Goal: Share content

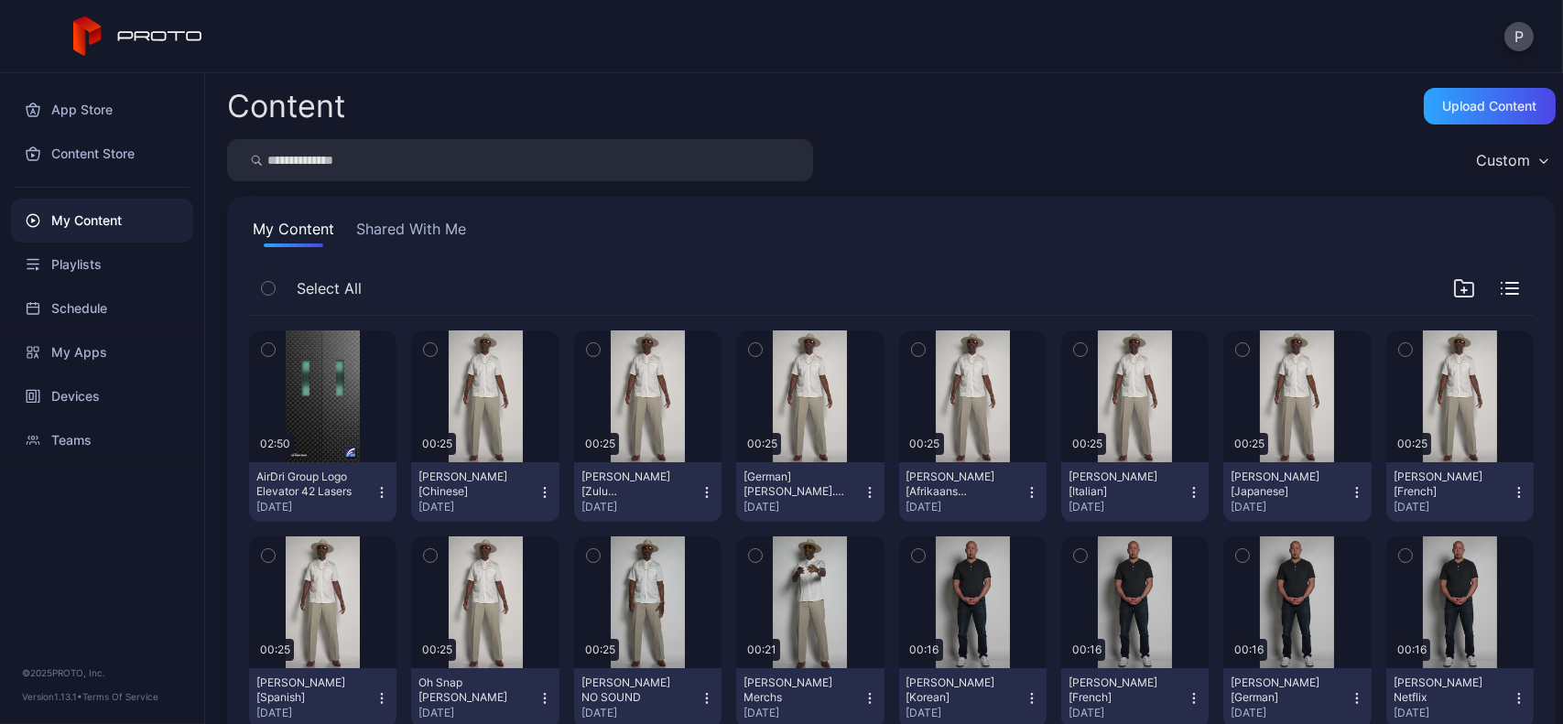
click at [419, 223] on button "Shared With Me" at bounding box center [411, 232] width 117 height 29
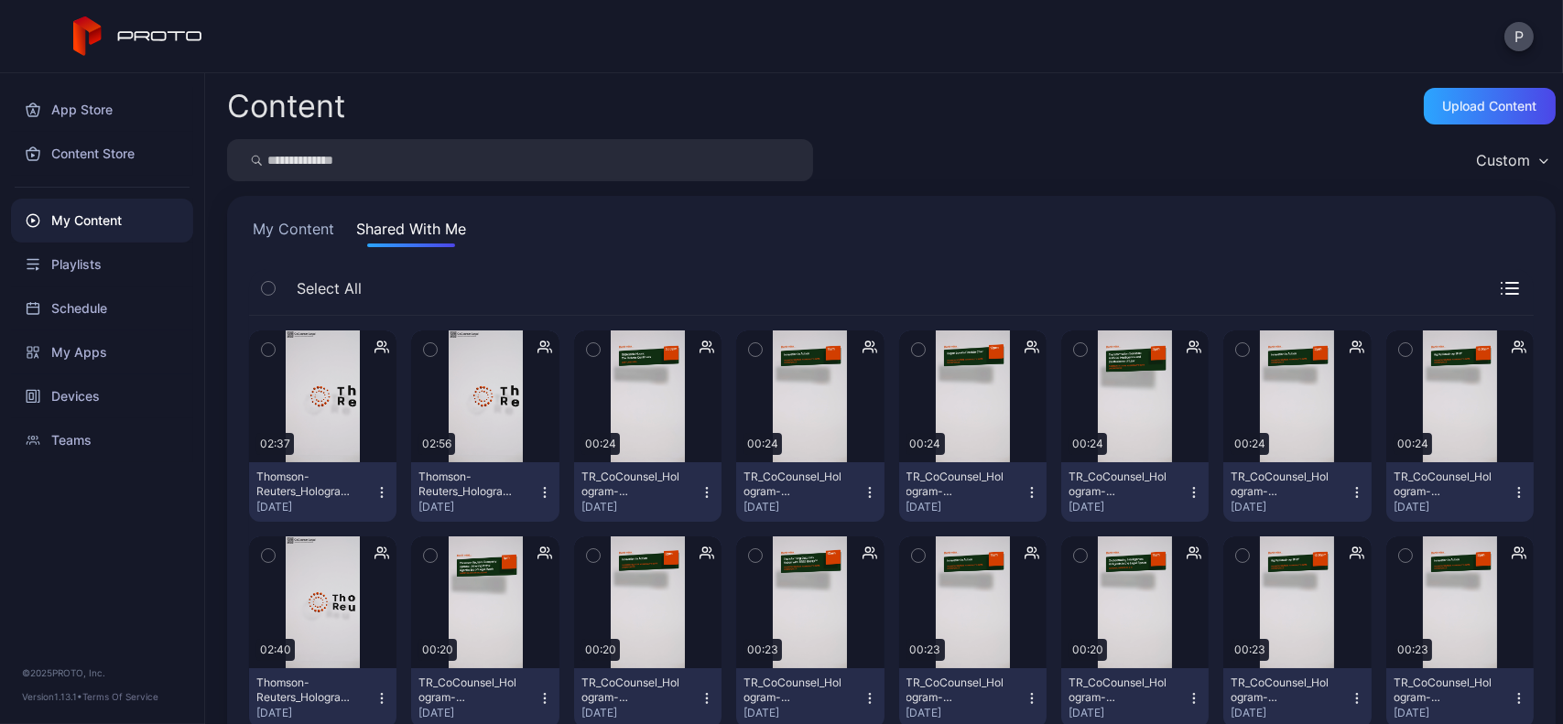
click at [288, 218] on button "My Content" at bounding box center [293, 232] width 89 height 29
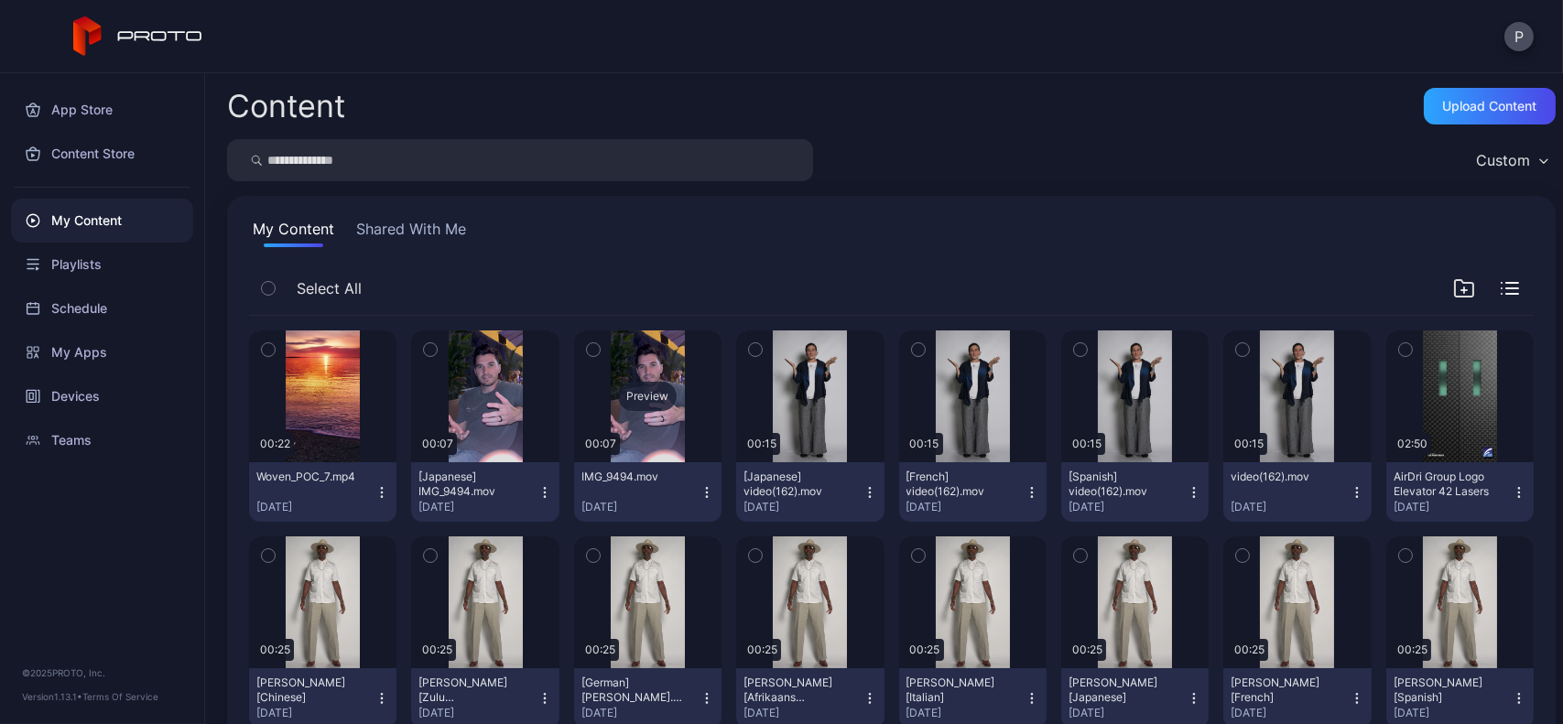
click at [668, 418] on div "Preview" at bounding box center [647, 397] width 147 height 132
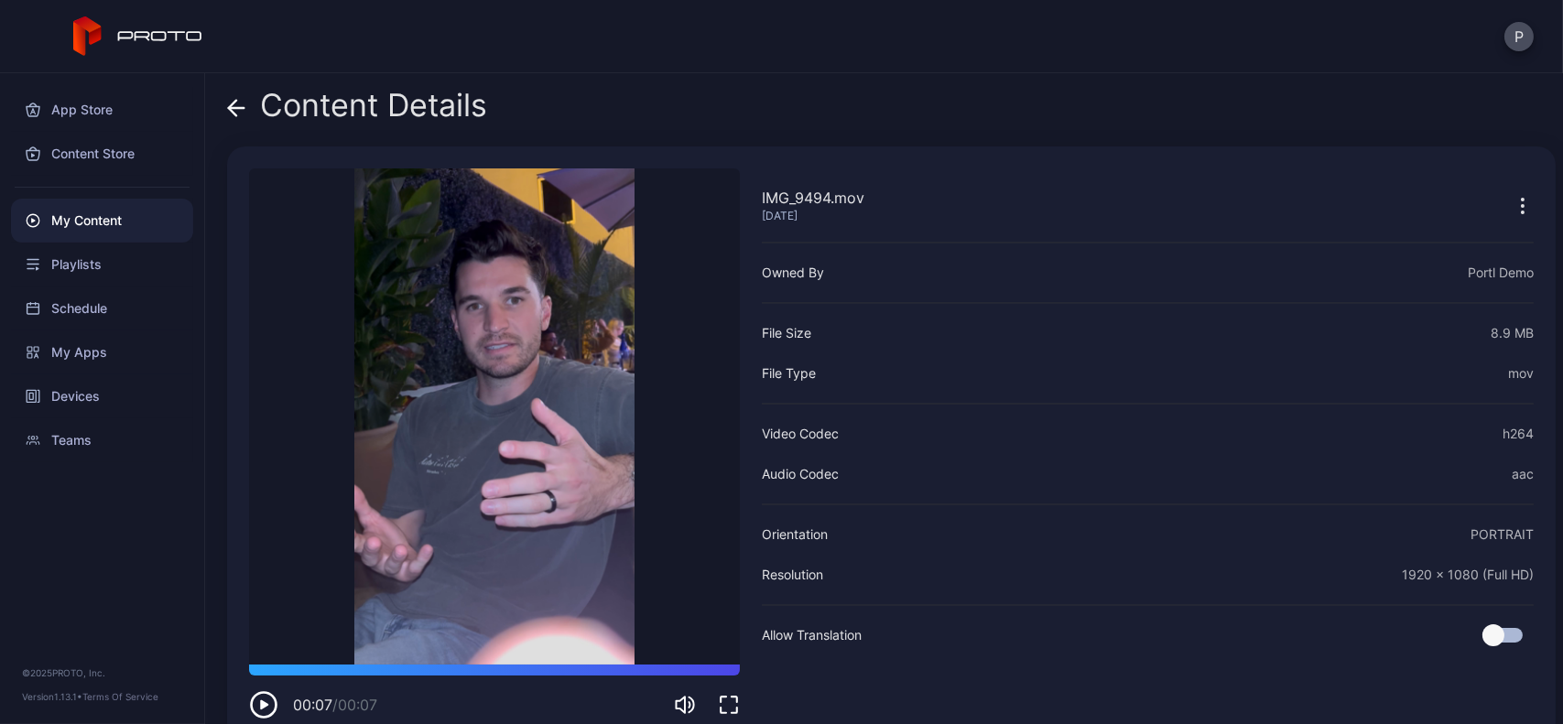
click at [245, 103] on div "Content Details" at bounding box center [357, 110] width 260 height 44
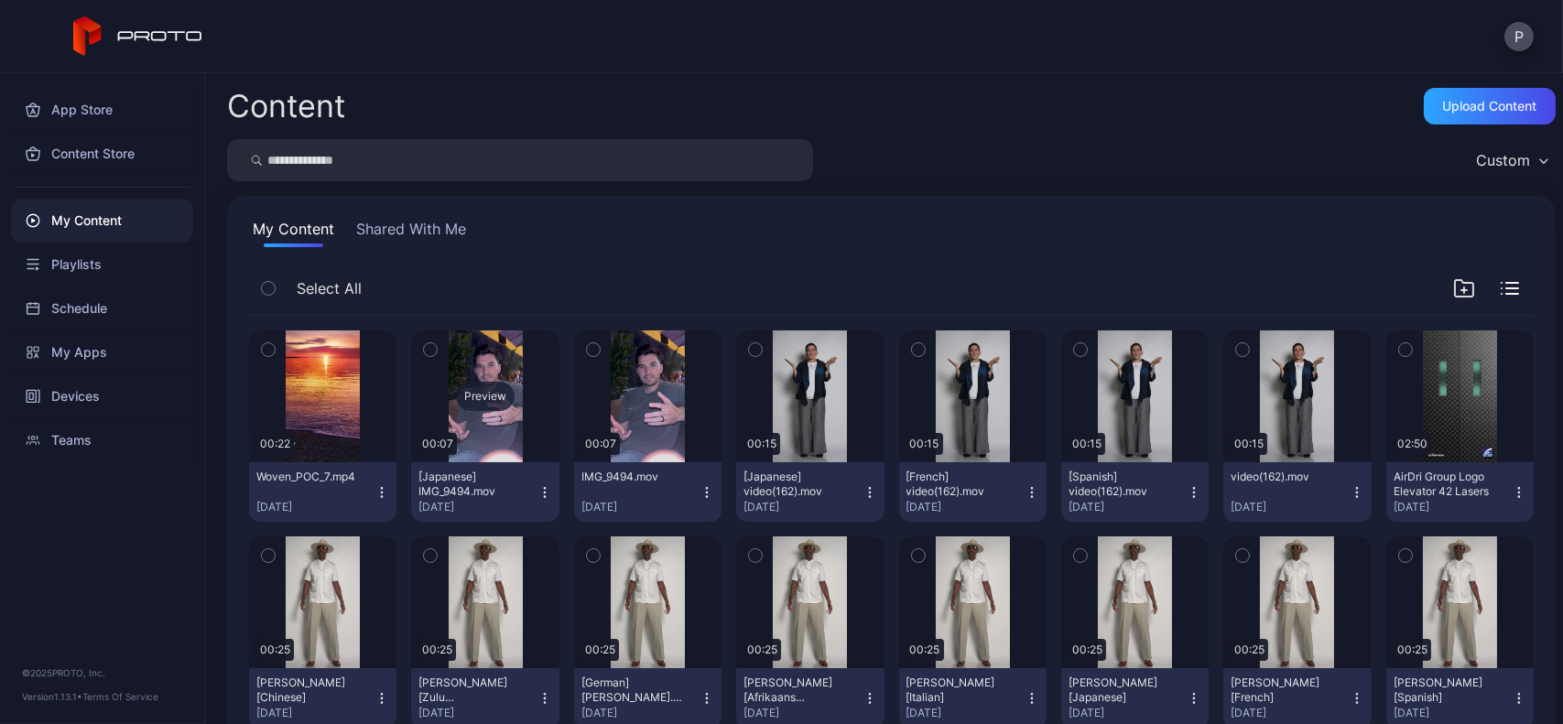
click at [473, 350] on div "Preview" at bounding box center [484, 397] width 147 height 132
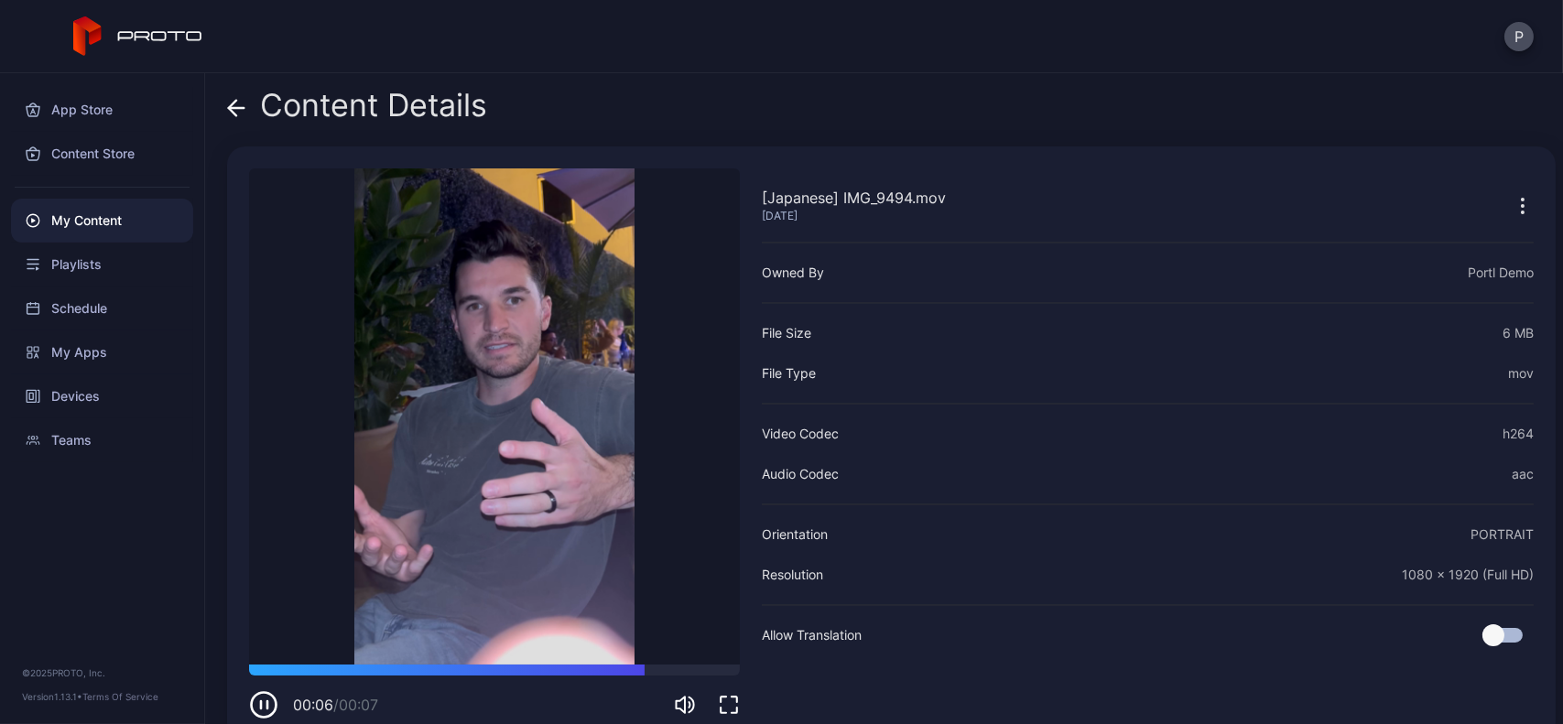
click at [241, 114] on icon at bounding box center [236, 108] width 18 height 18
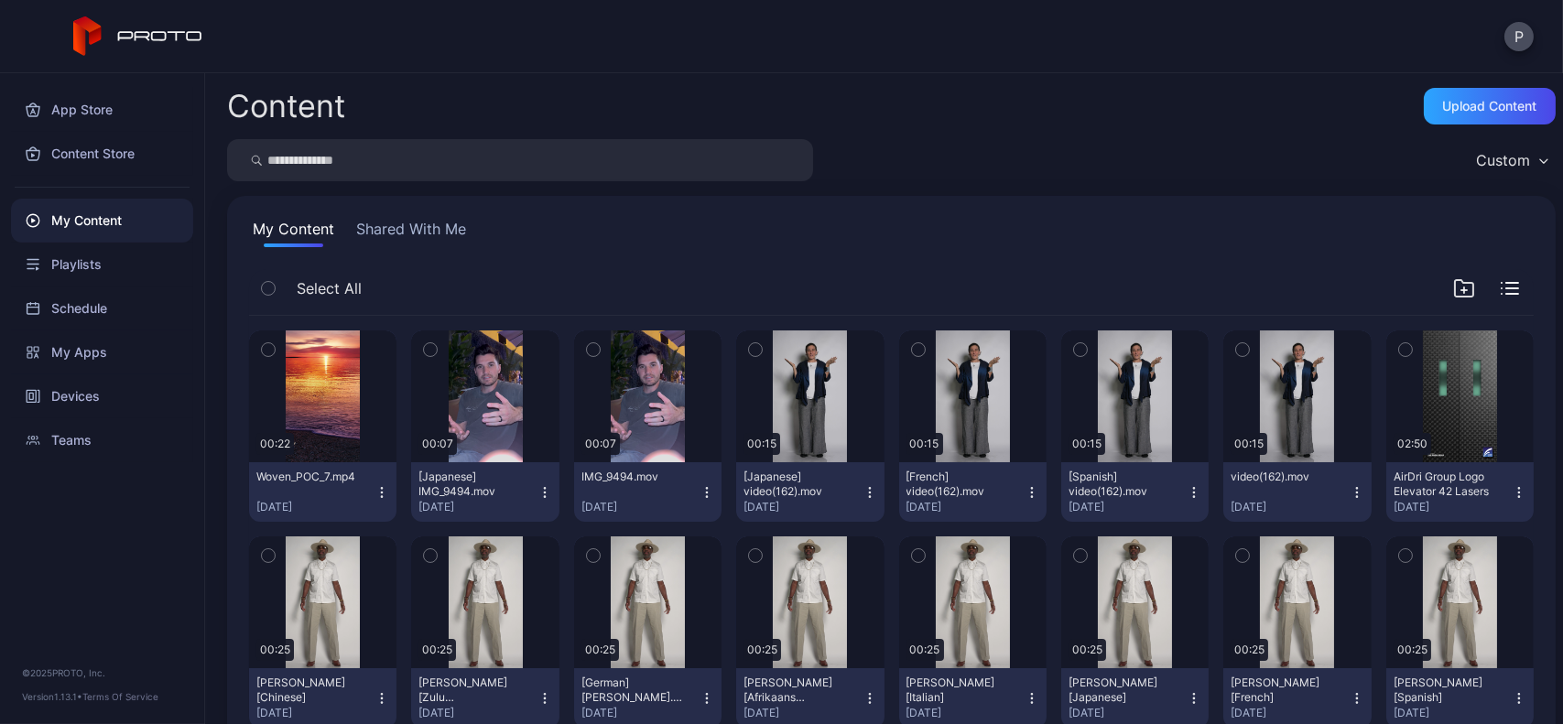
click at [638, 160] on input "search" at bounding box center [520, 160] width 586 height 42
type input "*"
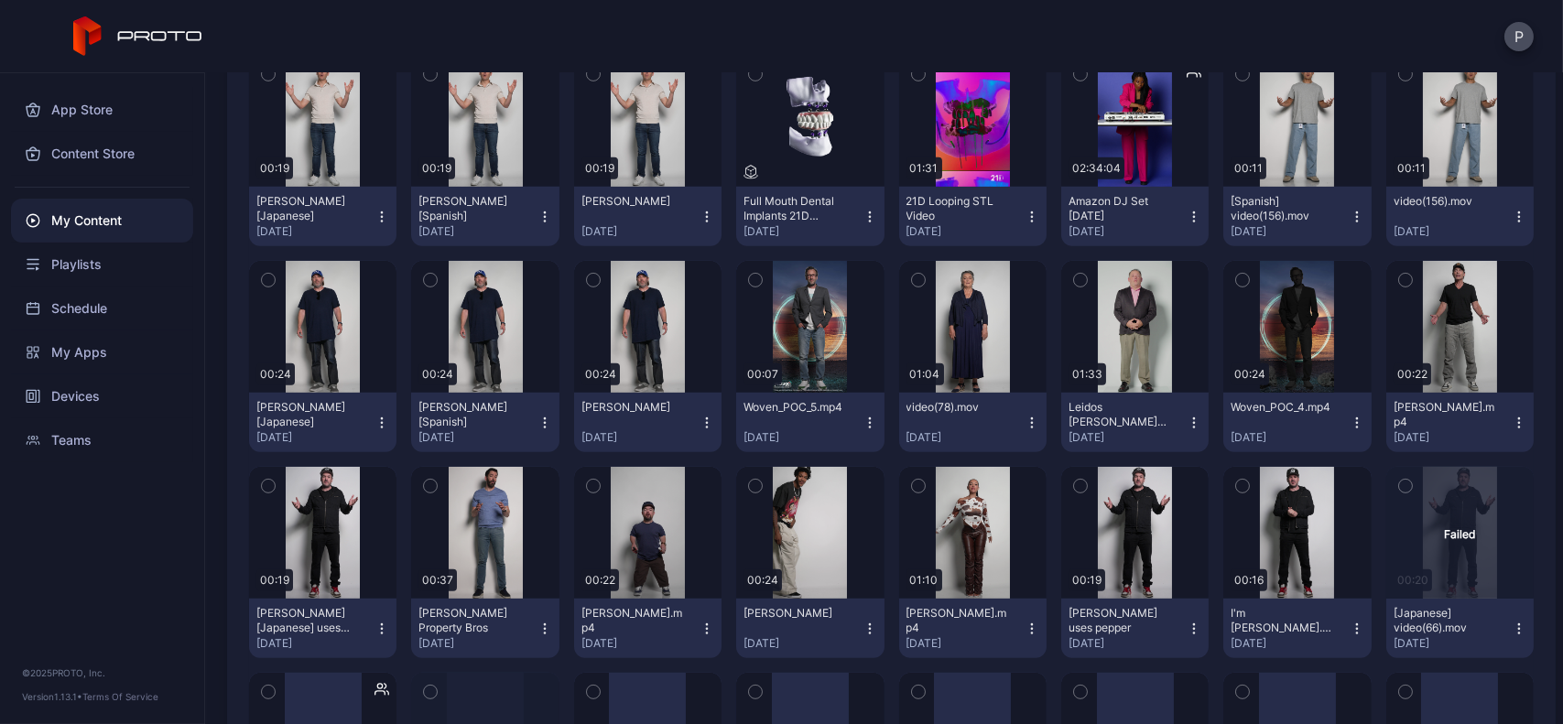
scroll to position [1721, 0]
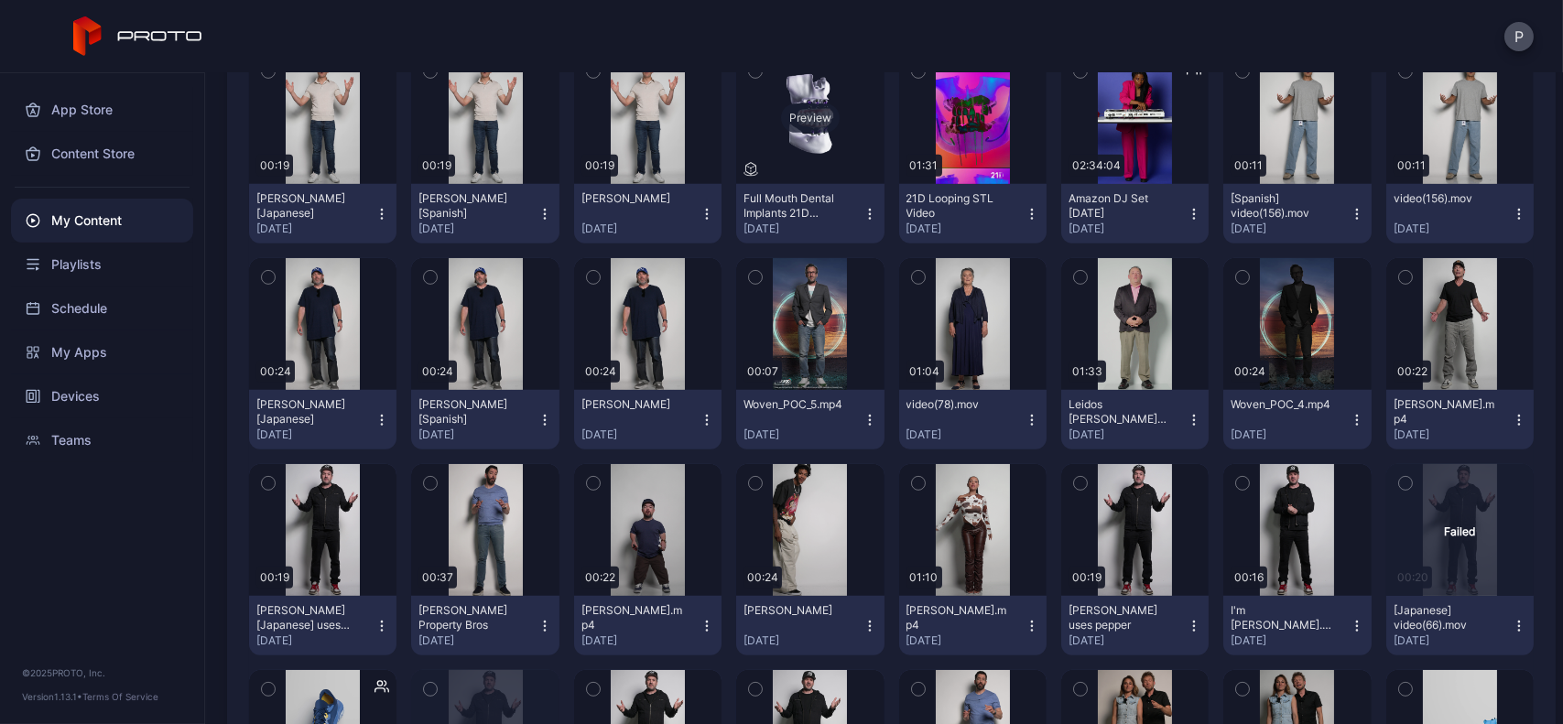
click at [810, 144] on div "Preview" at bounding box center [809, 118] width 147 height 132
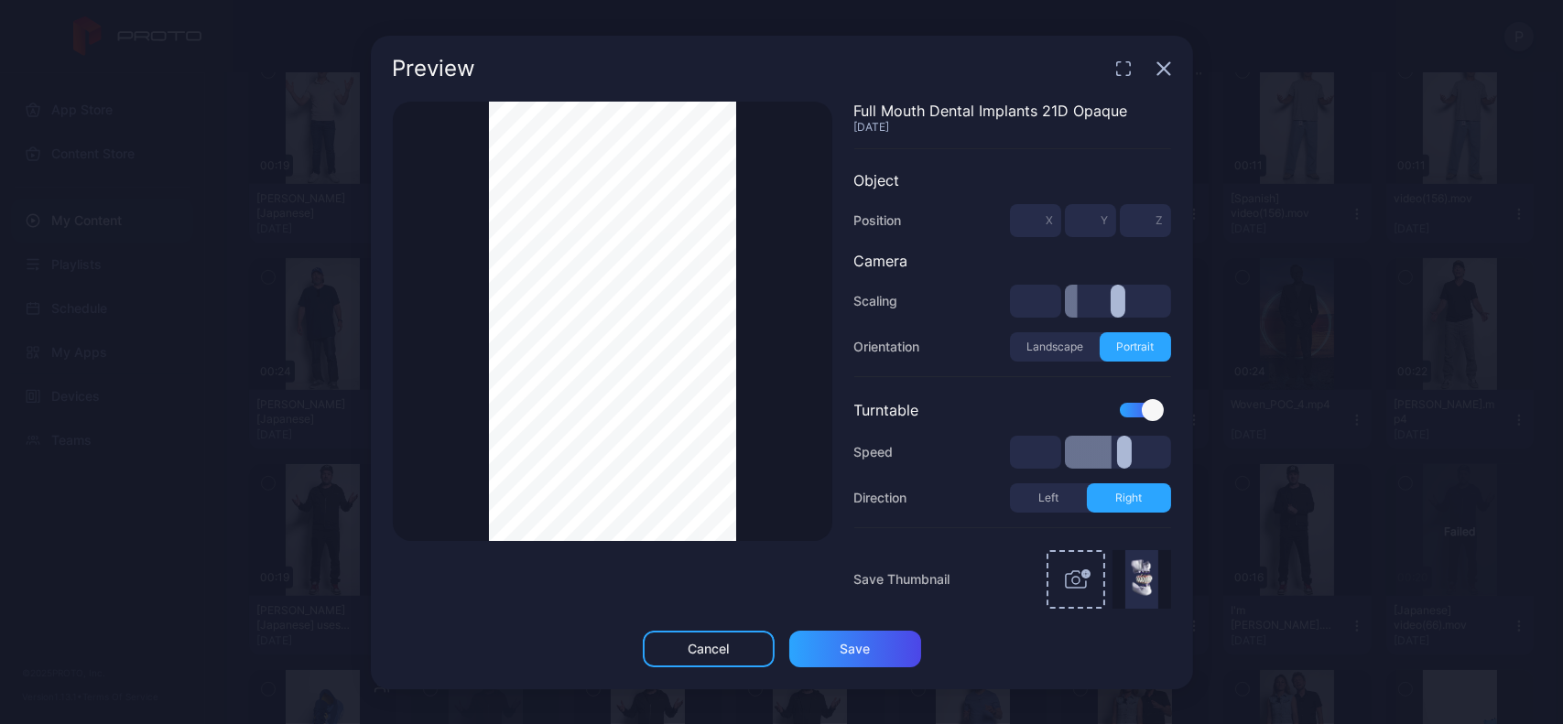
type input "***"
click at [1164, 72] on icon "button" at bounding box center [1164, 68] width 15 height 15
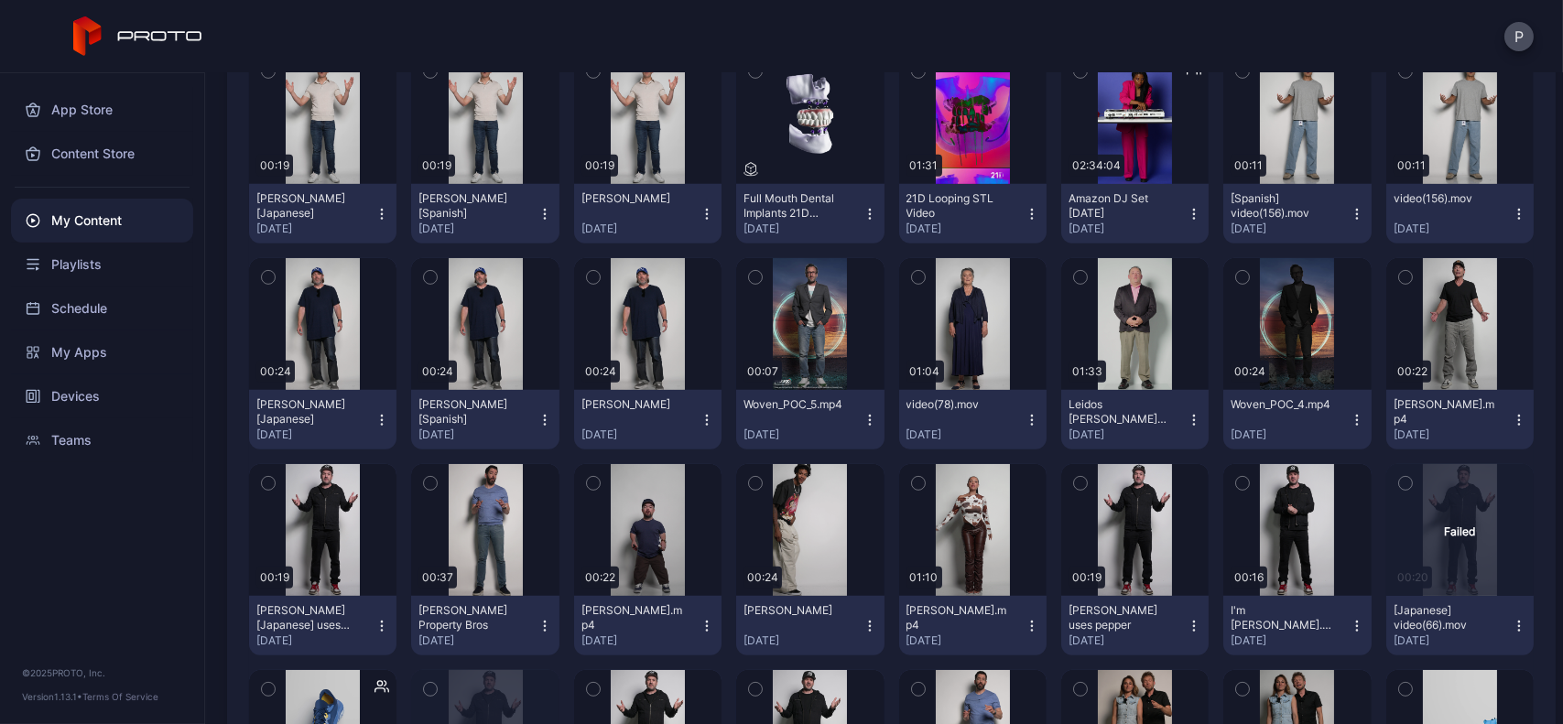
scroll to position [1662, 0]
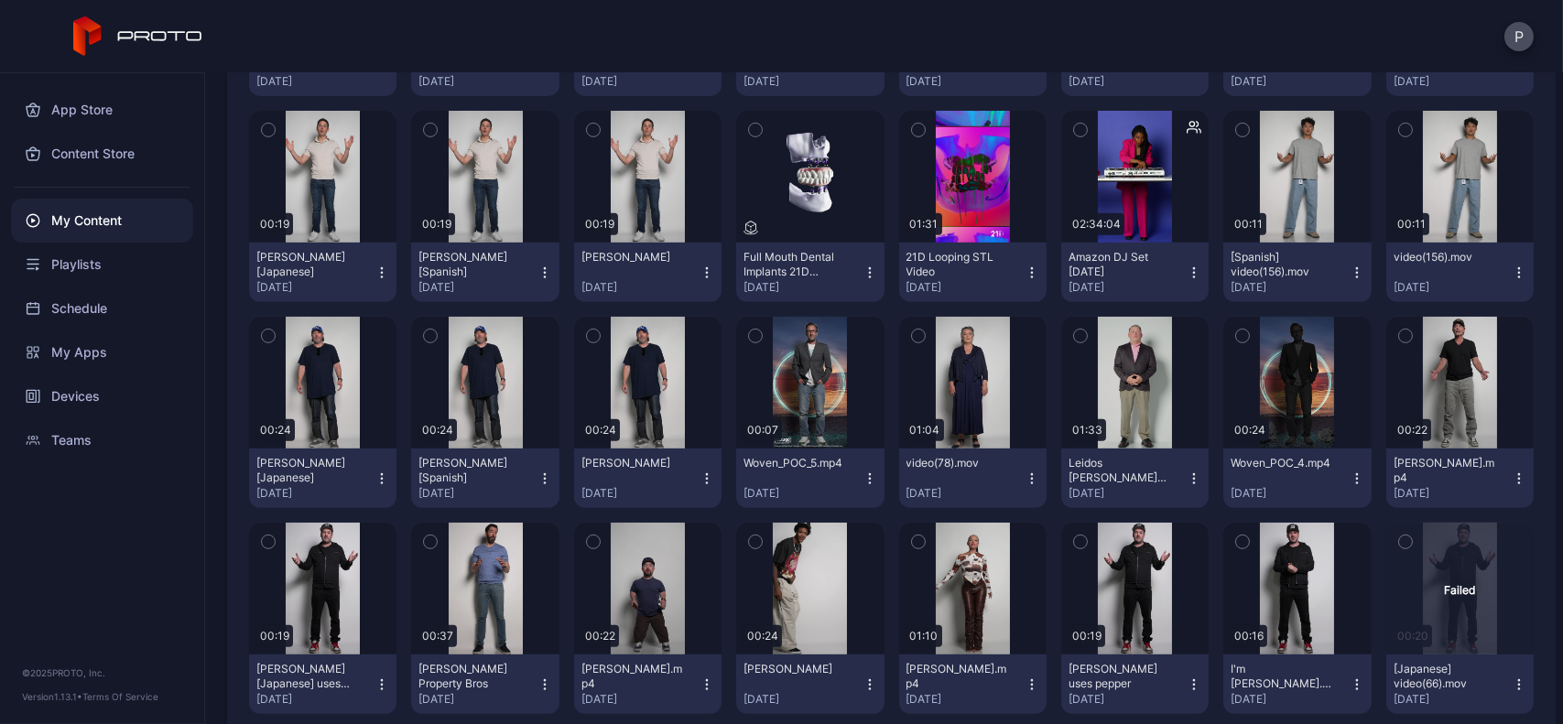
click at [862, 280] on button "Full Mouth Dental Implants 21D Opaque [DATE]" at bounding box center [809, 273] width 147 height 60
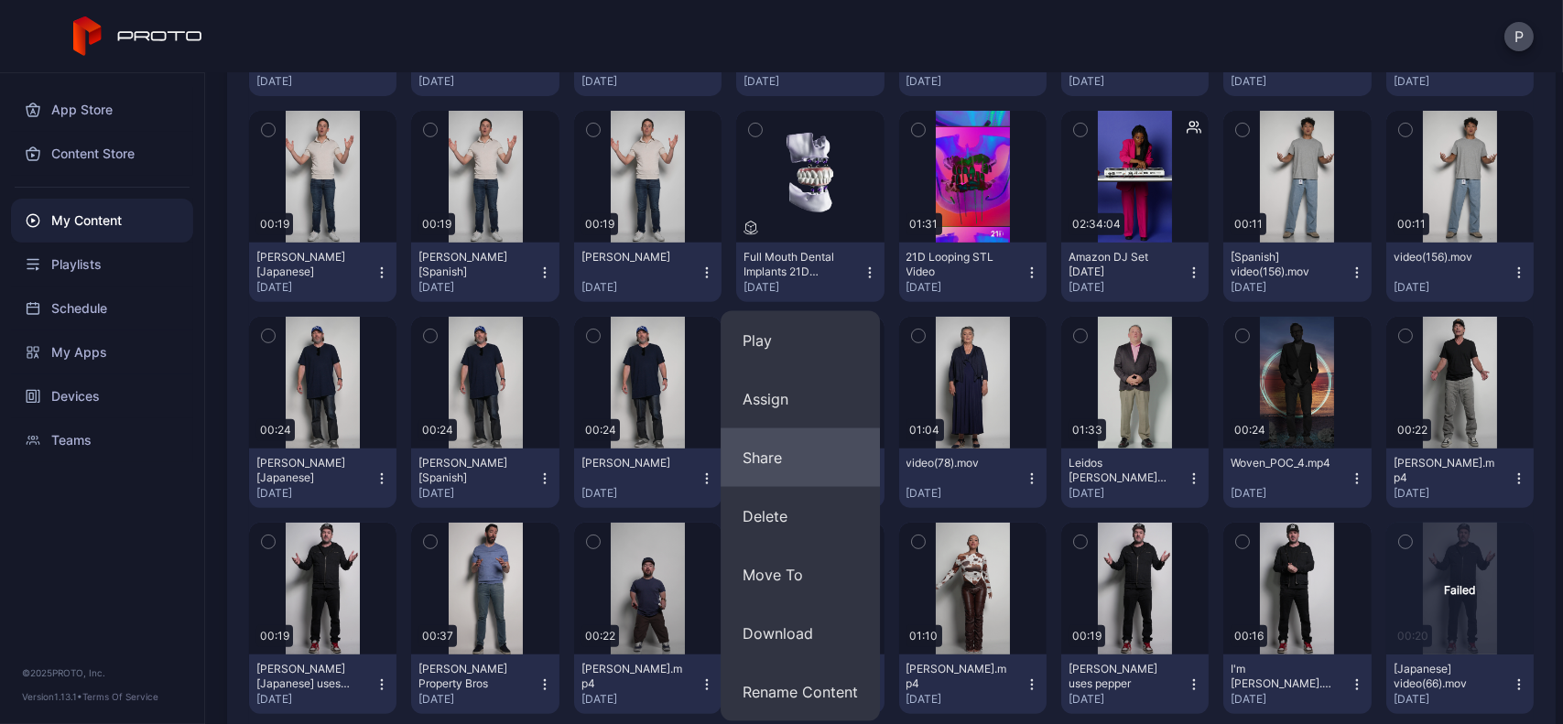
click at [760, 438] on button "Share" at bounding box center [800, 458] width 159 height 59
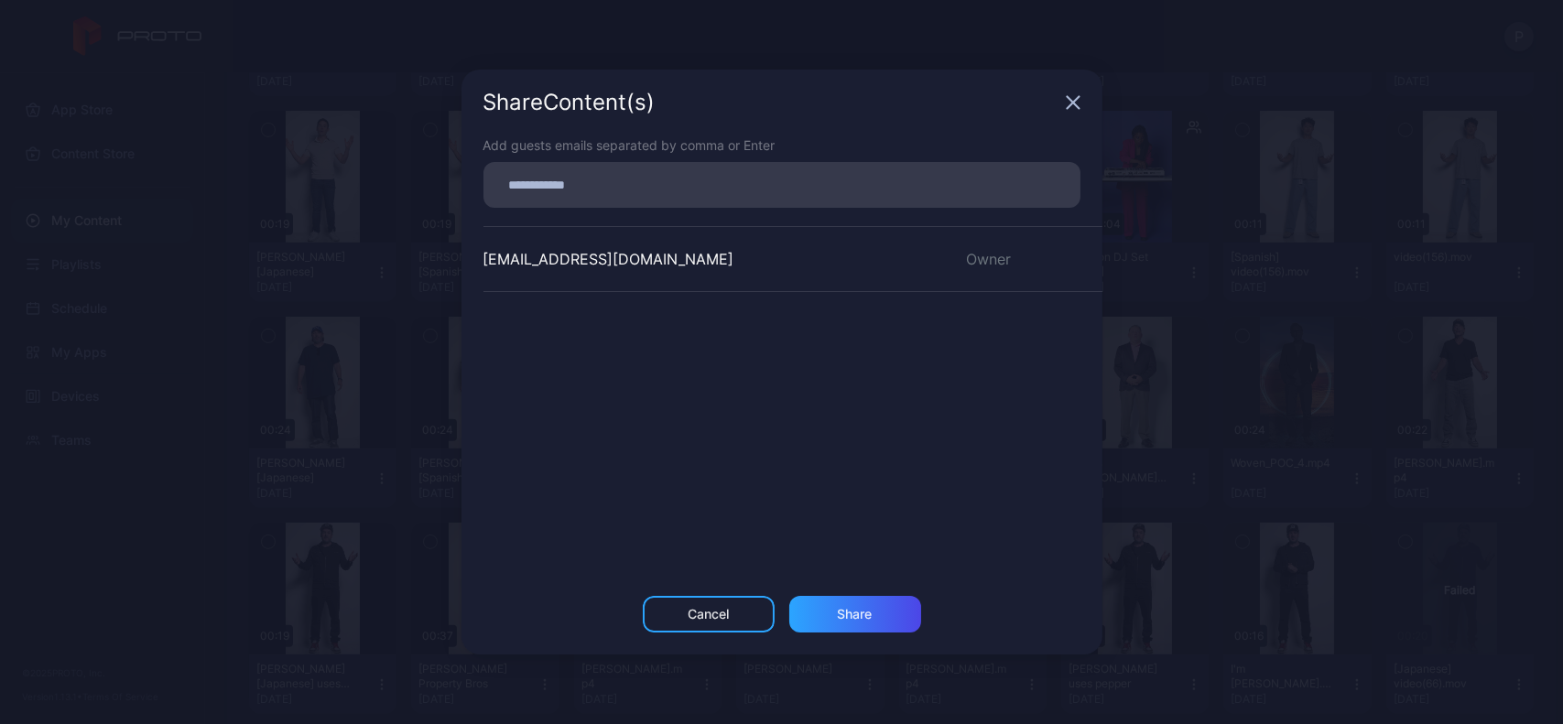
click at [687, 170] on div at bounding box center [788, 185] width 586 height 35
click at [675, 181] on input at bounding box center [782, 185] width 575 height 24
type input "**********"
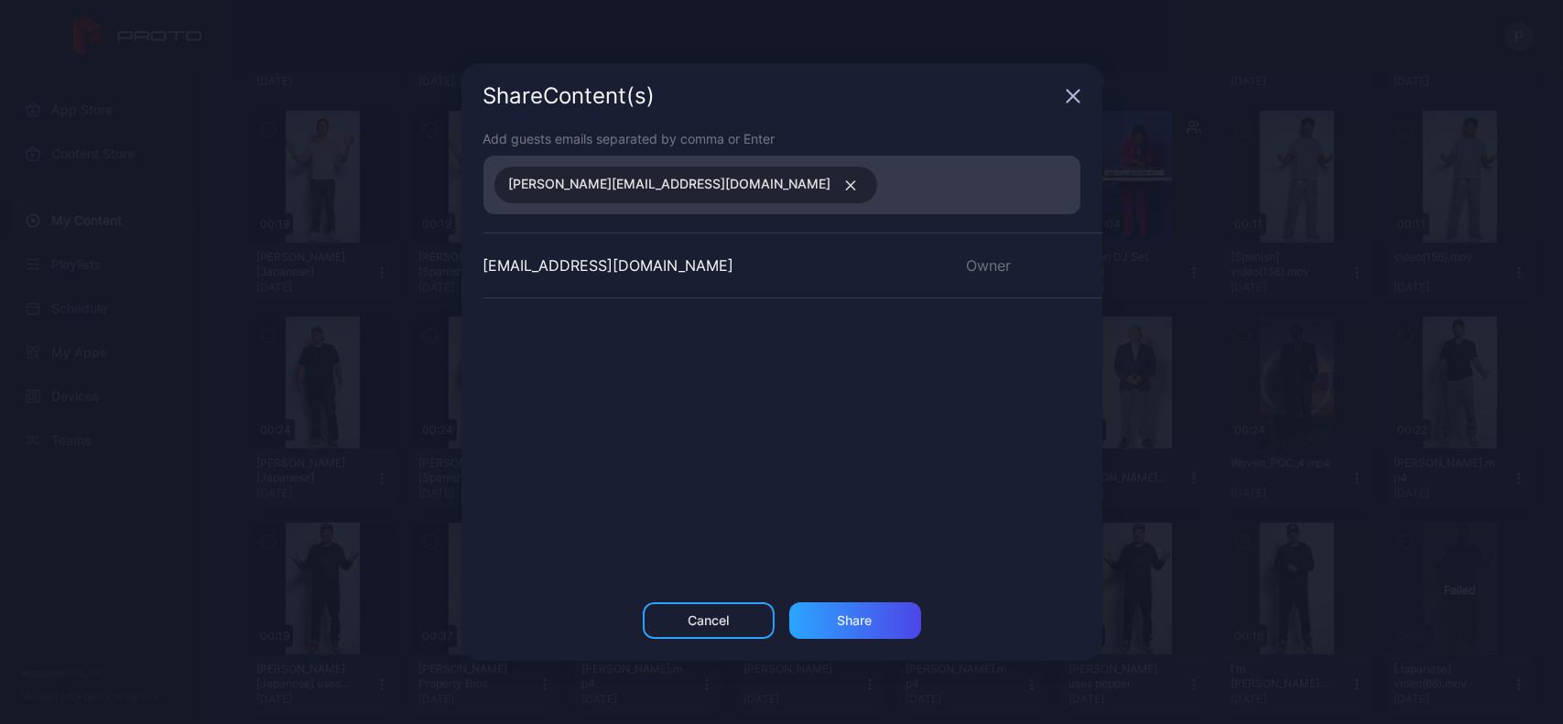
click at [864, 601] on div "Add guests emails separated by comma or Enter [PERSON_NAME][EMAIL_ADDRESS][DOMA…" at bounding box center [782, 365] width 641 height 473
click at [844, 180] on icon "button" at bounding box center [851, 185] width 14 height 11
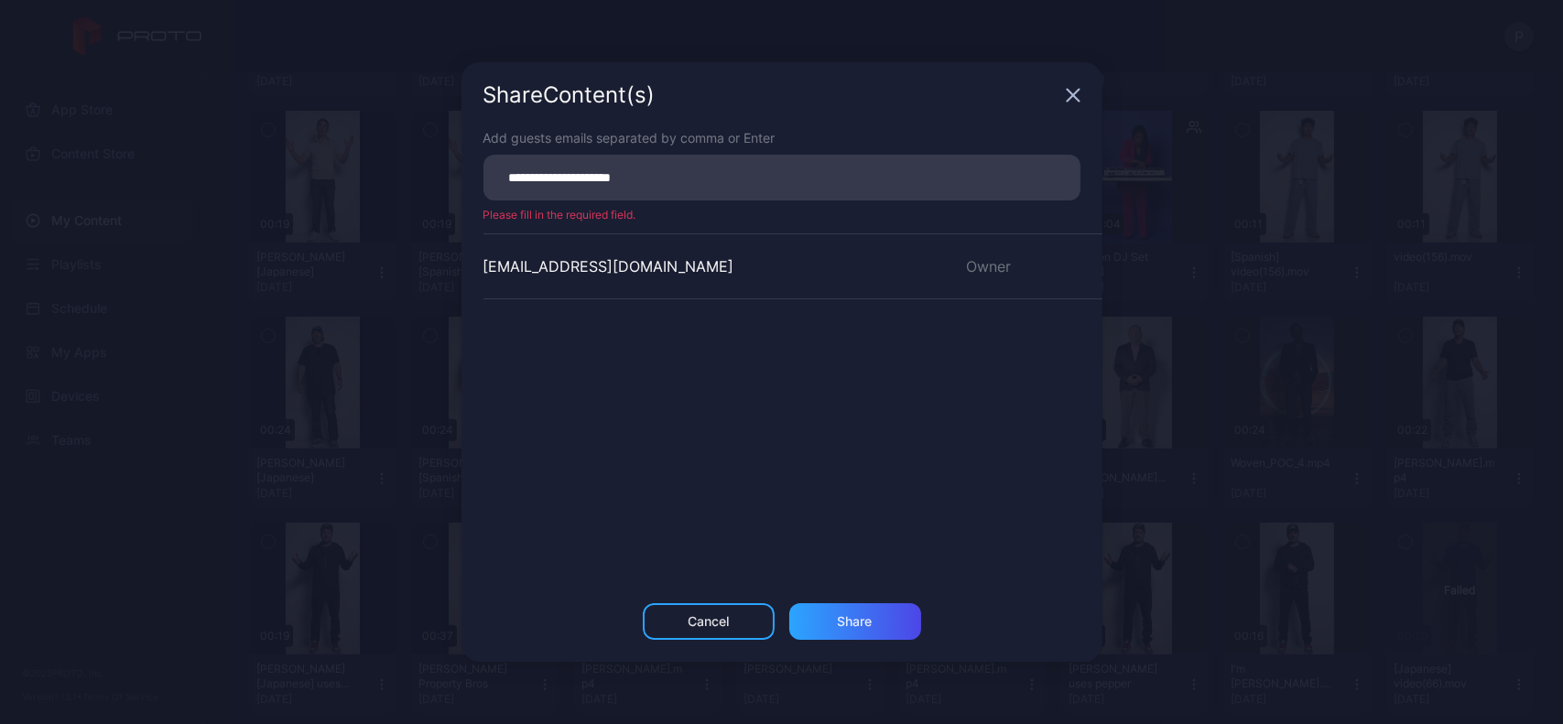
type input "**********"
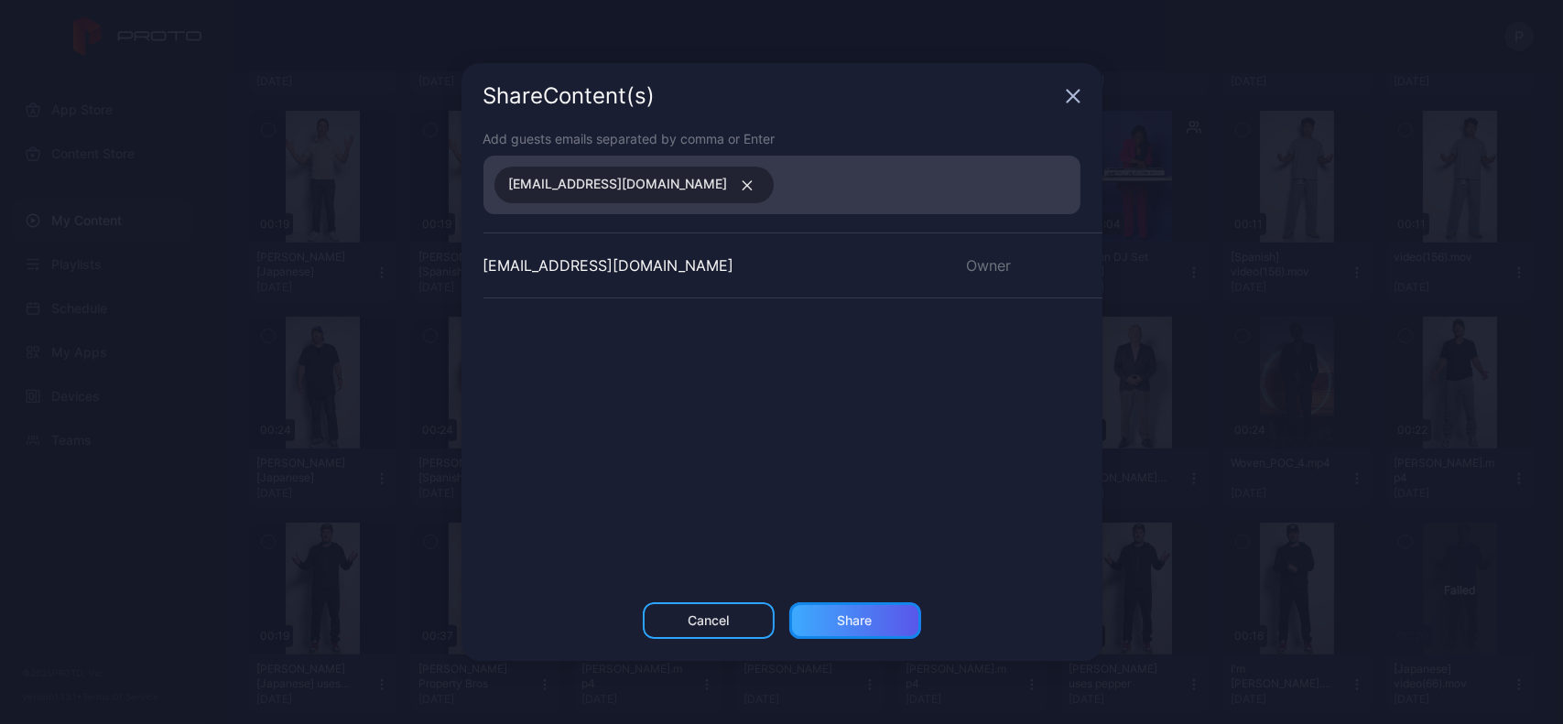
click at [841, 625] on div "Share" at bounding box center [855, 621] width 35 height 15
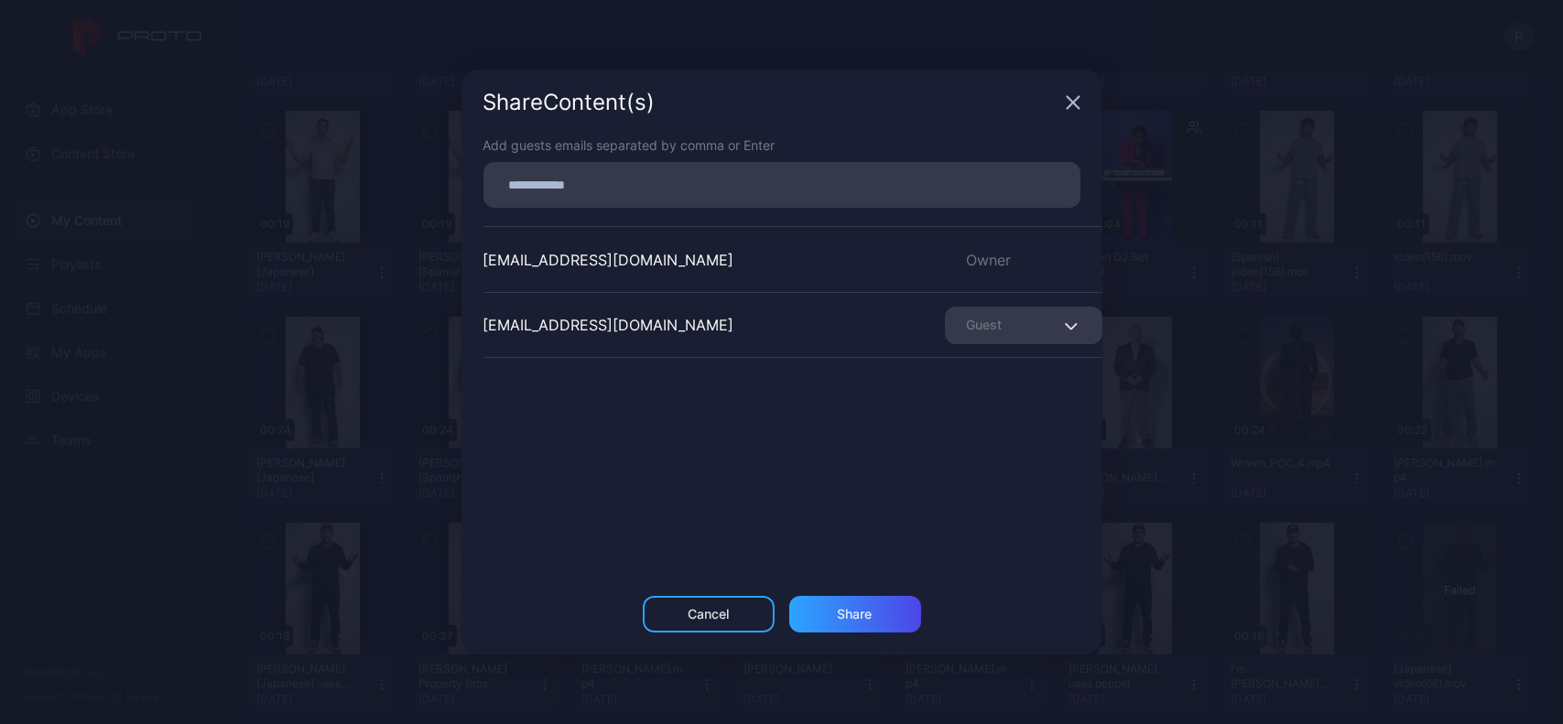
drag, startPoint x: 1069, startPoint y: 114, endPoint x: 1074, endPoint y: 99, distance: 15.6
click at [1074, 99] on div "Share Content (s)" at bounding box center [782, 103] width 641 height 66
click at [1074, 99] on icon "button" at bounding box center [1073, 102] width 15 height 15
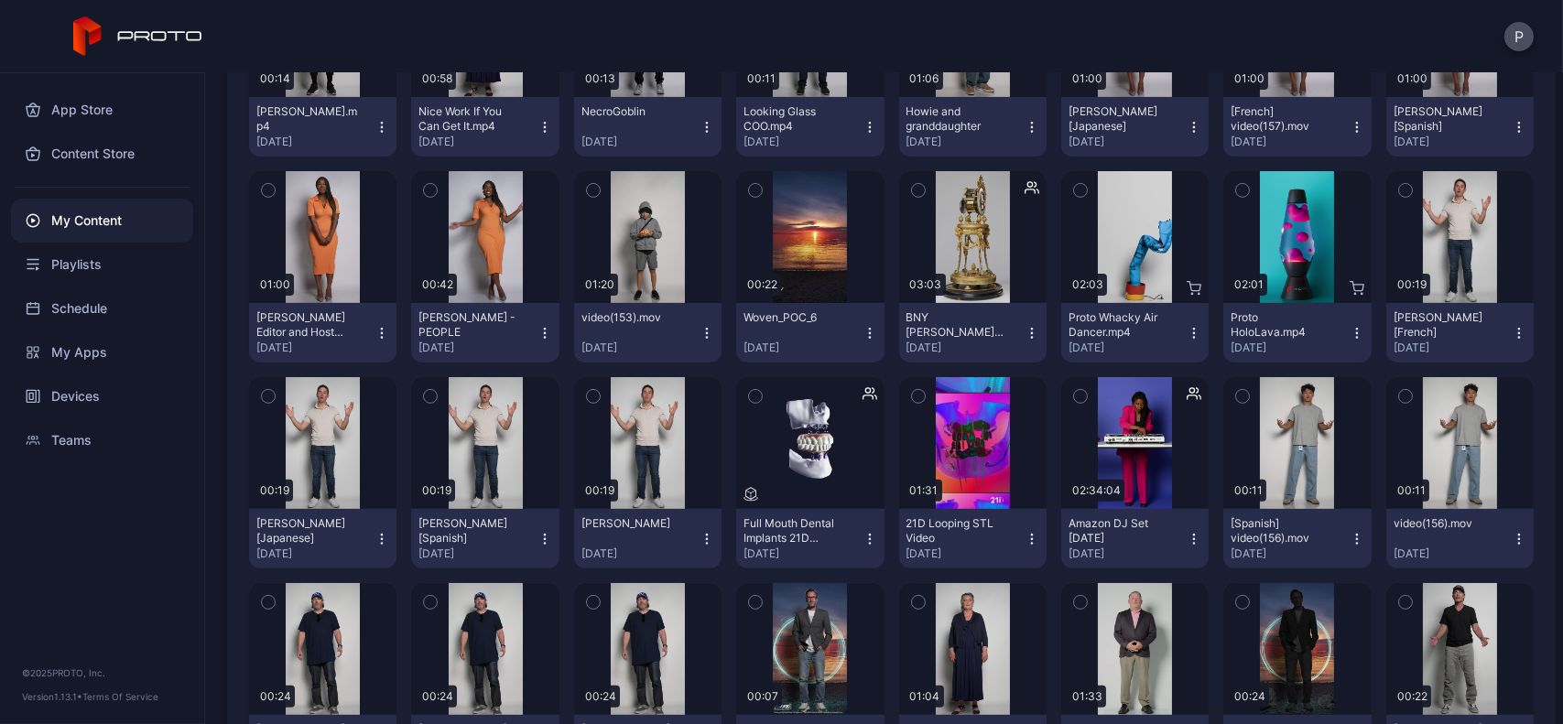
scroll to position [1396, 0]
click at [802, 474] on div "Preview" at bounding box center [809, 443] width 147 height 132
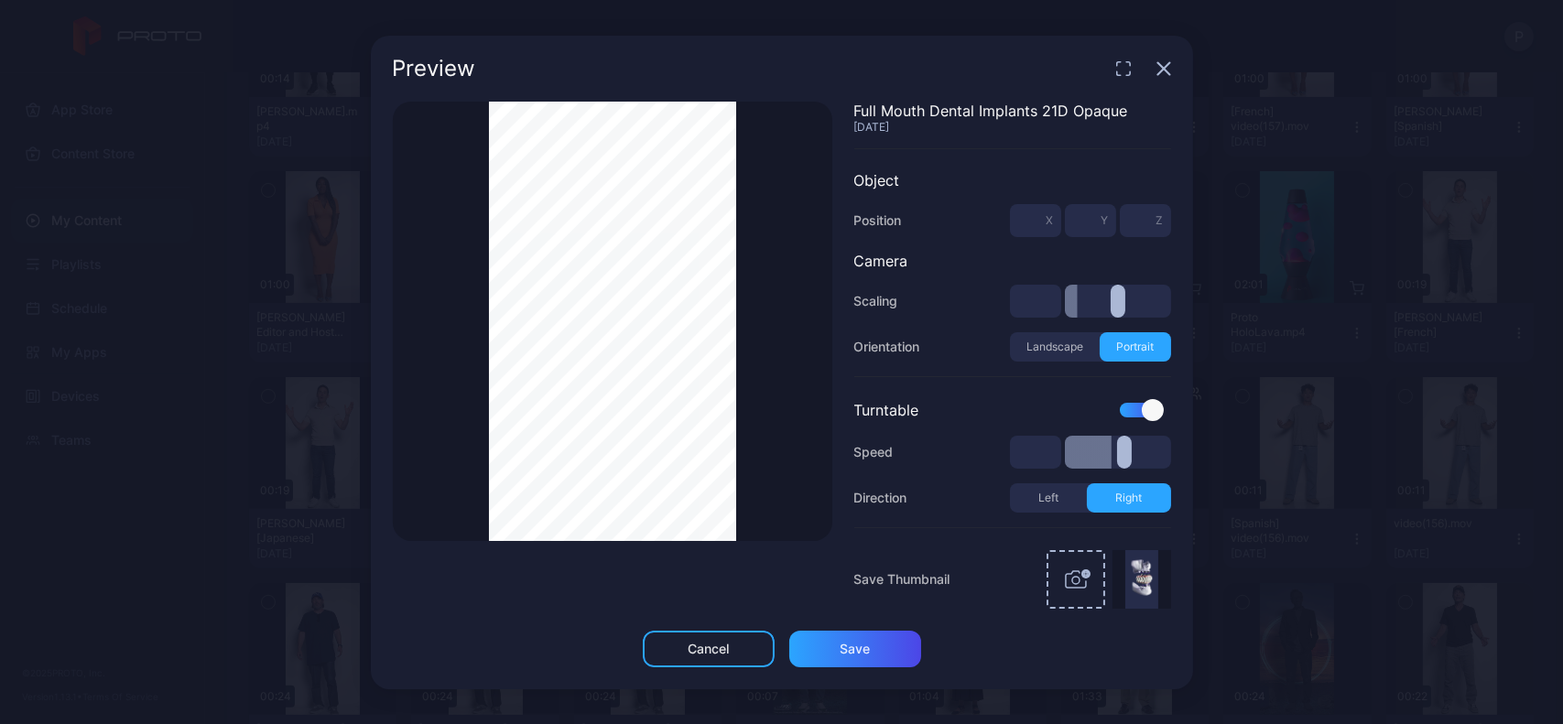
click at [807, 270] on div "Thumbnail Saved" at bounding box center [613, 322] width 440 height 440
type input "***"
click at [1166, 66] on icon "button" at bounding box center [1163, 68] width 12 height 12
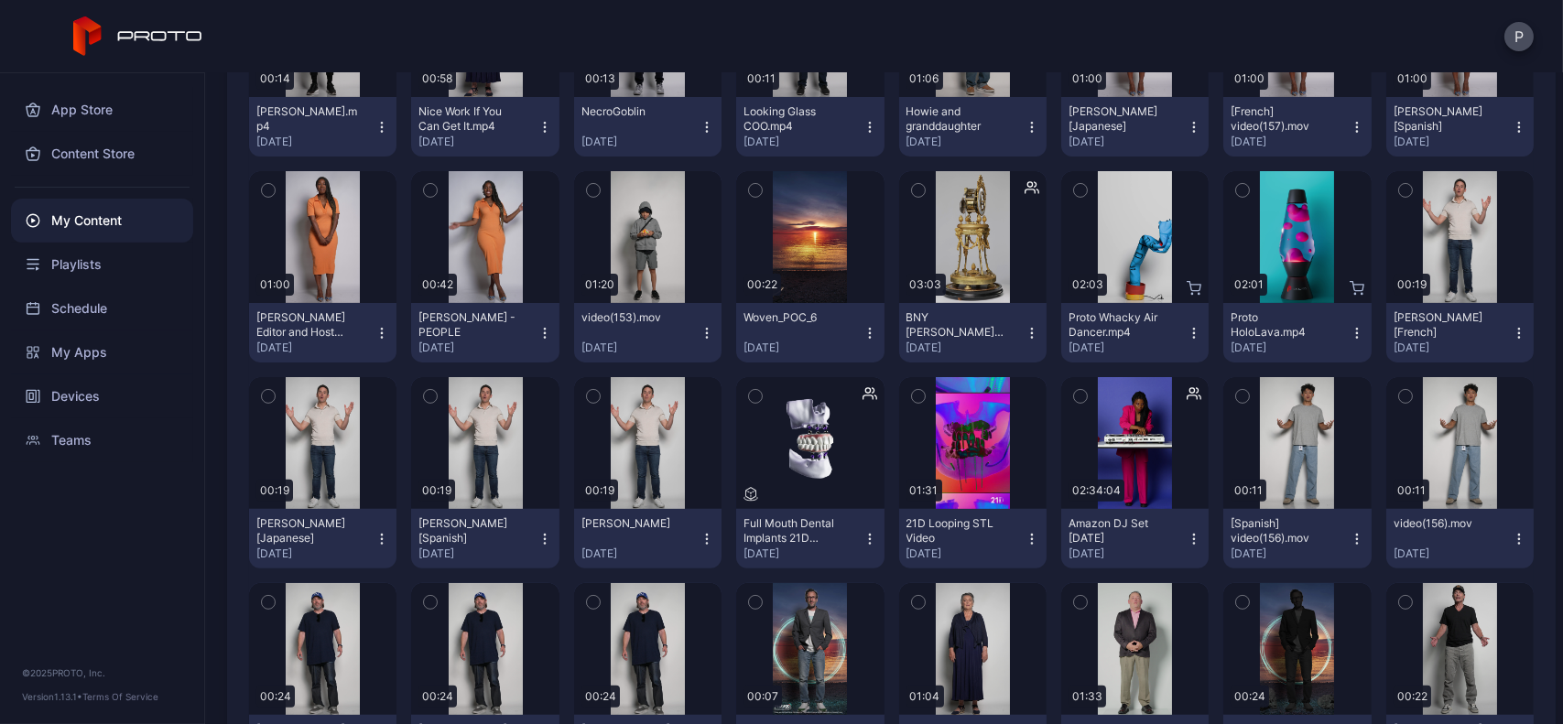
click at [863, 543] on icon "button" at bounding box center [870, 539] width 15 height 15
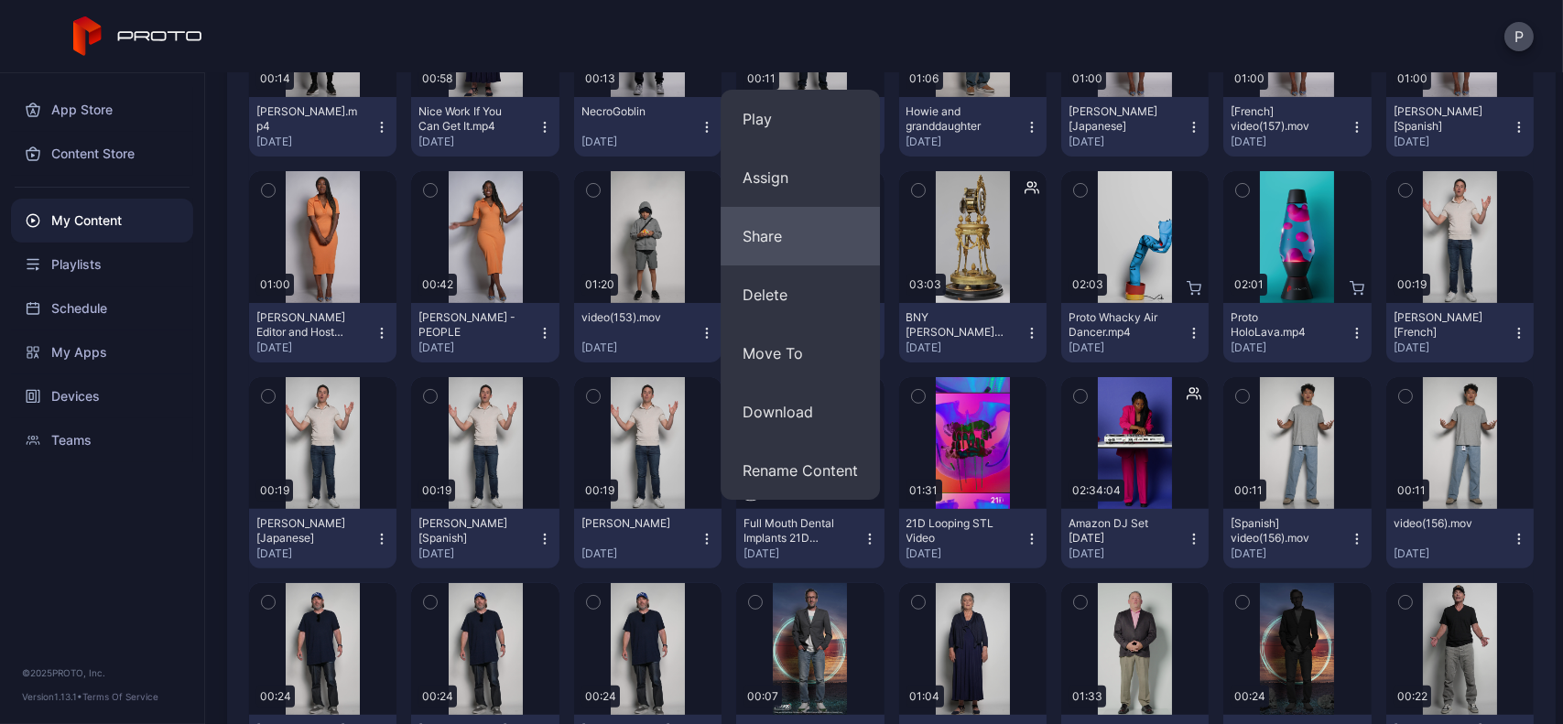
click at [798, 218] on button "Share" at bounding box center [800, 236] width 159 height 59
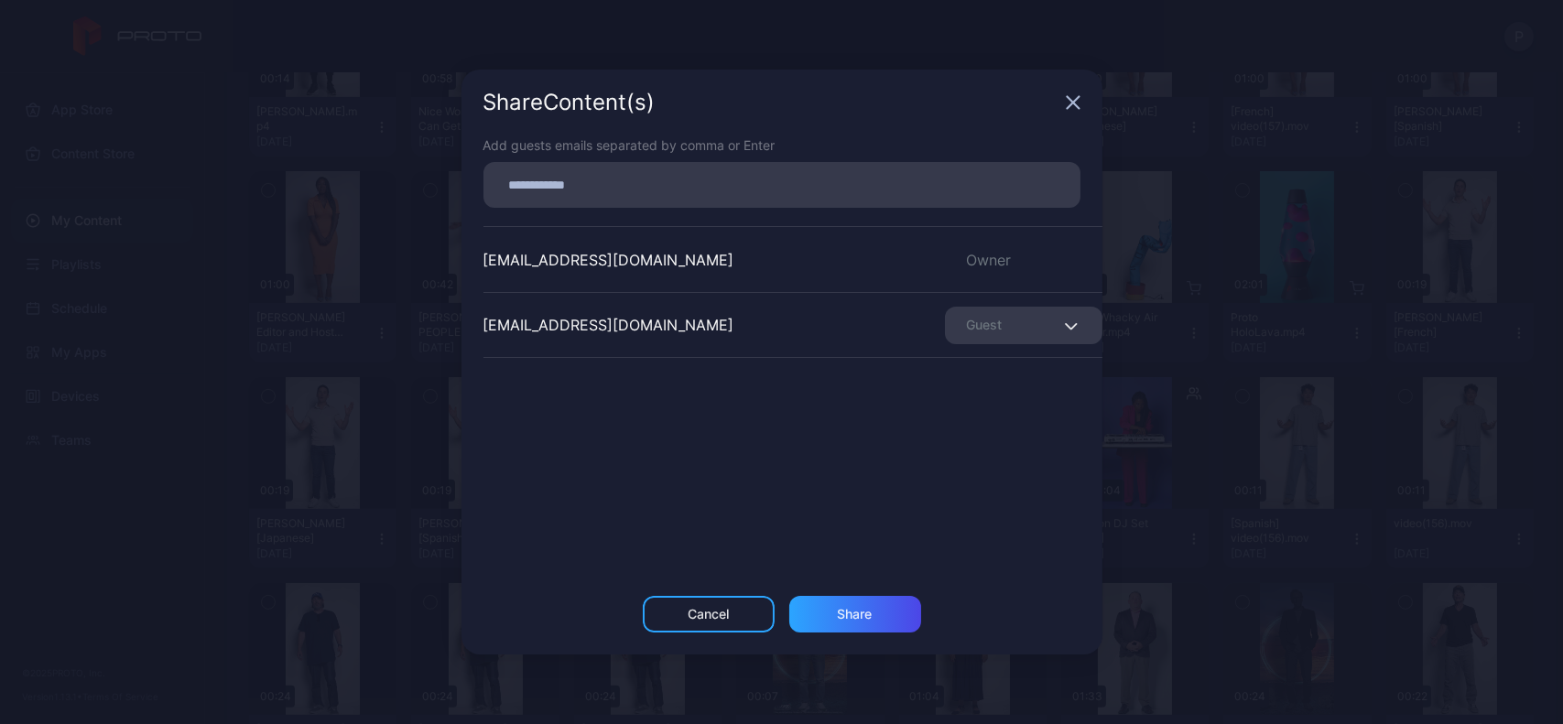
click at [696, 162] on div at bounding box center [782, 185] width 597 height 46
click at [686, 176] on input at bounding box center [782, 185] width 575 height 24
paste input
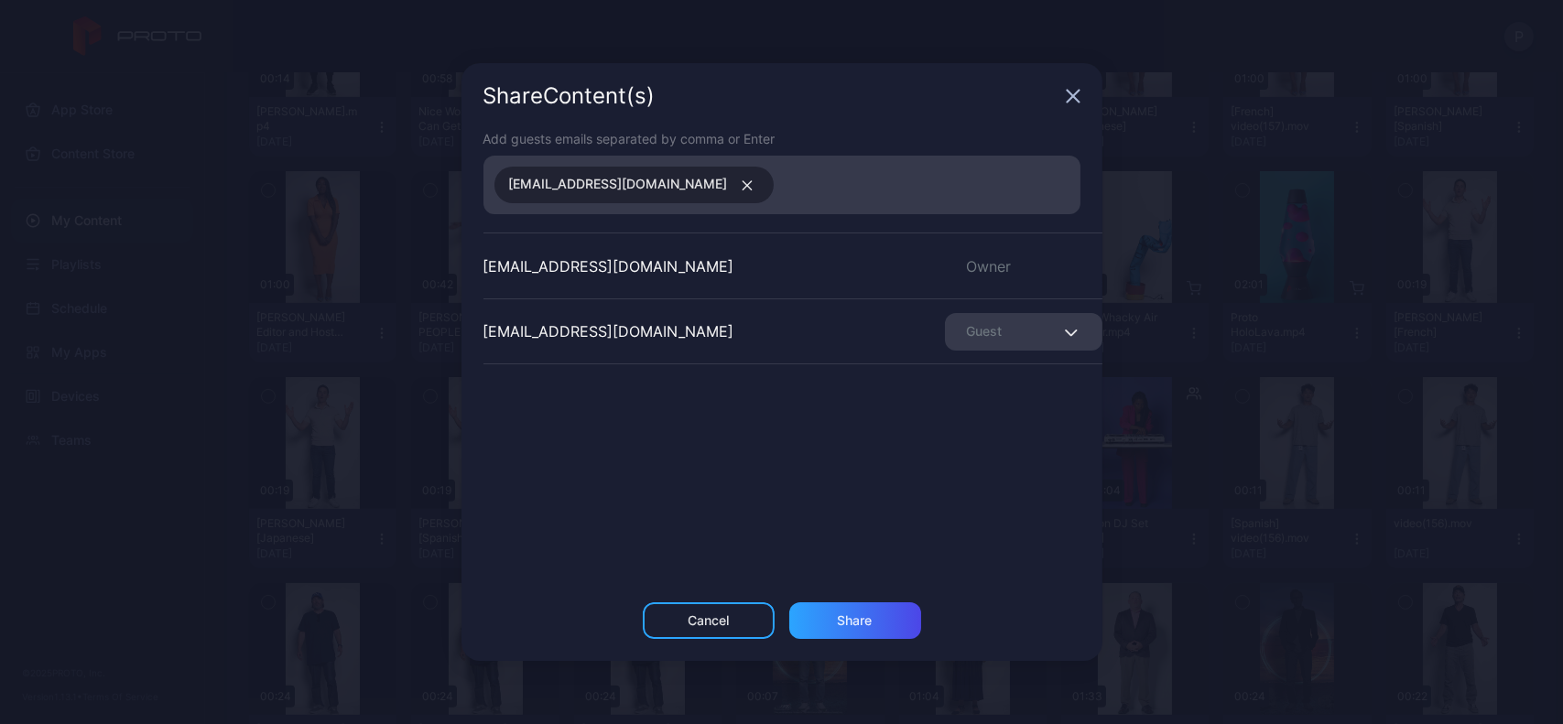
click at [852, 602] on div "Add guests emails separated by comma or Enter [EMAIL_ADDRESS][DOMAIN_NAME] [EMA…" at bounding box center [782, 365] width 641 height 473
click at [853, 606] on div "Share" at bounding box center [855, 621] width 132 height 37
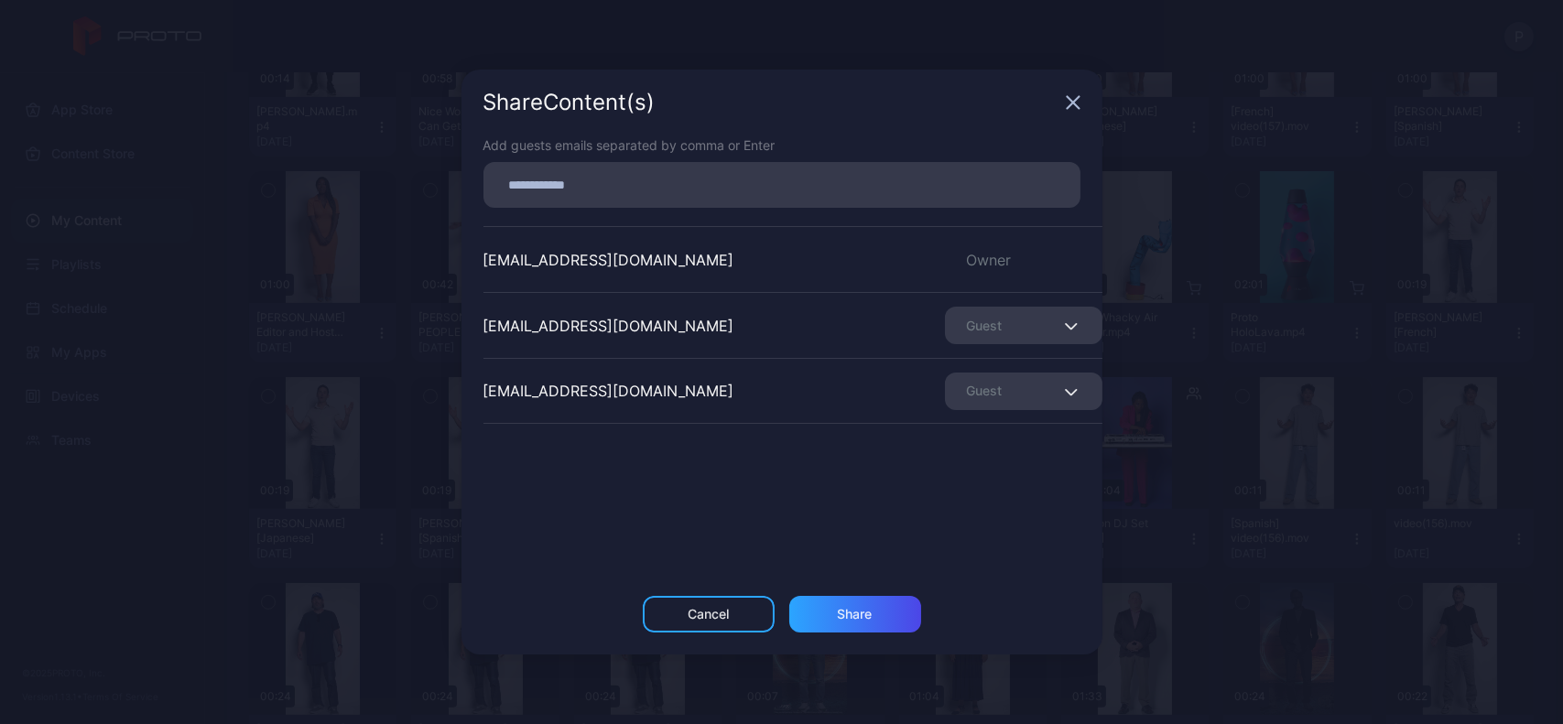
click at [1027, 385] on div "Guest" at bounding box center [1024, 392] width 158 height 38
click at [852, 447] on div "[EMAIL_ADDRESS][DOMAIN_NAME] Owner [EMAIL_ADDRESS][DOMAIN_NAME] Guest [DOMAIN_N…" at bounding box center [793, 363] width 619 height 275
click at [1072, 92] on div "Share Content (s)" at bounding box center [782, 103] width 641 height 66
click at [1077, 99] on icon "button" at bounding box center [1073, 103] width 12 height 12
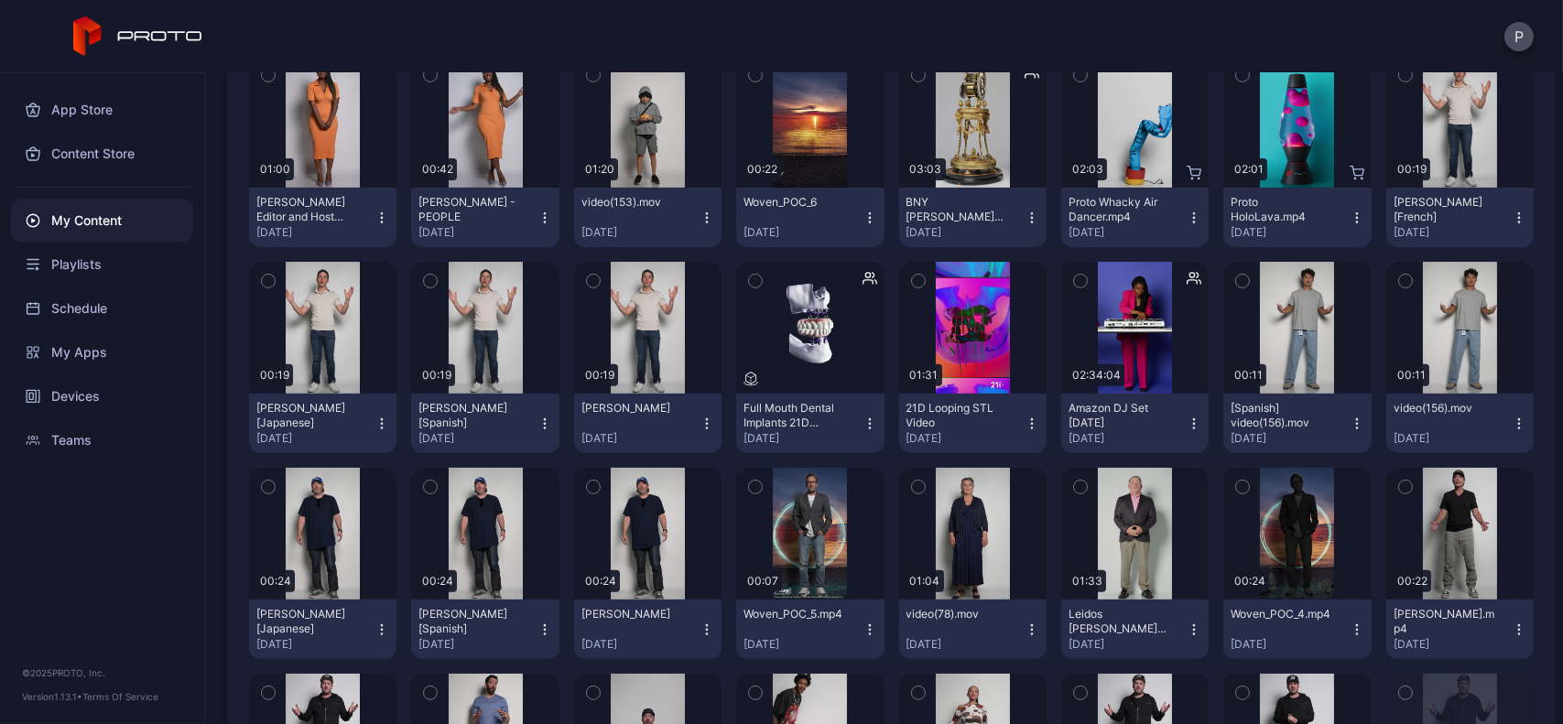
scroll to position [1581, 0]
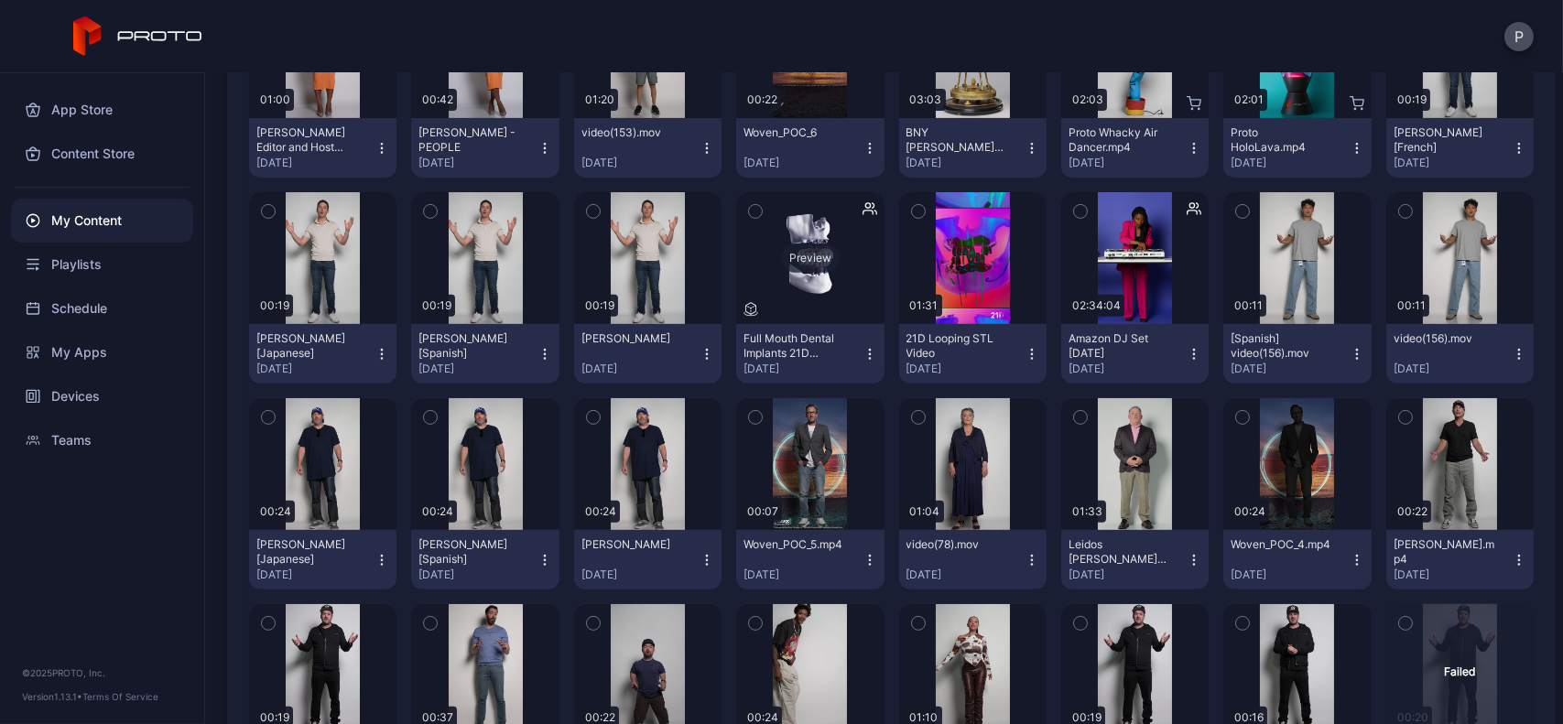
click at [783, 318] on div "Preview" at bounding box center [809, 258] width 147 height 132
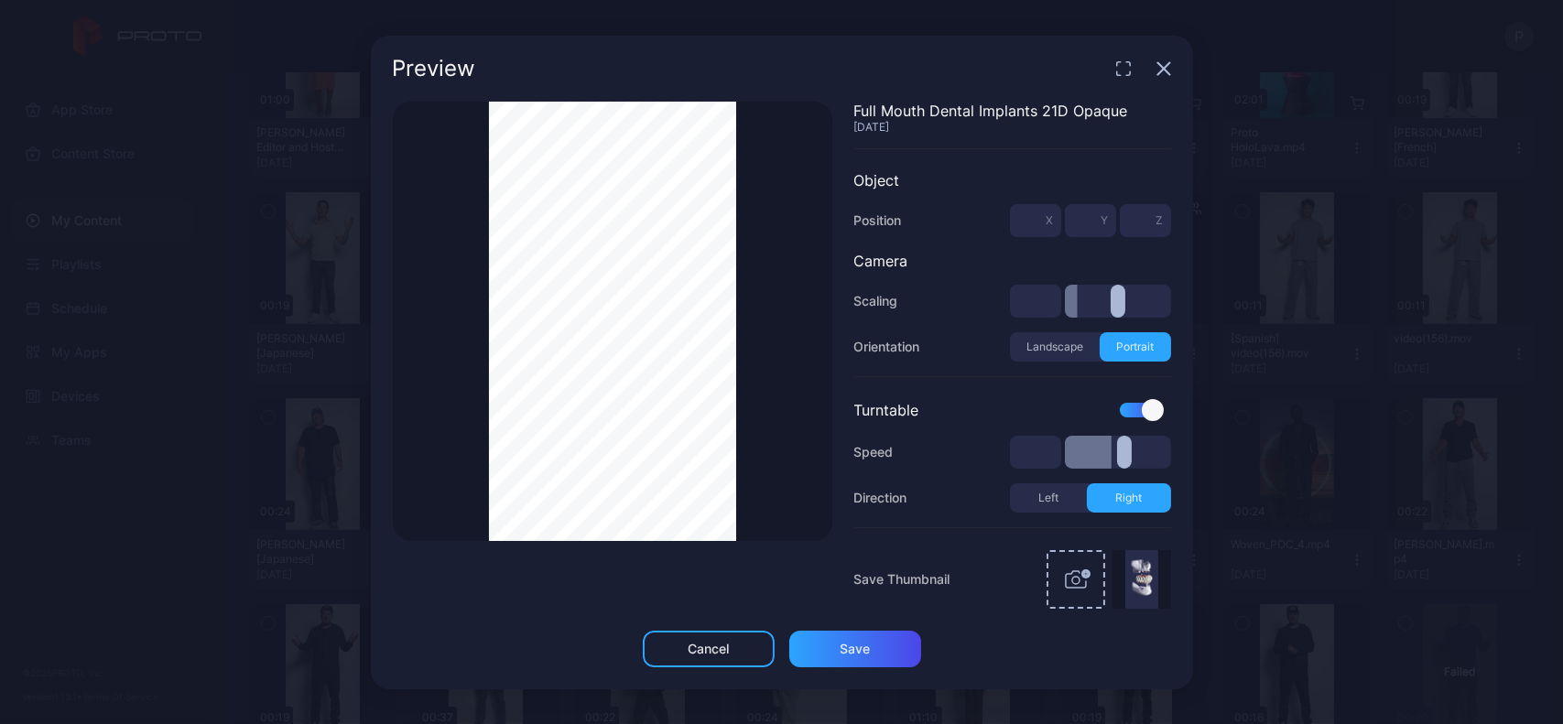
type input "***"
click at [1161, 67] on icon "button" at bounding box center [1163, 68] width 12 height 12
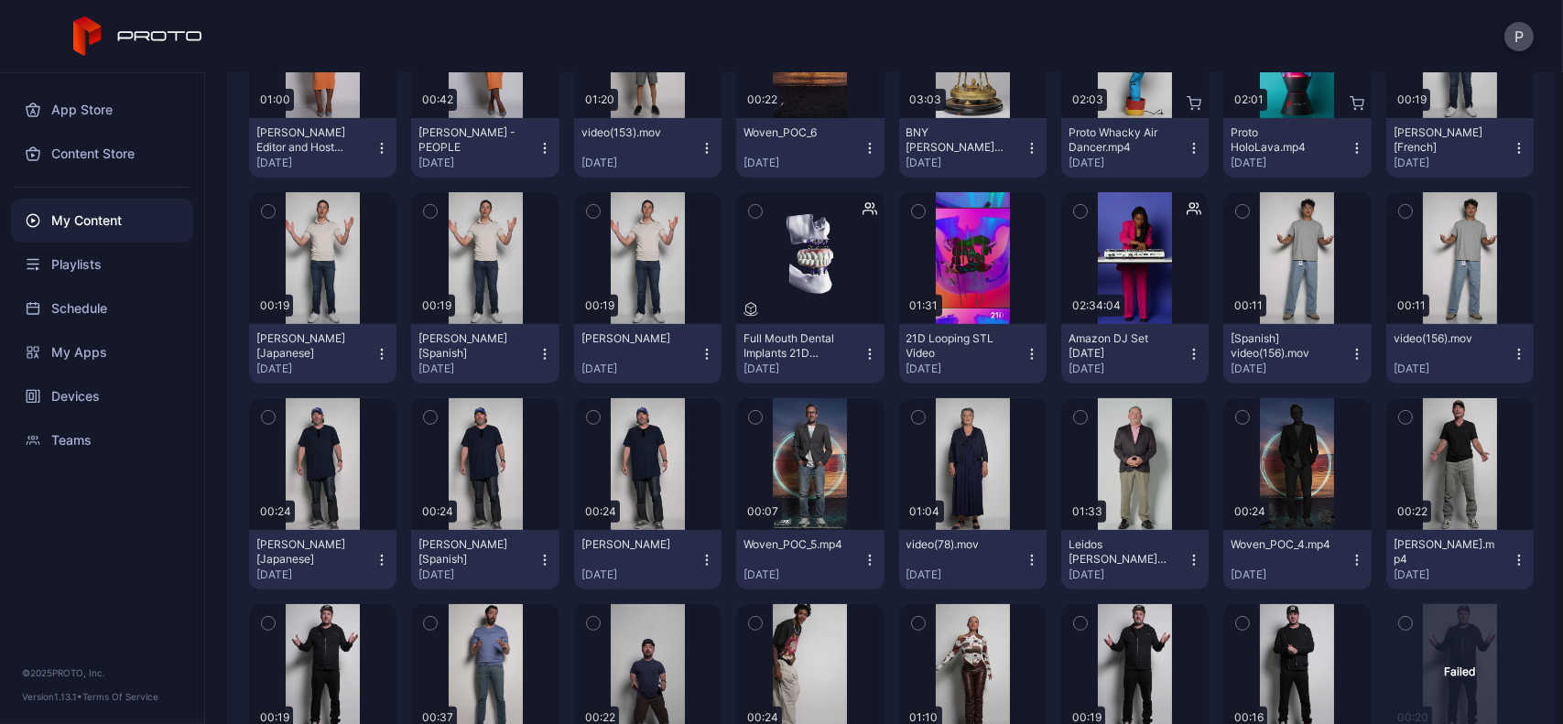
click at [863, 353] on icon "button" at bounding box center [870, 354] width 15 height 15
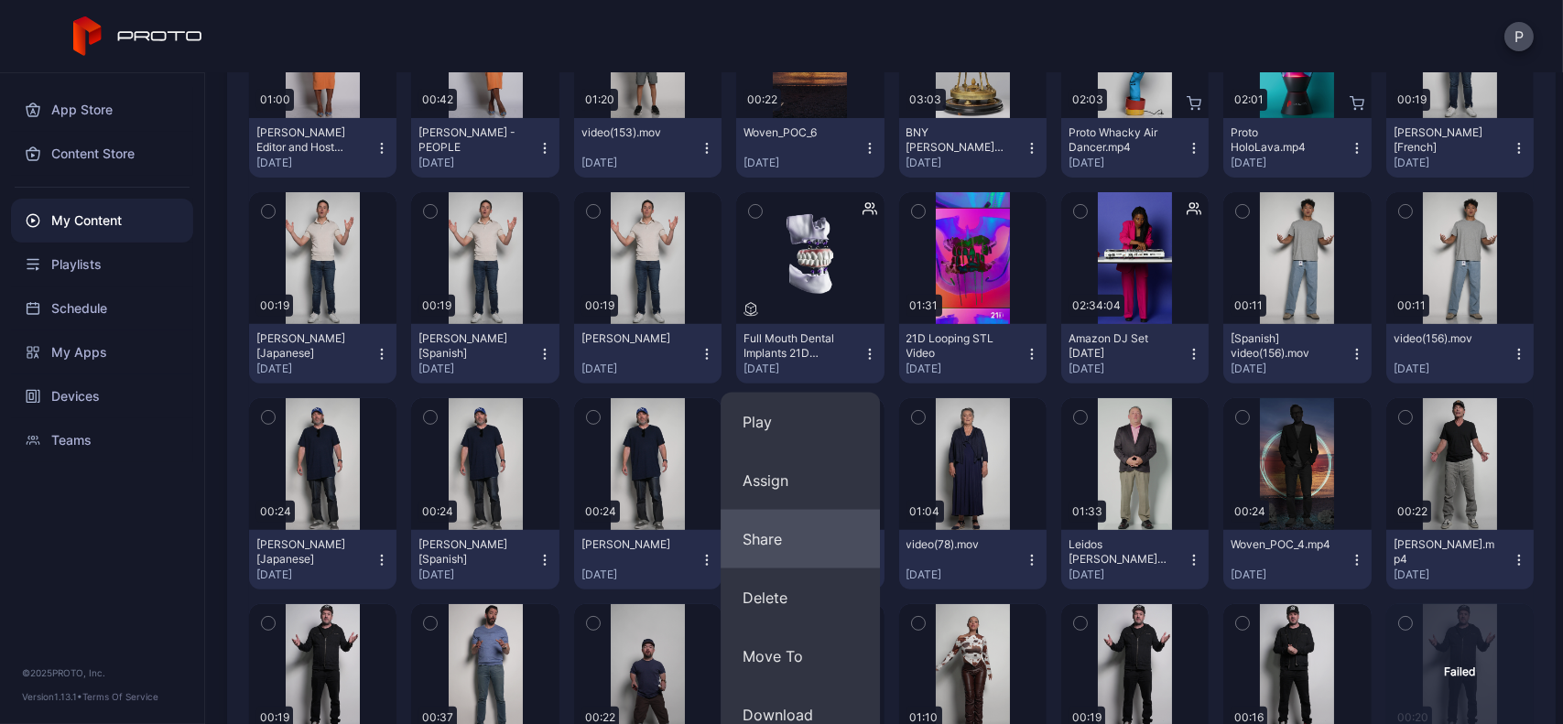
click at [835, 534] on button "Share" at bounding box center [800, 539] width 159 height 59
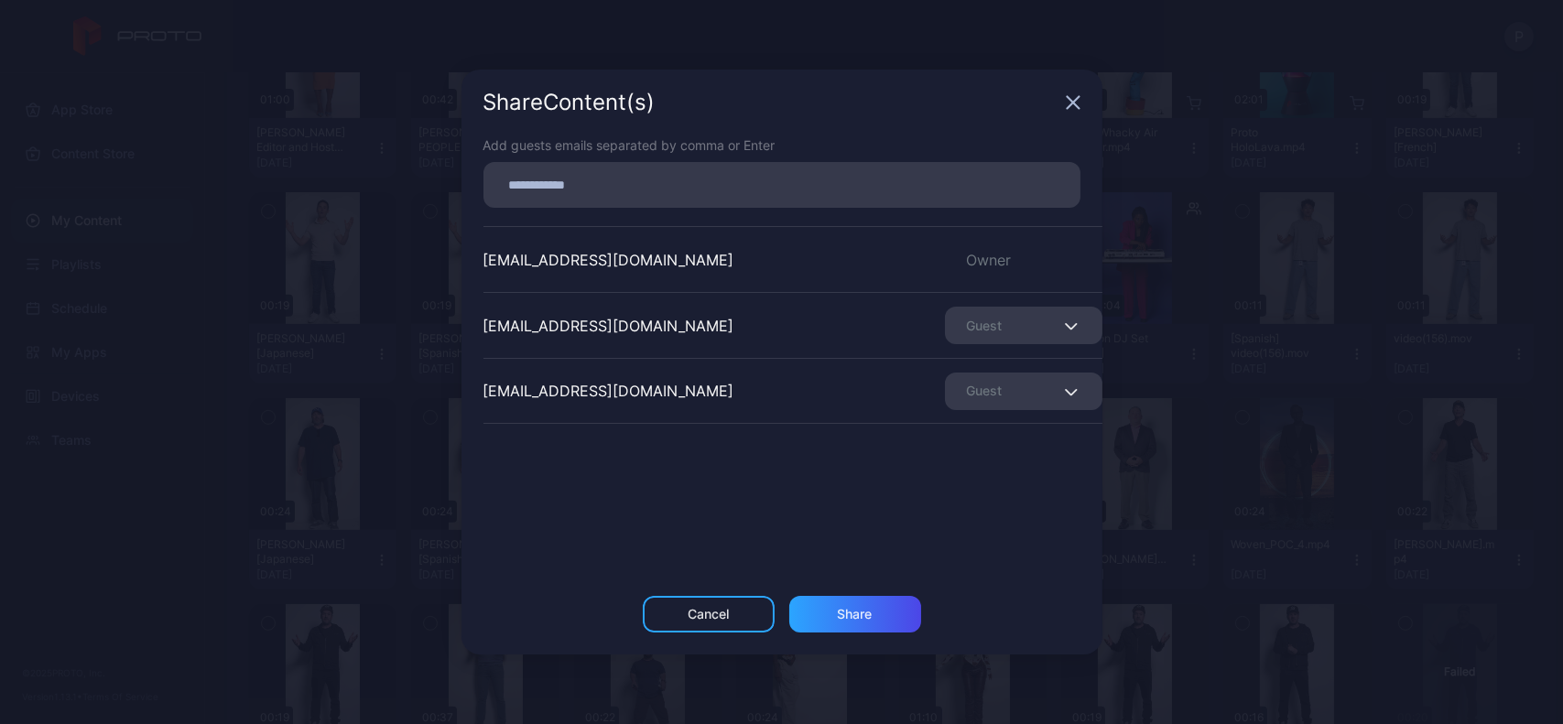
click at [1020, 393] on div "Guest" at bounding box center [1024, 392] width 158 height 38
click at [1007, 462] on button "Remove Guest" at bounding box center [1001, 448] width 156 height 59
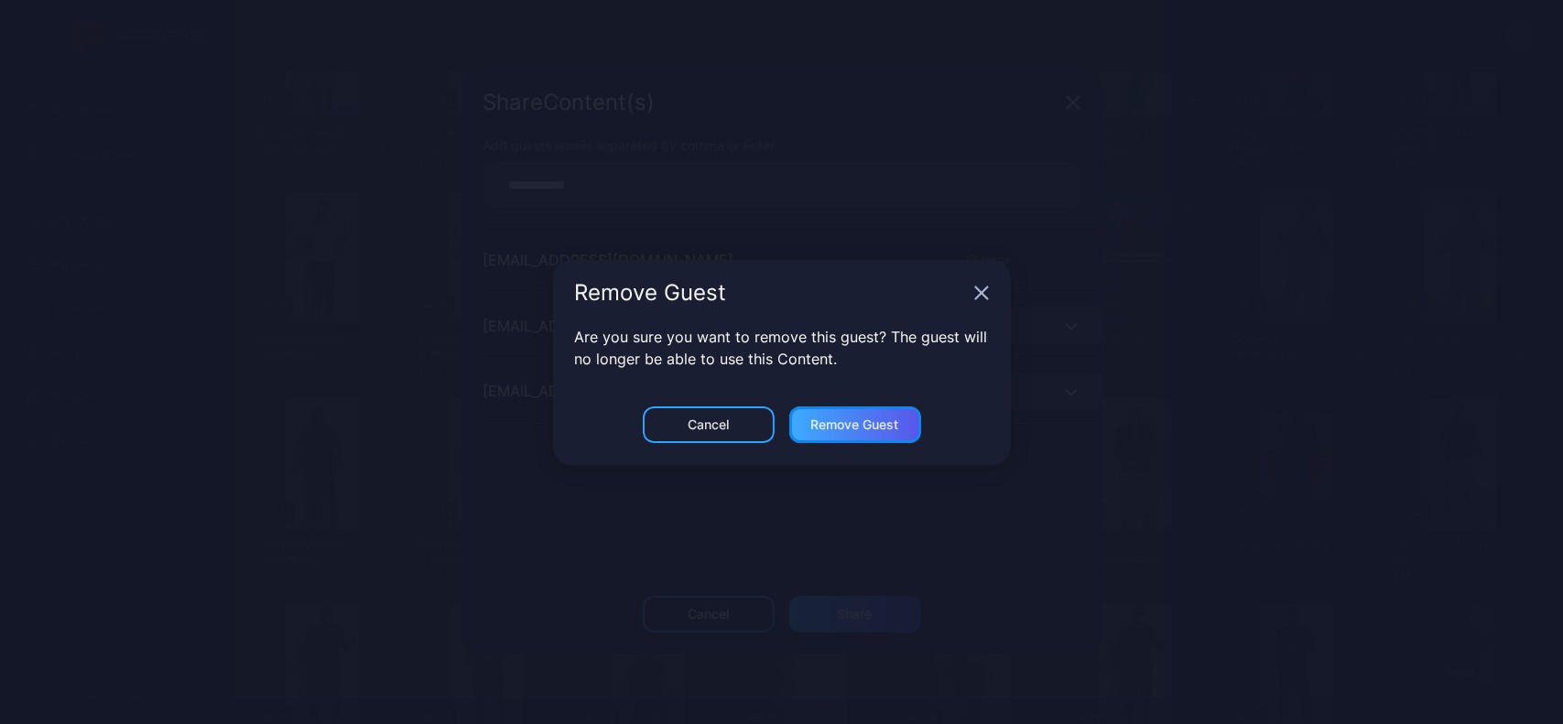
click at [882, 439] on div "Remove Guest" at bounding box center [855, 425] width 132 height 37
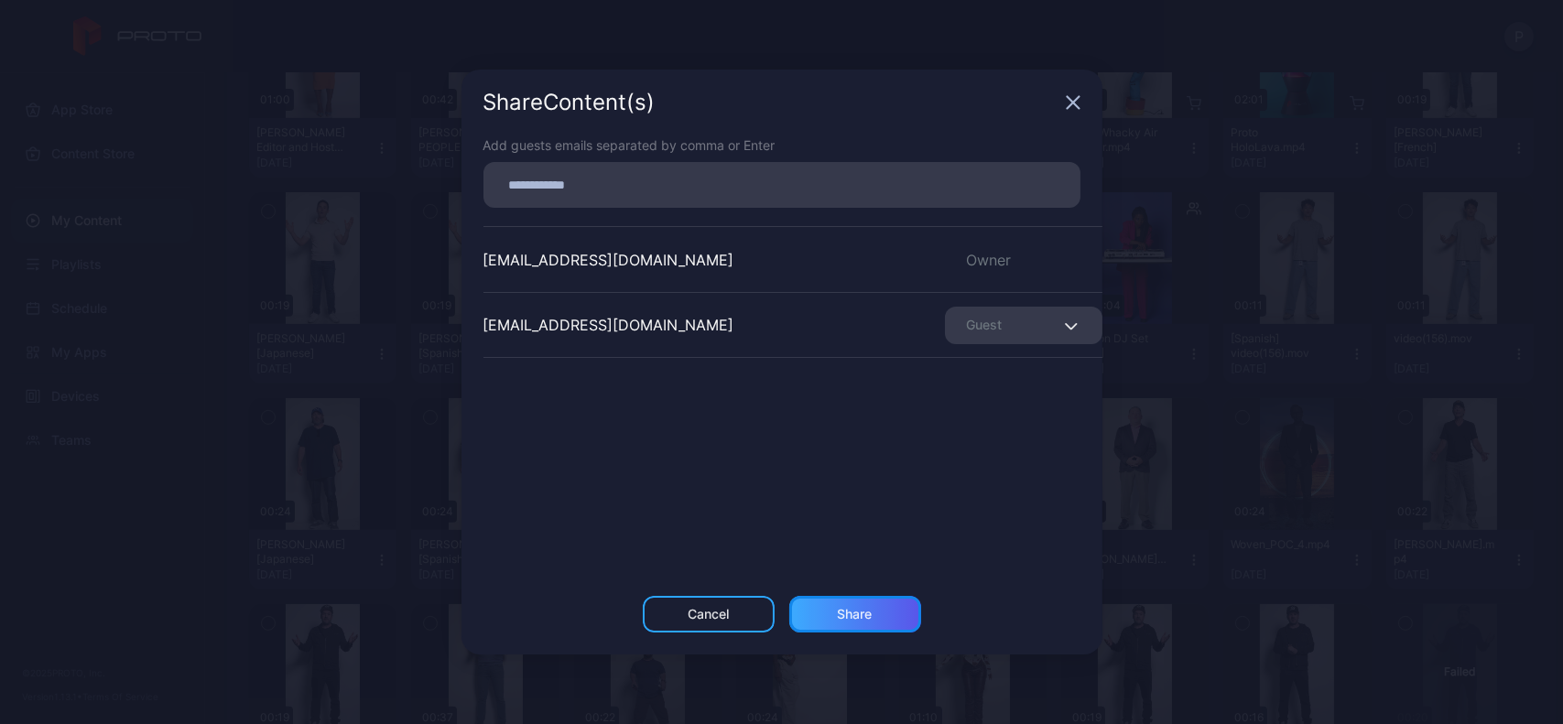
click at [861, 610] on div "Share" at bounding box center [855, 614] width 35 height 15
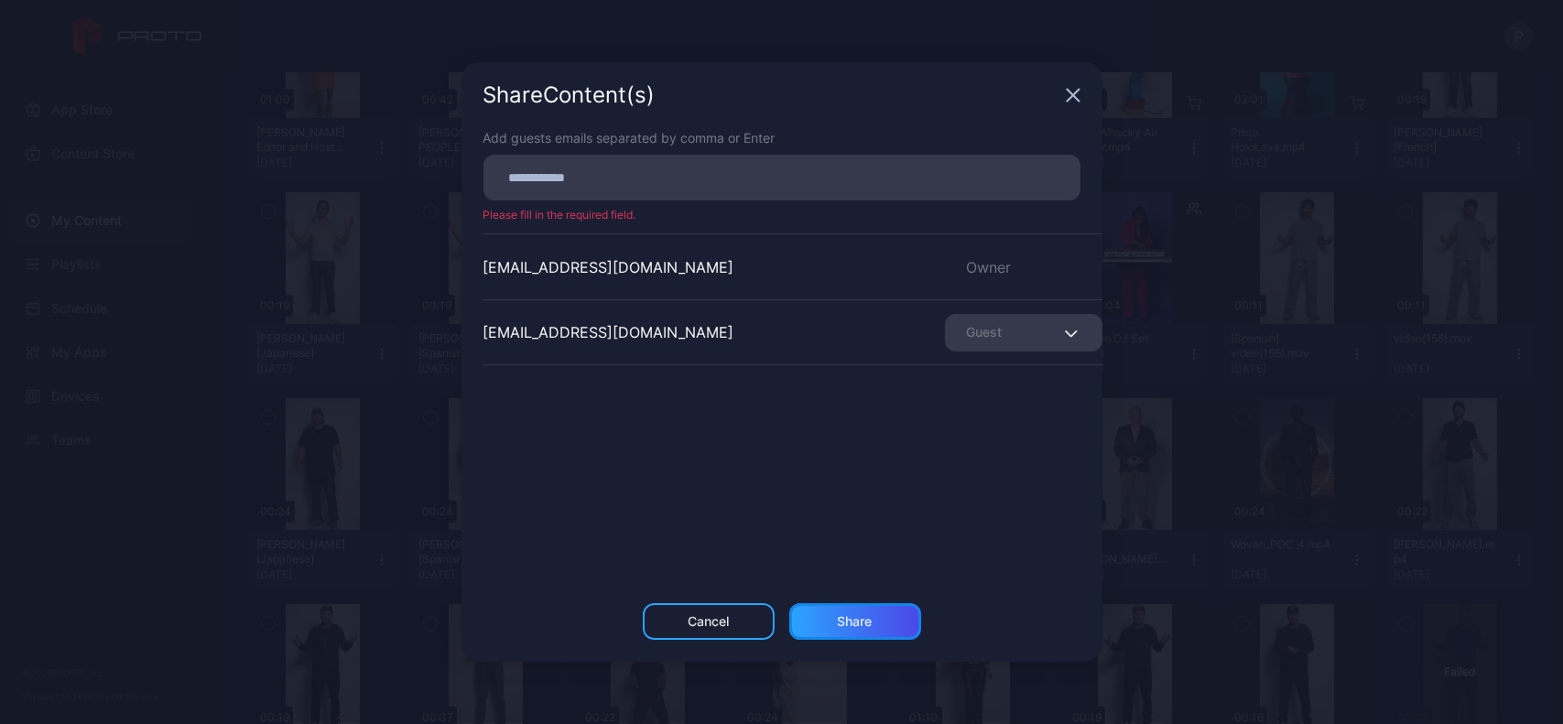
drag, startPoint x: 852, startPoint y: 629, endPoint x: 1148, endPoint y: 31, distance: 667.5
click at [1148, 31] on div "Share Content (s) Add guests emails separated by comma or Enter Please fill in …" at bounding box center [781, 362] width 1563 height 724
click at [1073, 101] on icon "button" at bounding box center [1073, 95] width 15 height 15
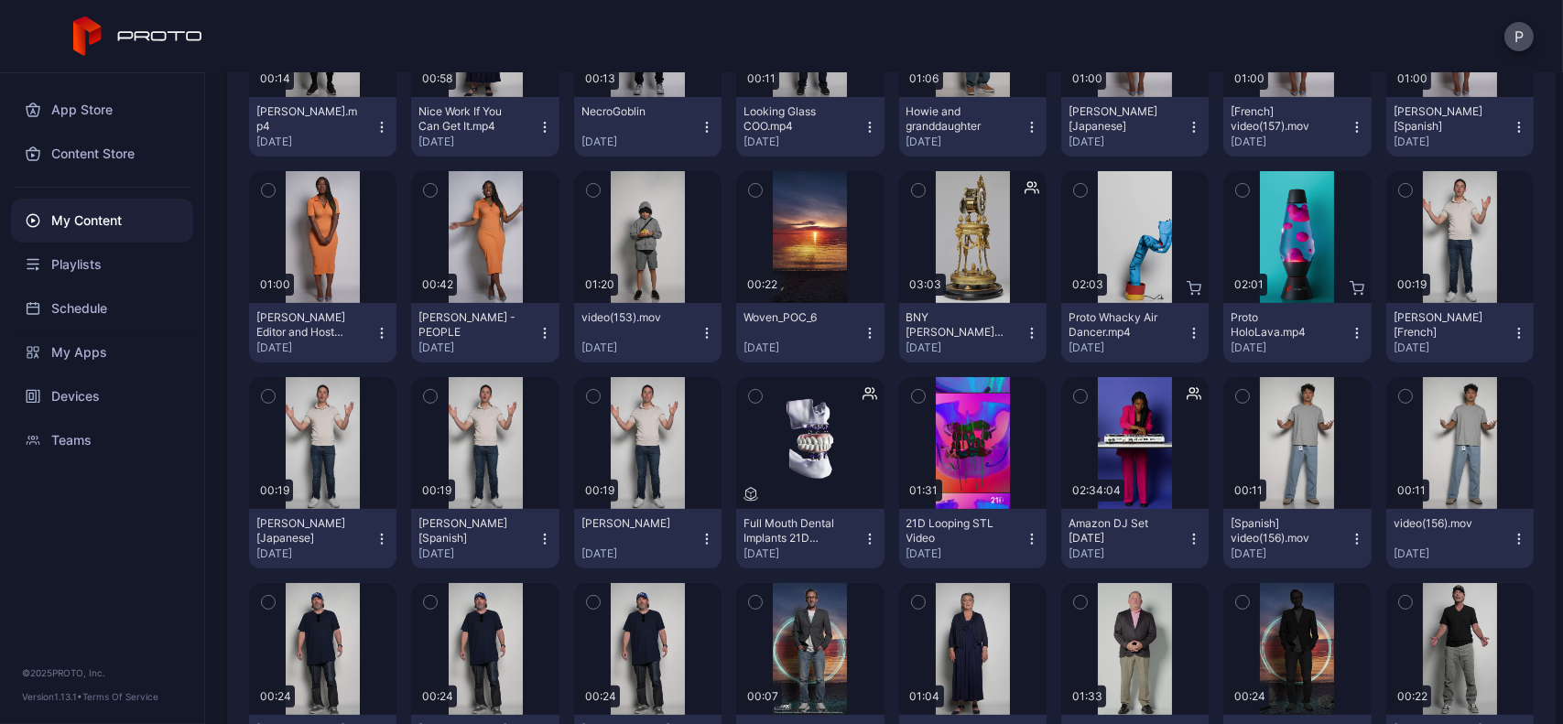
scroll to position [1395, 0]
click at [850, 531] on div "Full Mouth Dental Implants 21D Opaque [DATE]" at bounding box center [803, 539] width 118 height 45
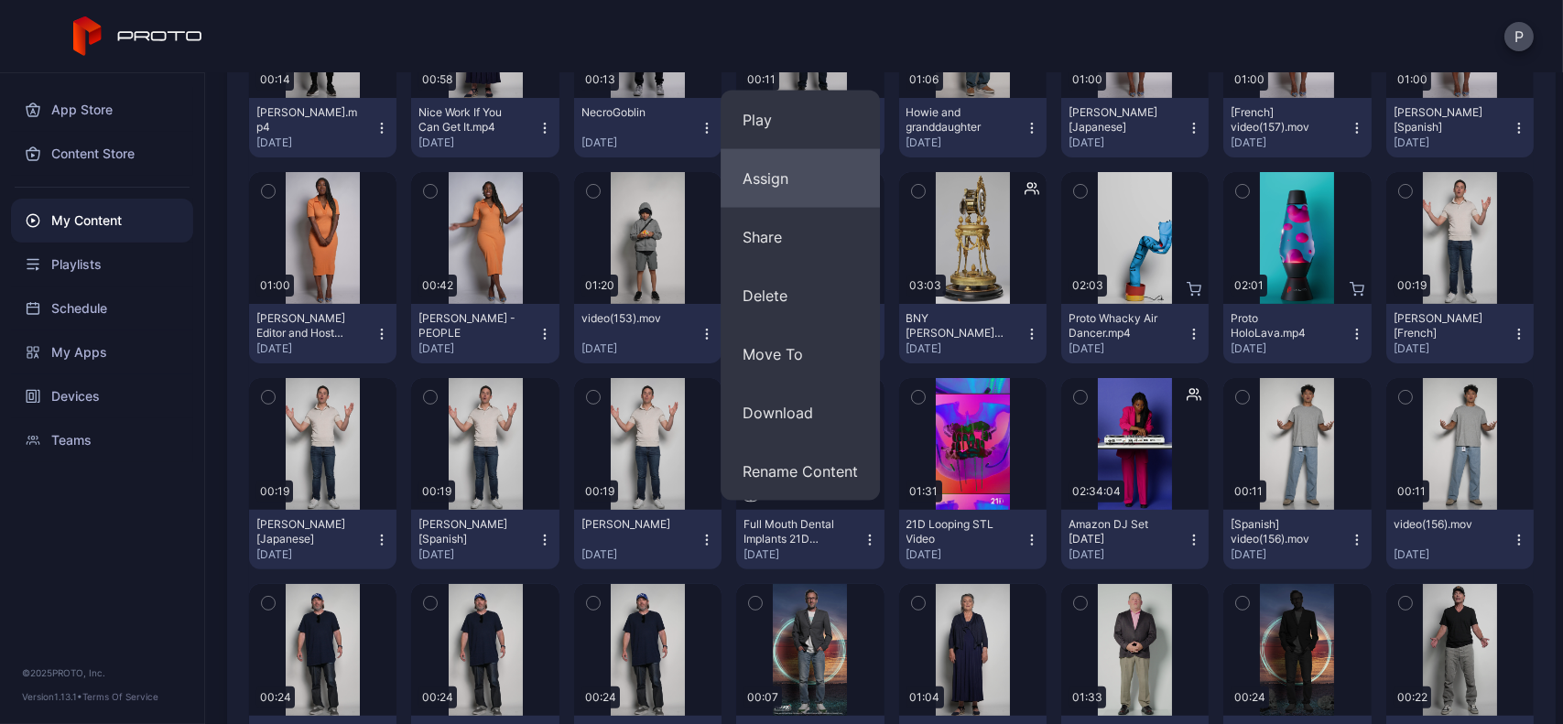
click at [767, 188] on button "Assign" at bounding box center [800, 178] width 159 height 59
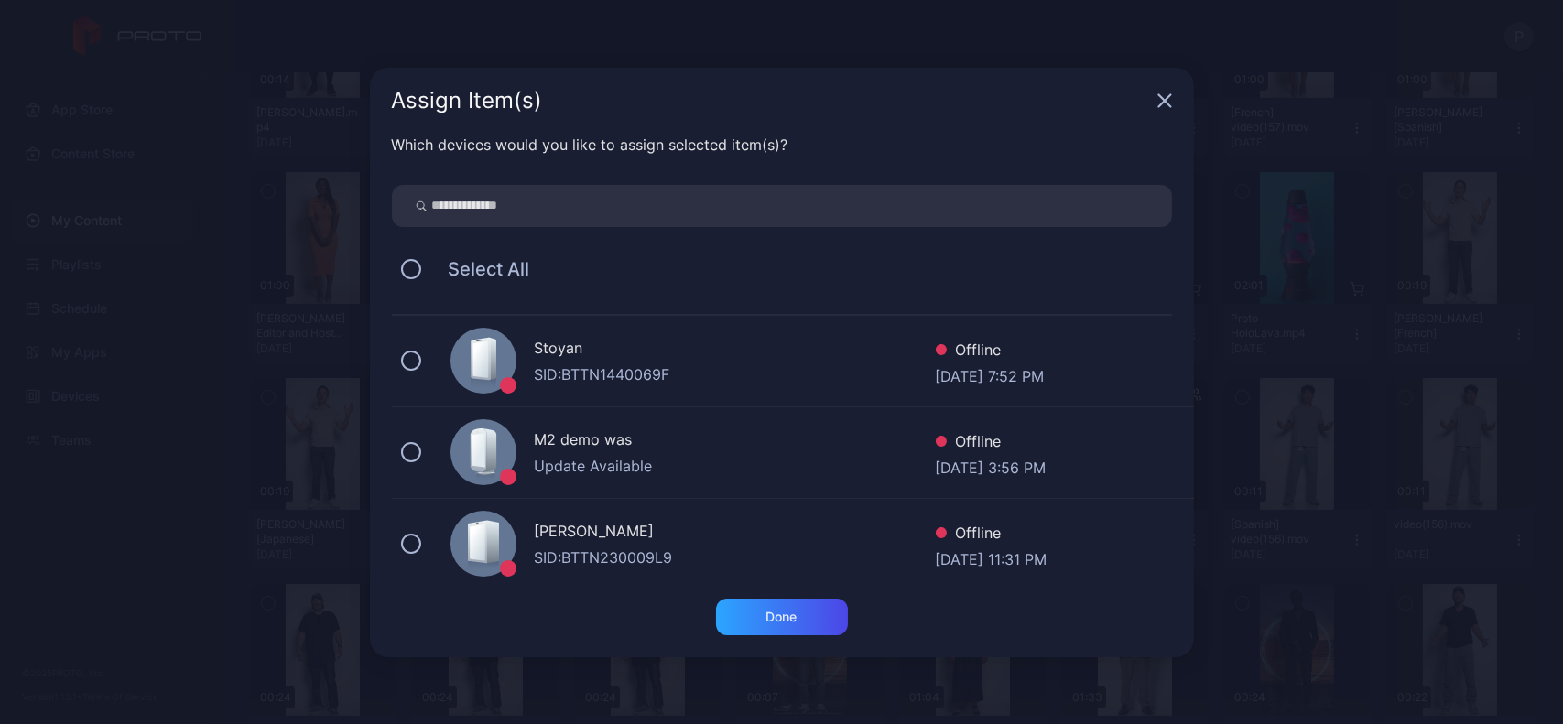
click at [1155, 102] on div "Assign Item(s)" at bounding box center [782, 101] width 824 height 66
click at [1160, 102] on icon "button" at bounding box center [1164, 100] width 15 height 15
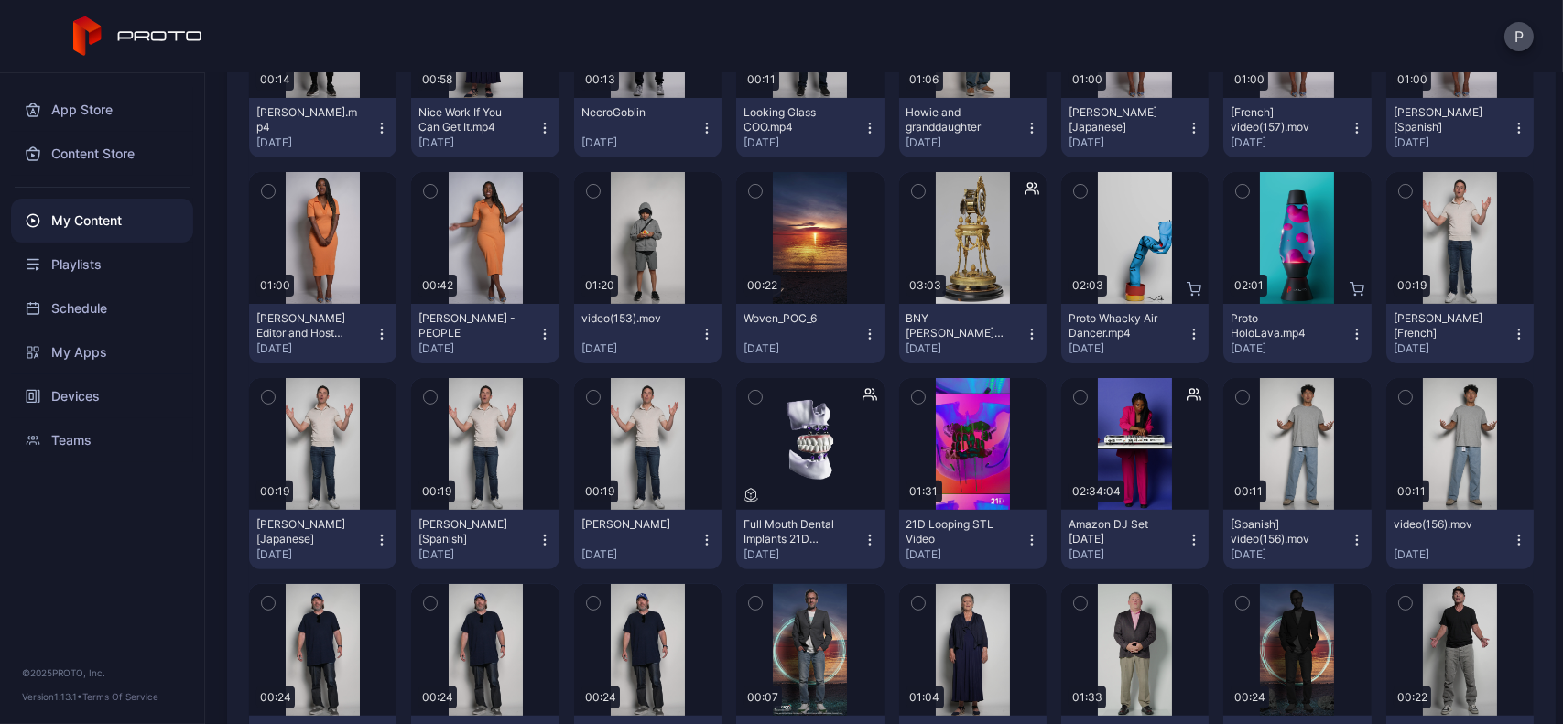
click at [864, 538] on icon "button" at bounding box center [870, 540] width 15 height 15
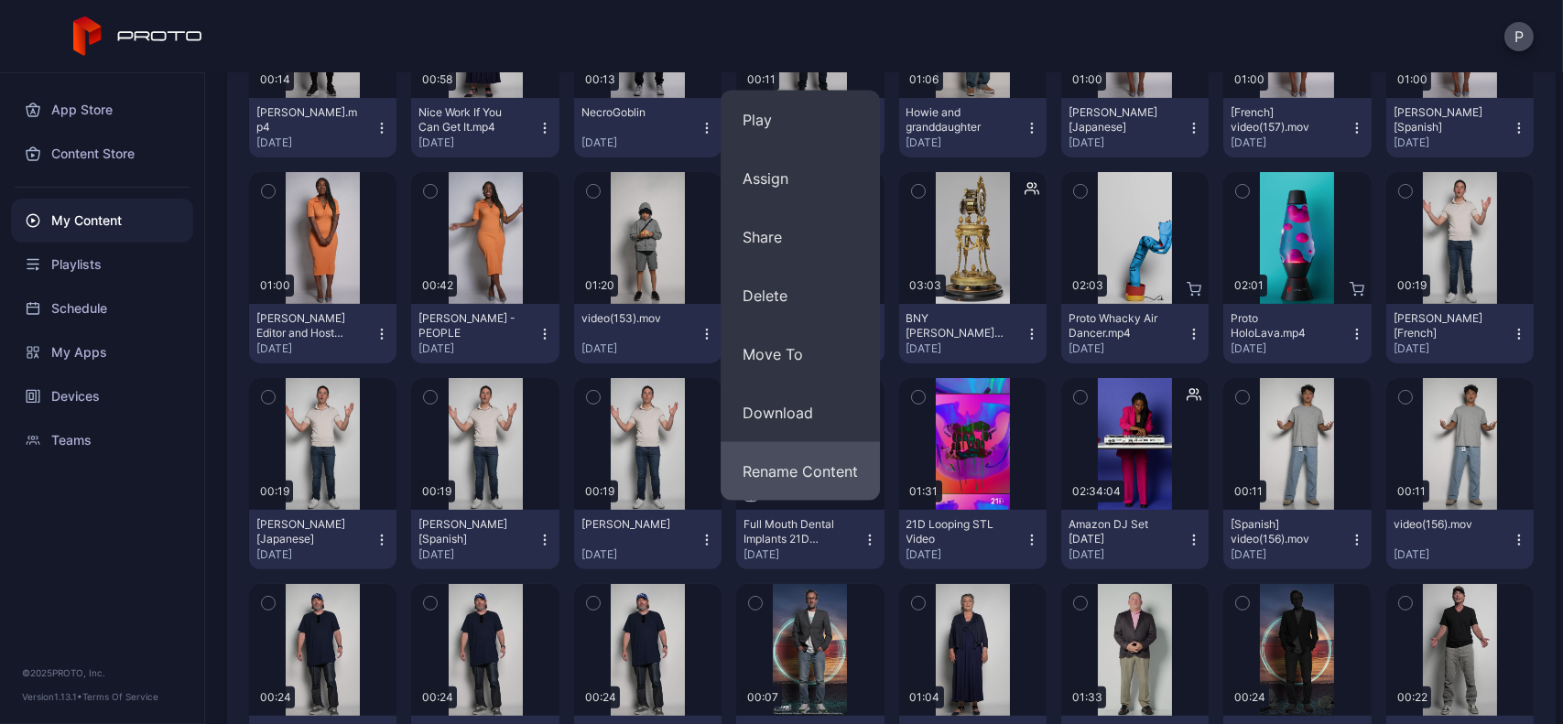
click at [827, 473] on button "Rename Content" at bounding box center [800, 471] width 159 height 59
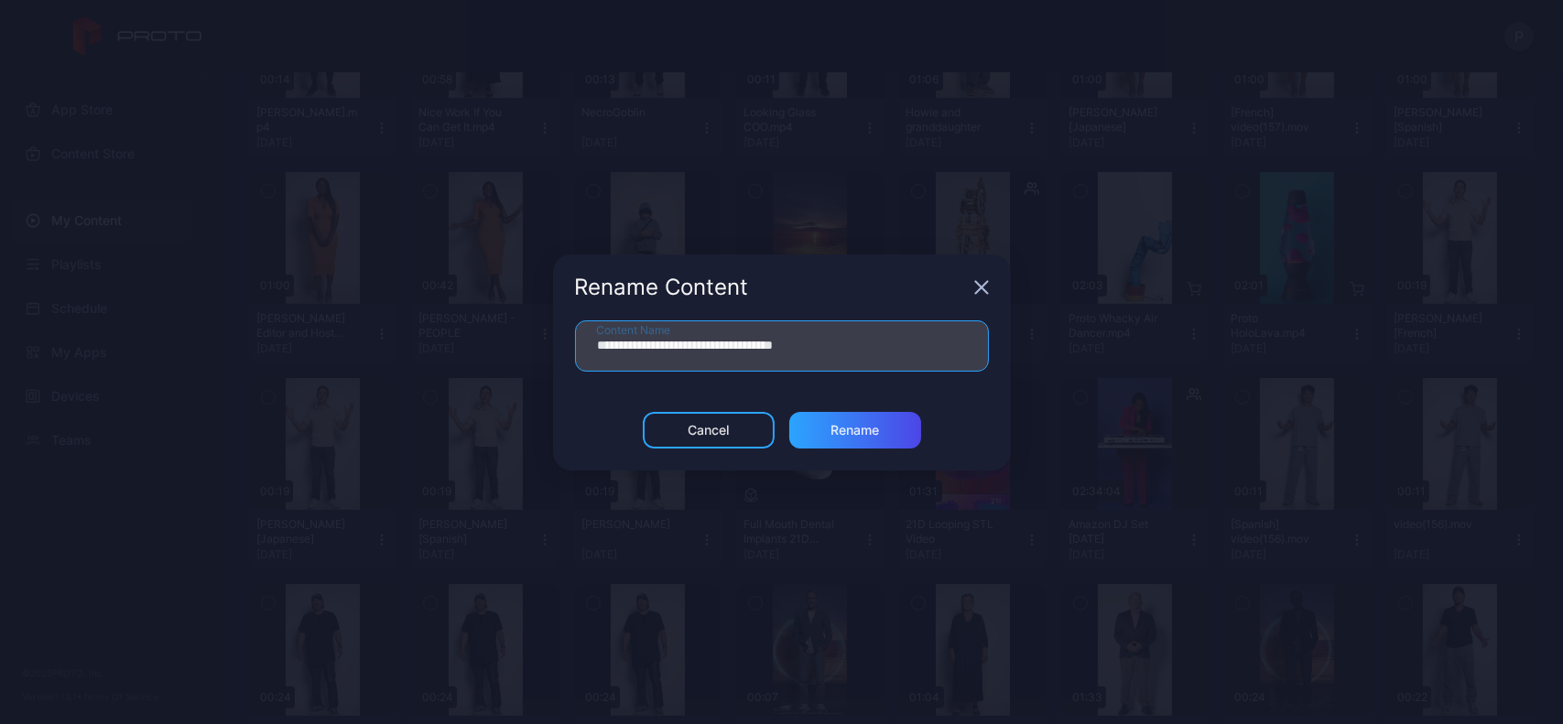
click at [852, 348] on input "**********" at bounding box center [782, 346] width 414 height 51
type input "**********"
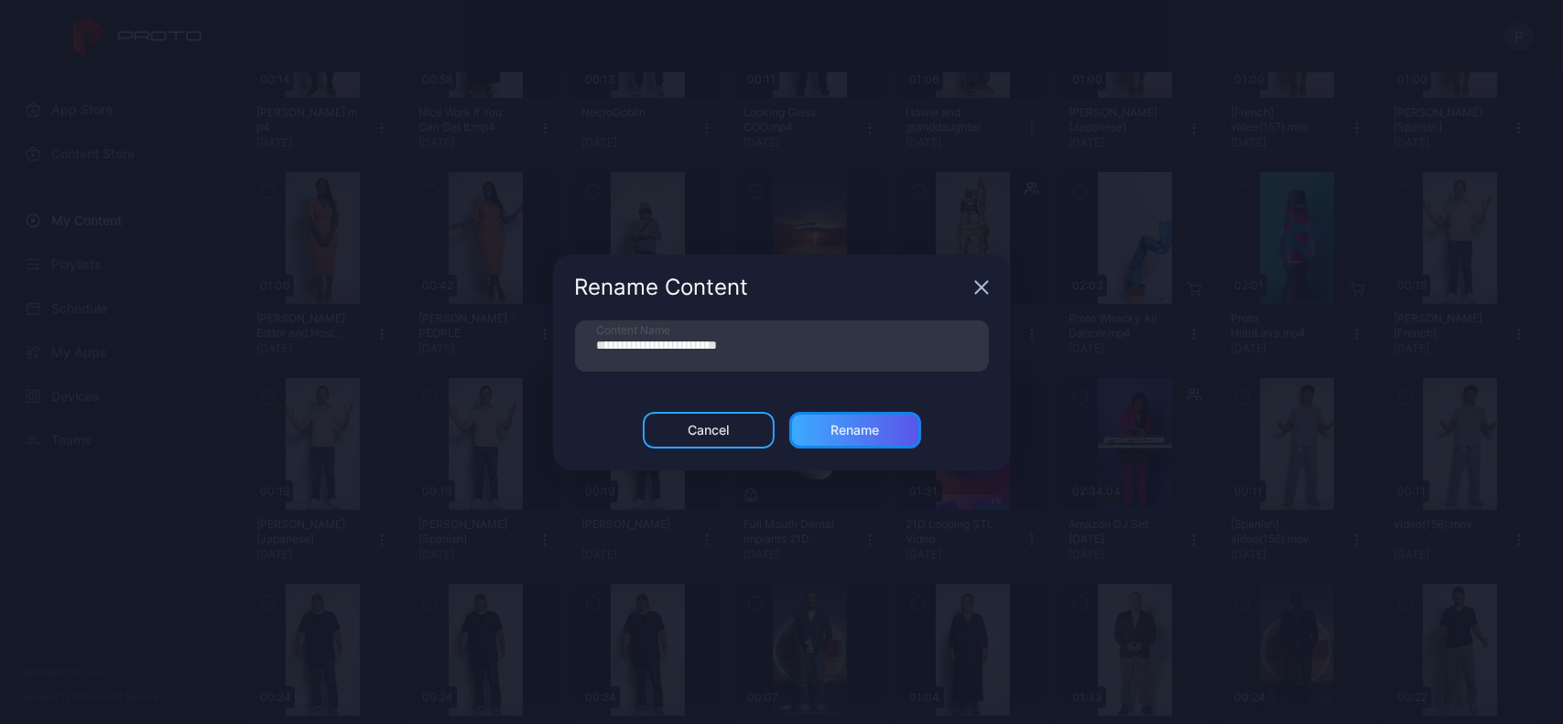
click at [858, 437] on div "Rename" at bounding box center [855, 430] width 49 height 15
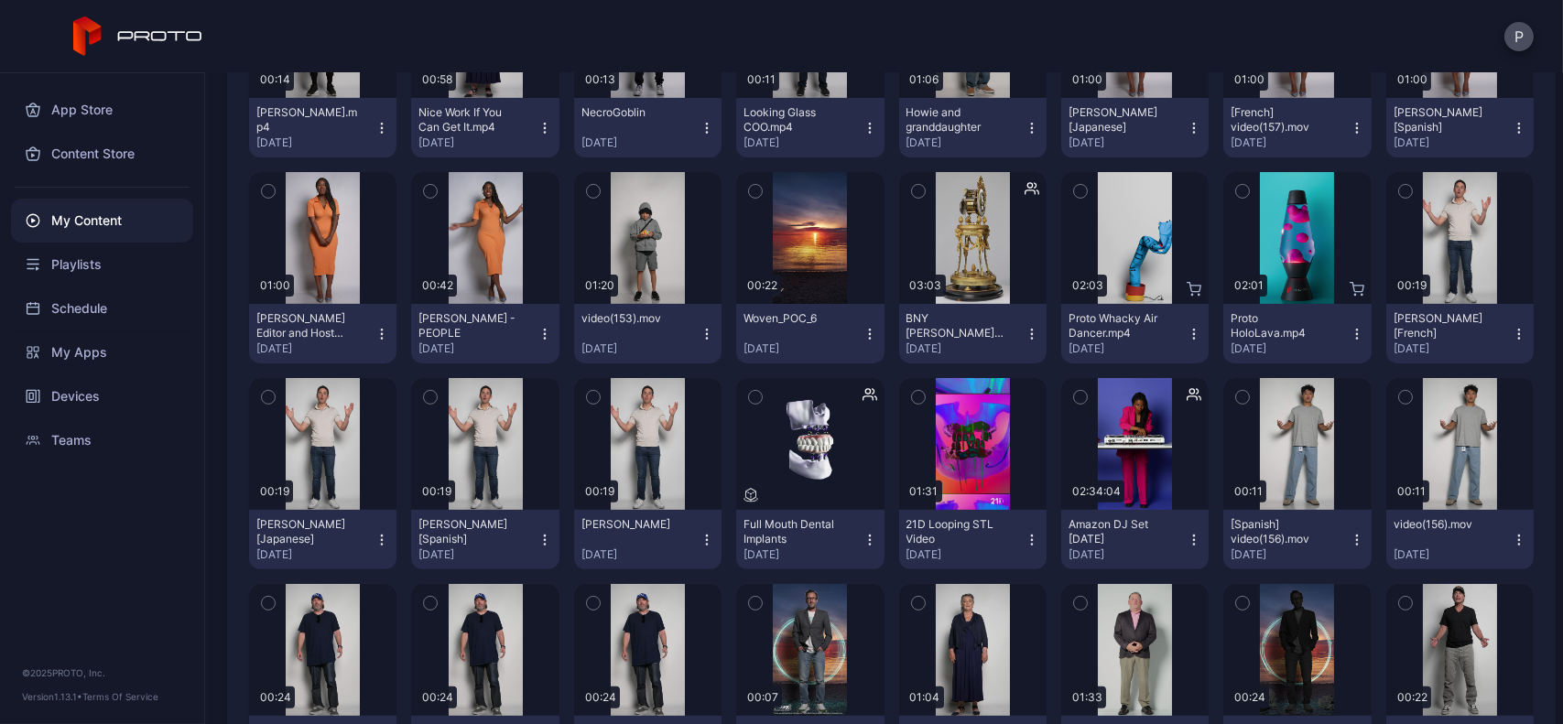
click at [869, 539] on icon "button" at bounding box center [869, 539] width 1 height 1
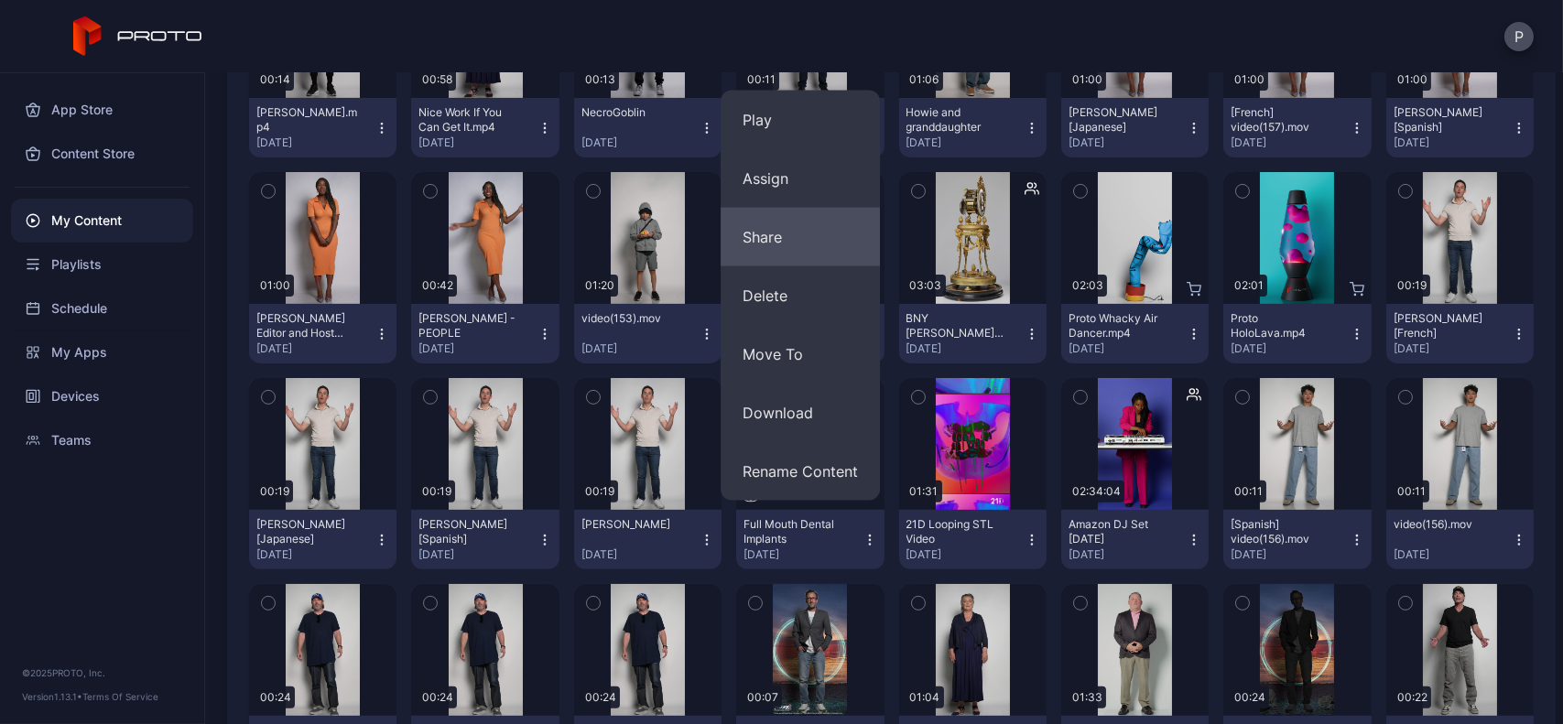
click at [809, 212] on button "Share" at bounding box center [800, 237] width 159 height 59
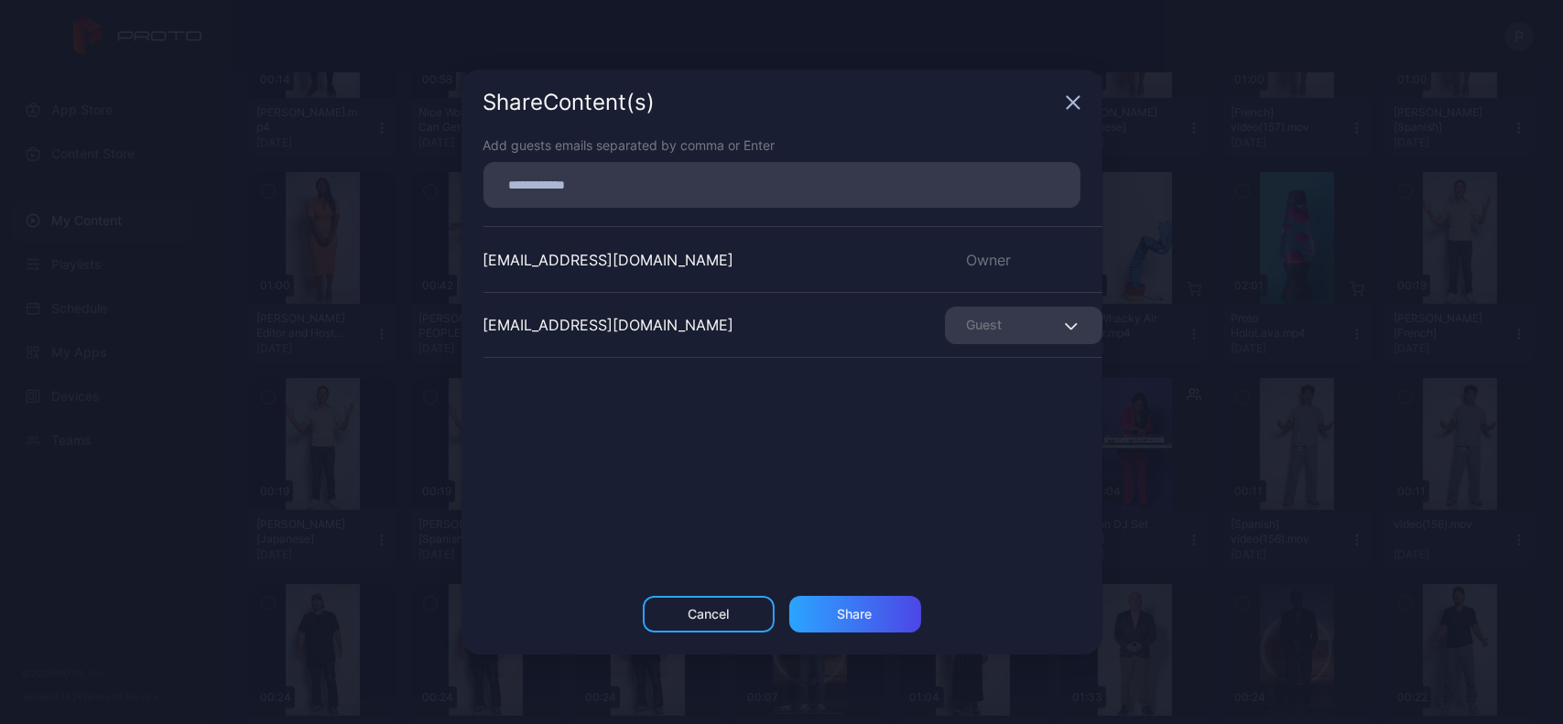
click at [766, 182] on input at bounding box center [782, 185] width 575 height 24
paste input
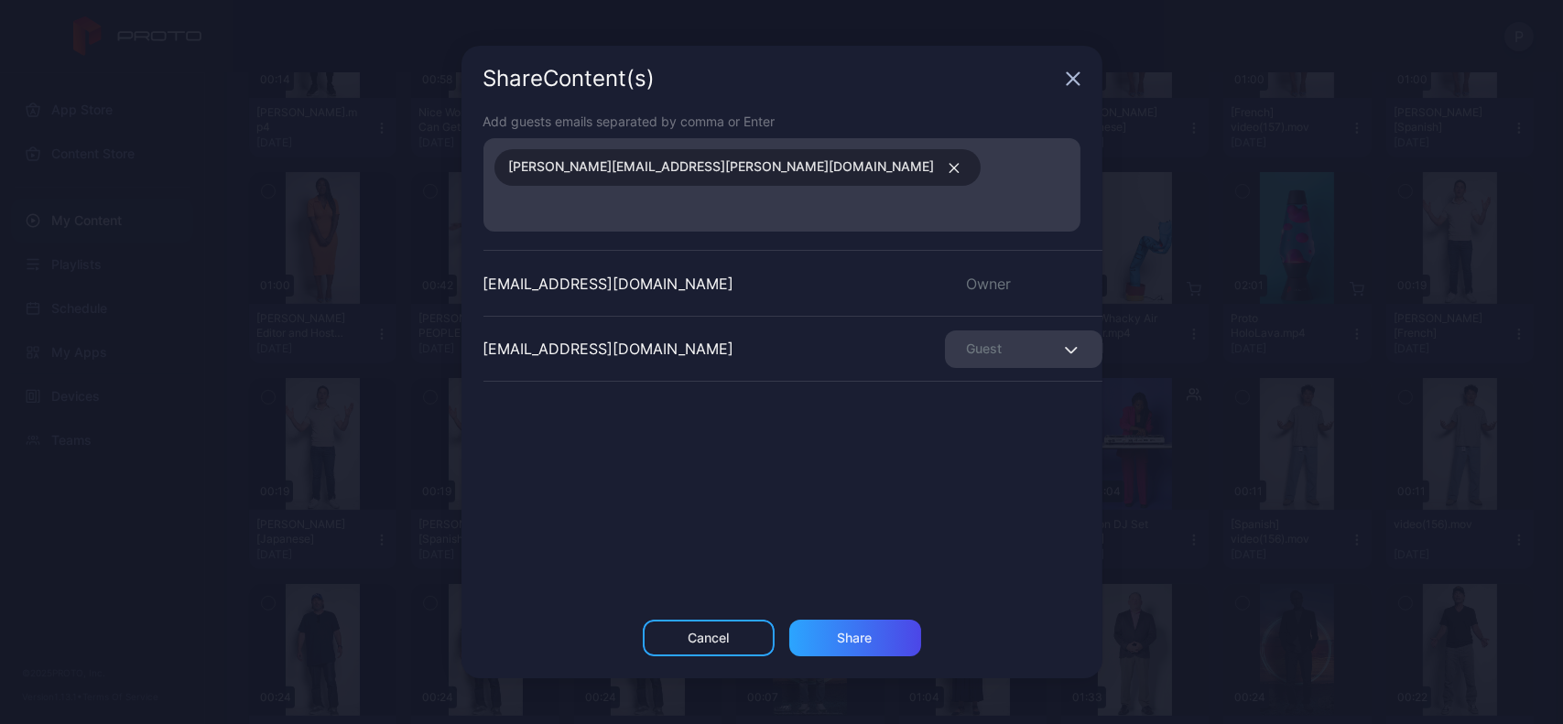
paste input
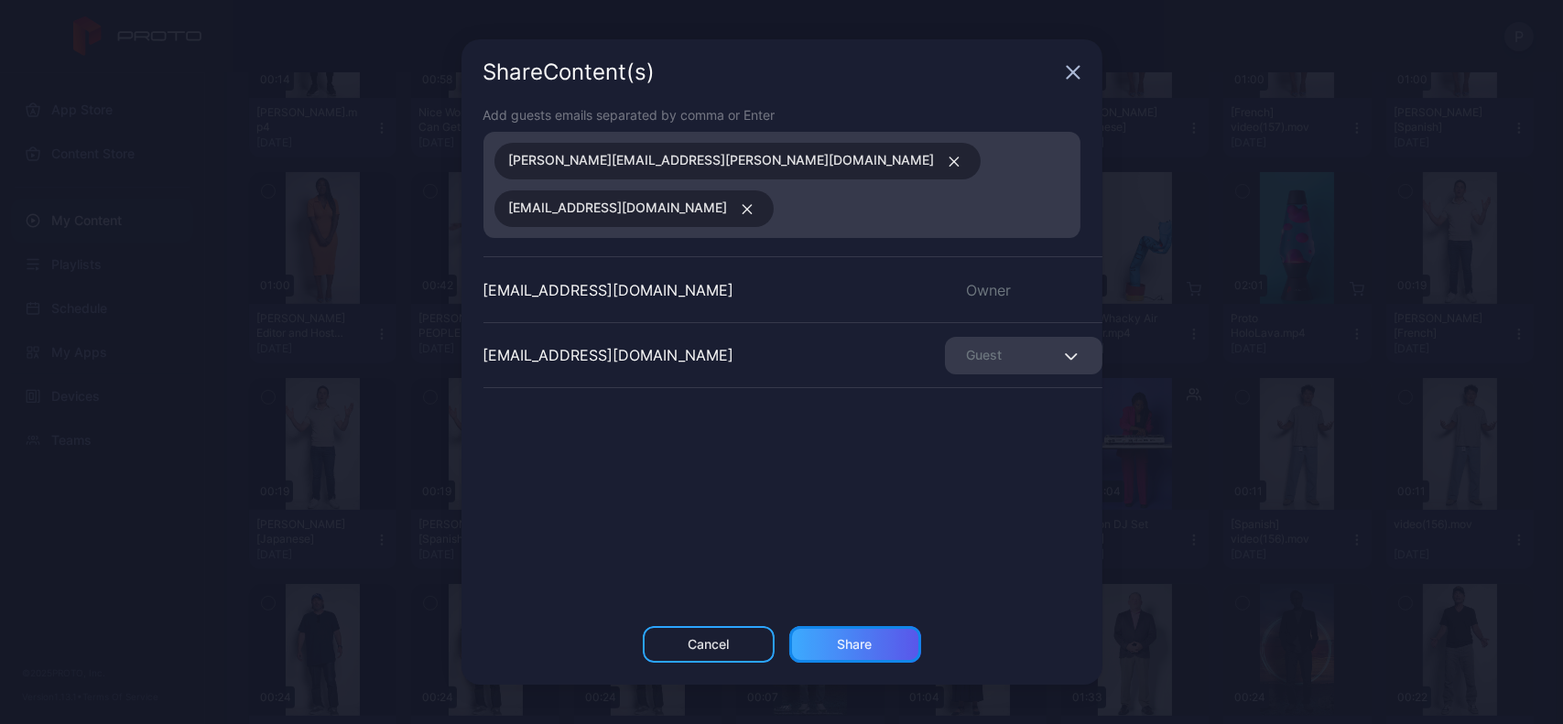
click at [864, 626] on div "Share" at bounding box center [855, 644] width 132 height 37
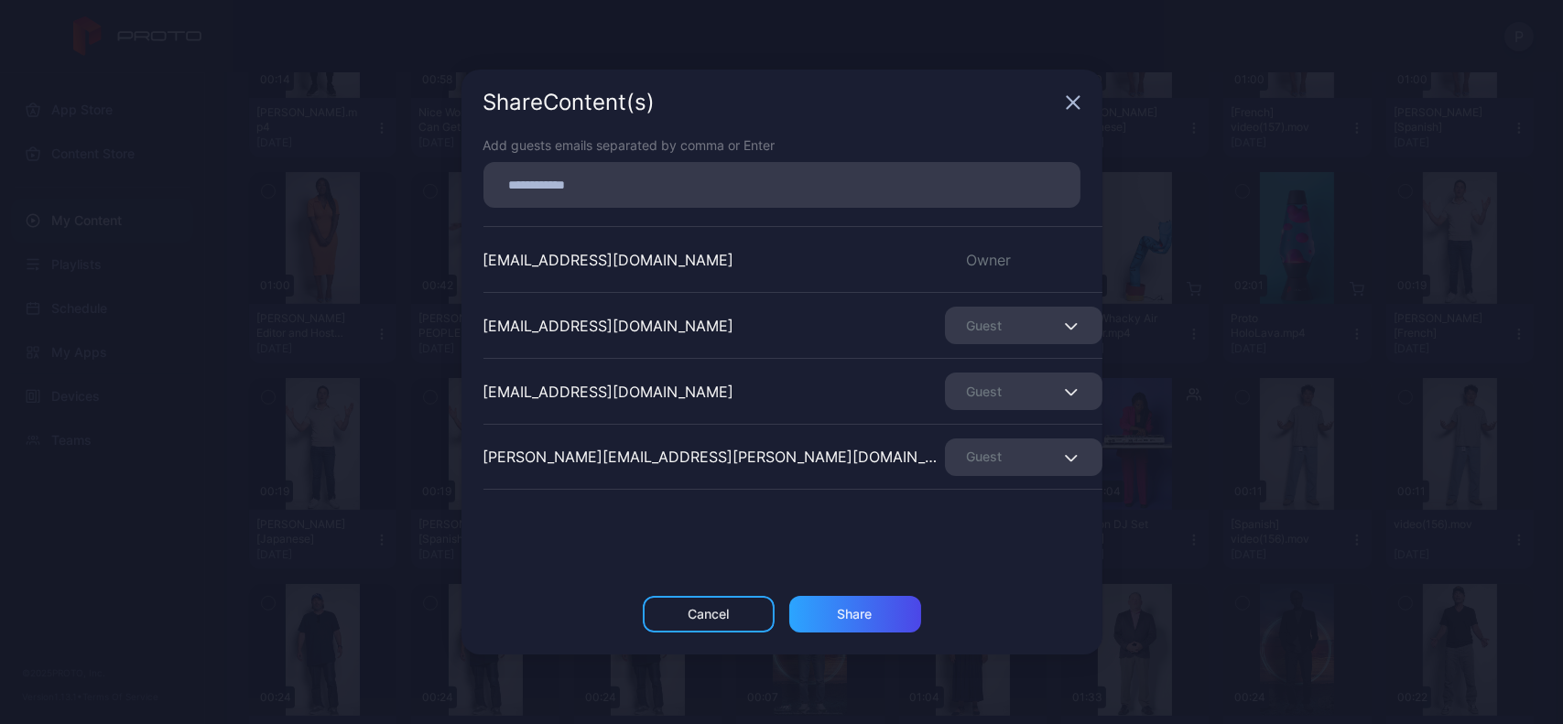
click at [1070, 108] on icon "button" at bounding box center [1073, 102] width 15 height 15
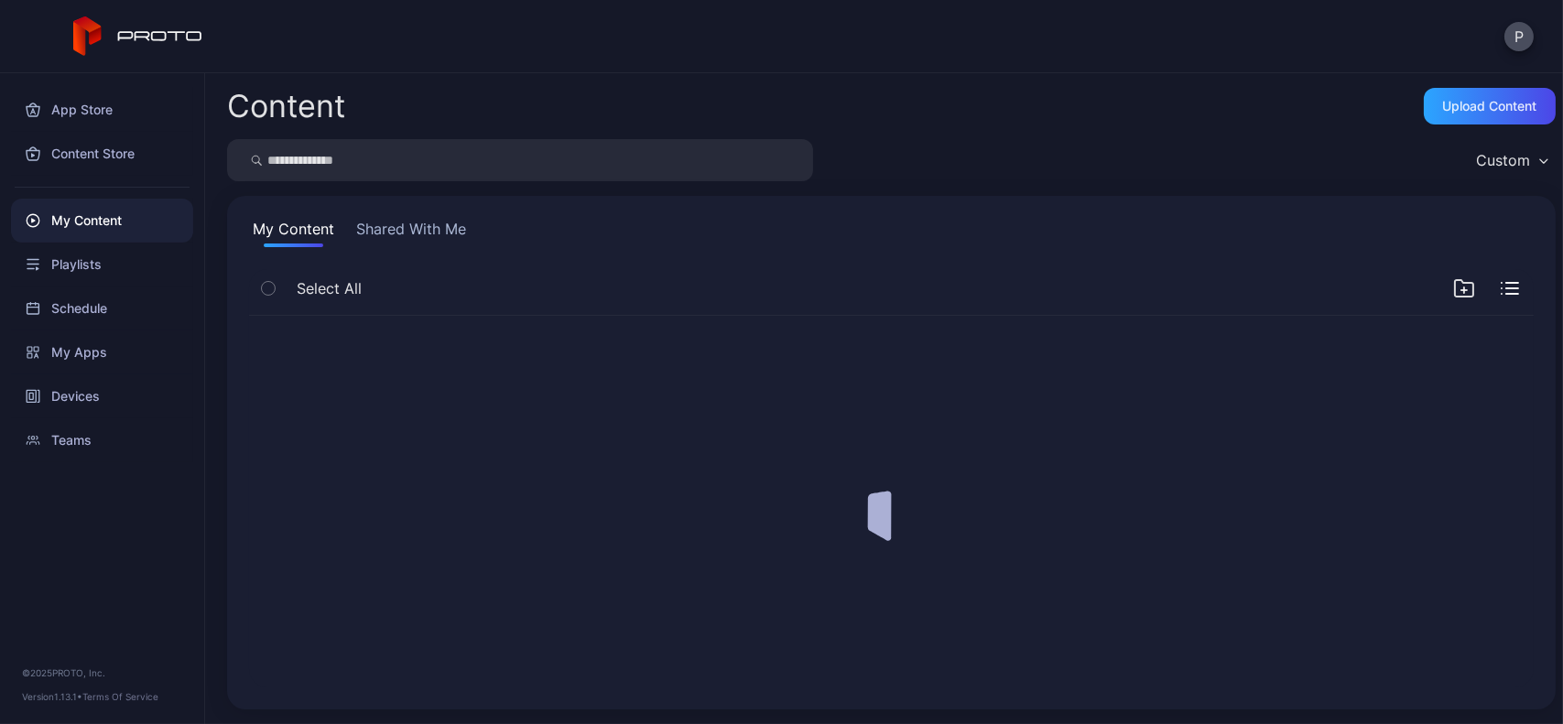
click at [1070, 108] on div "Content Upload Content" at bounding box center [891, 106] width 1329 height 37
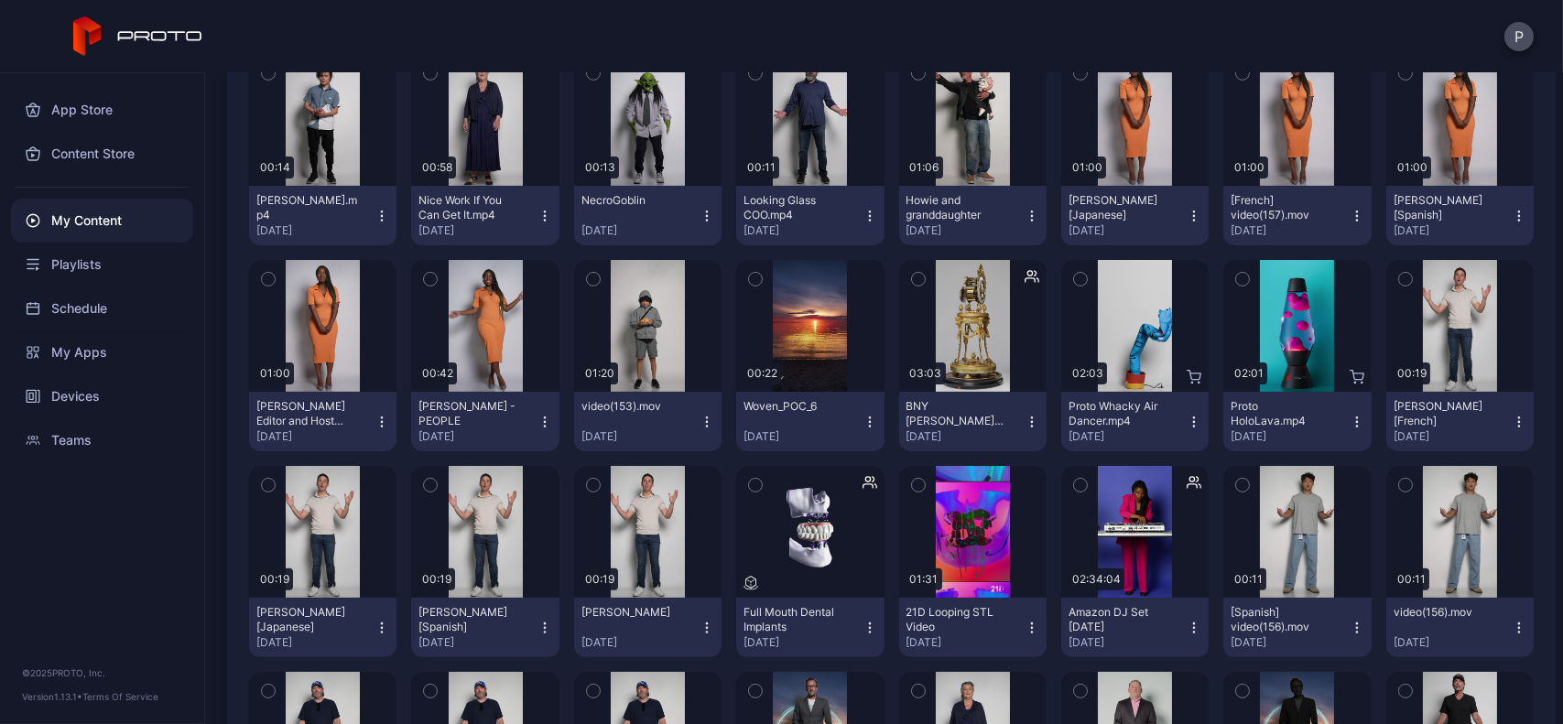
scroll to position [1593, 0]
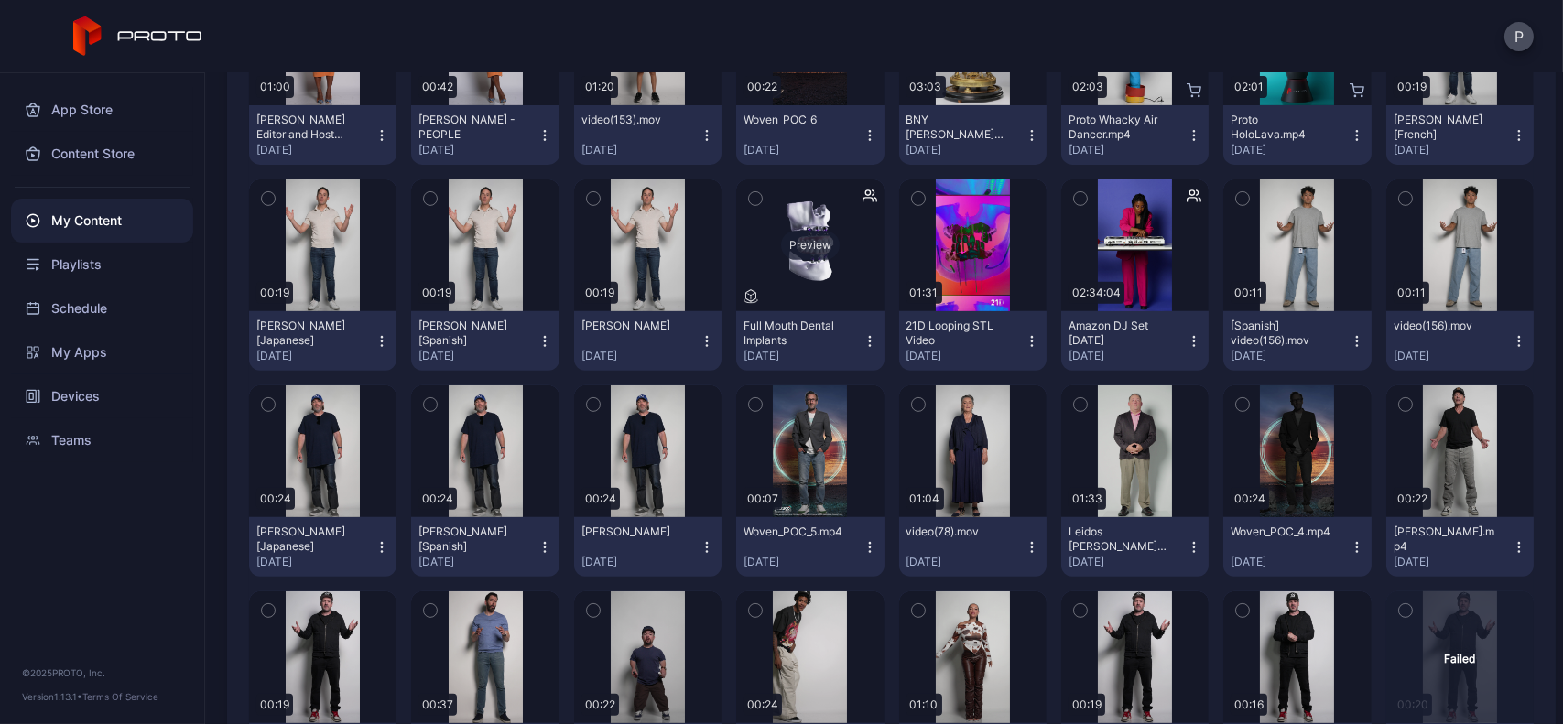
click at [818, 298] on div "Preview" at bounding box center [809, 245] width 147 height 132
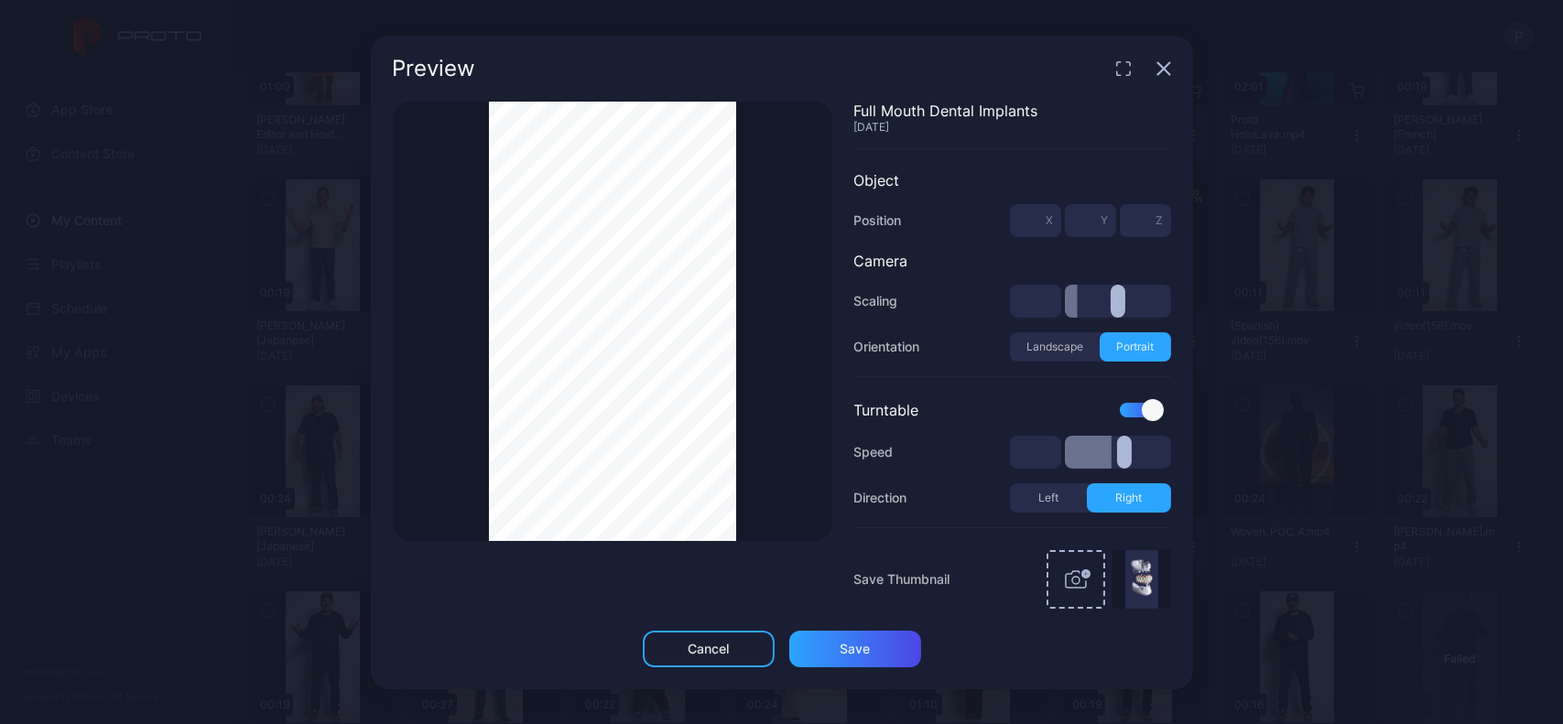
type input "***"
click at [1167, 64] on icon "button" at bounding box center [1163, 68] width 12 height 12
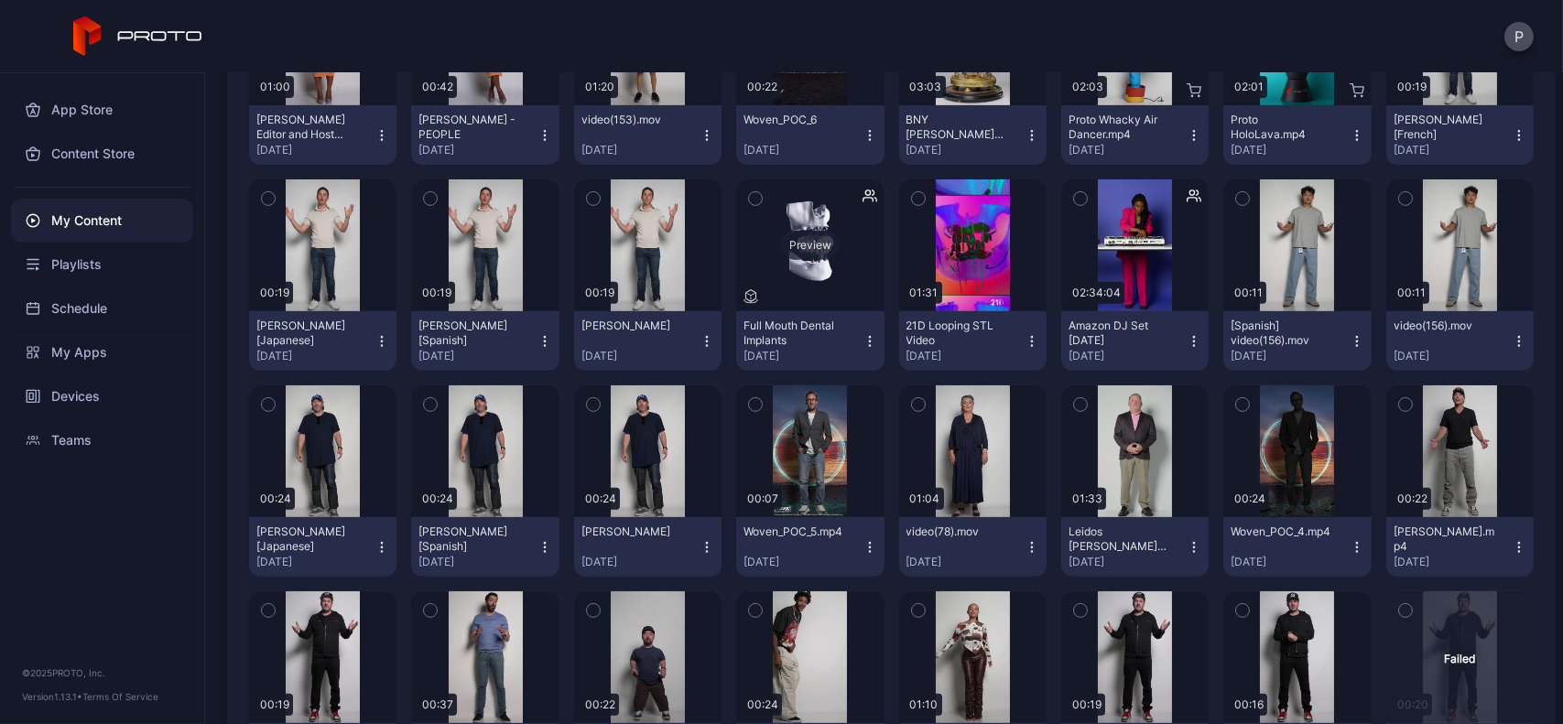
click at [772, 277] on div "Preview" at bounding box center [809, 245] width 147 height 132
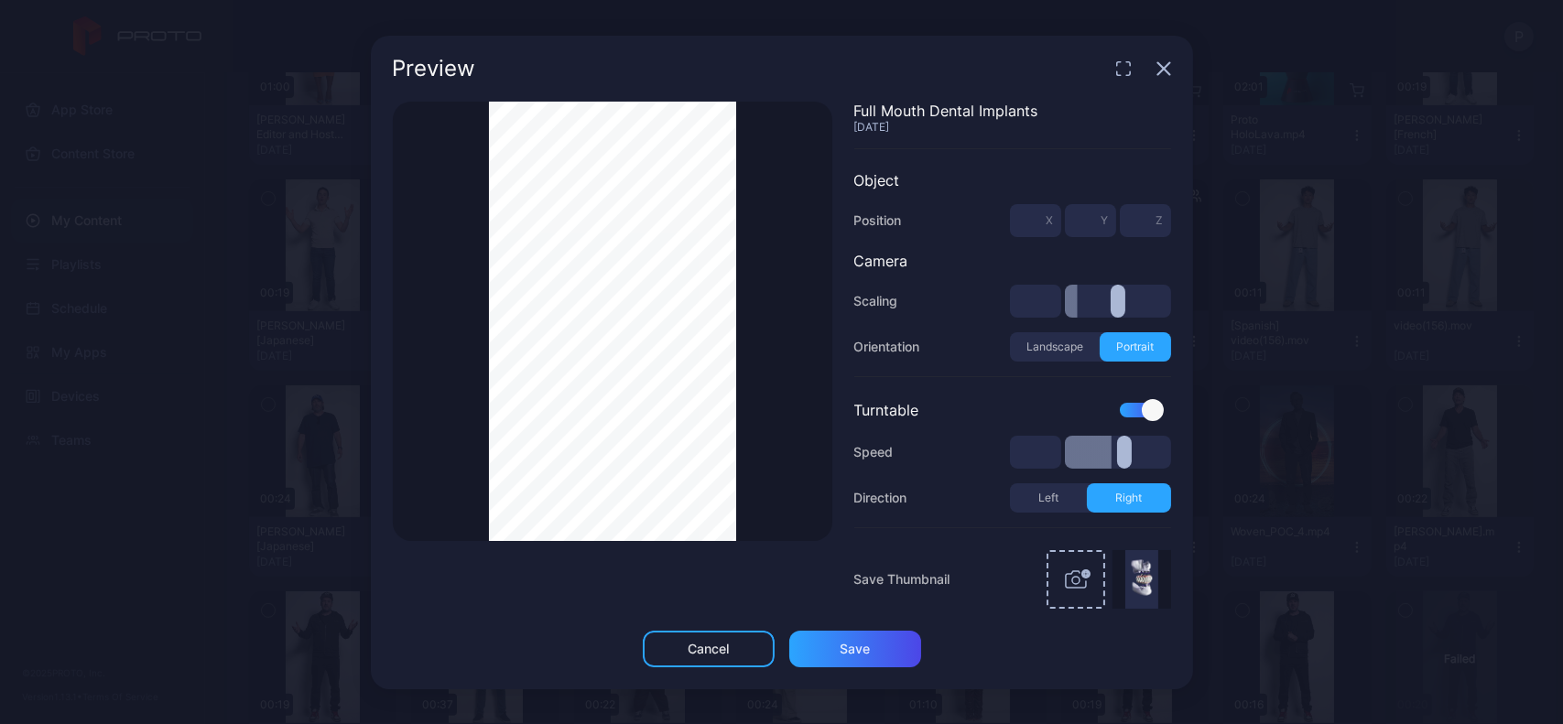
type input "***"
click at [1160, 65] on icon "button" at bounding box center [1163, 68] width 12 height 12
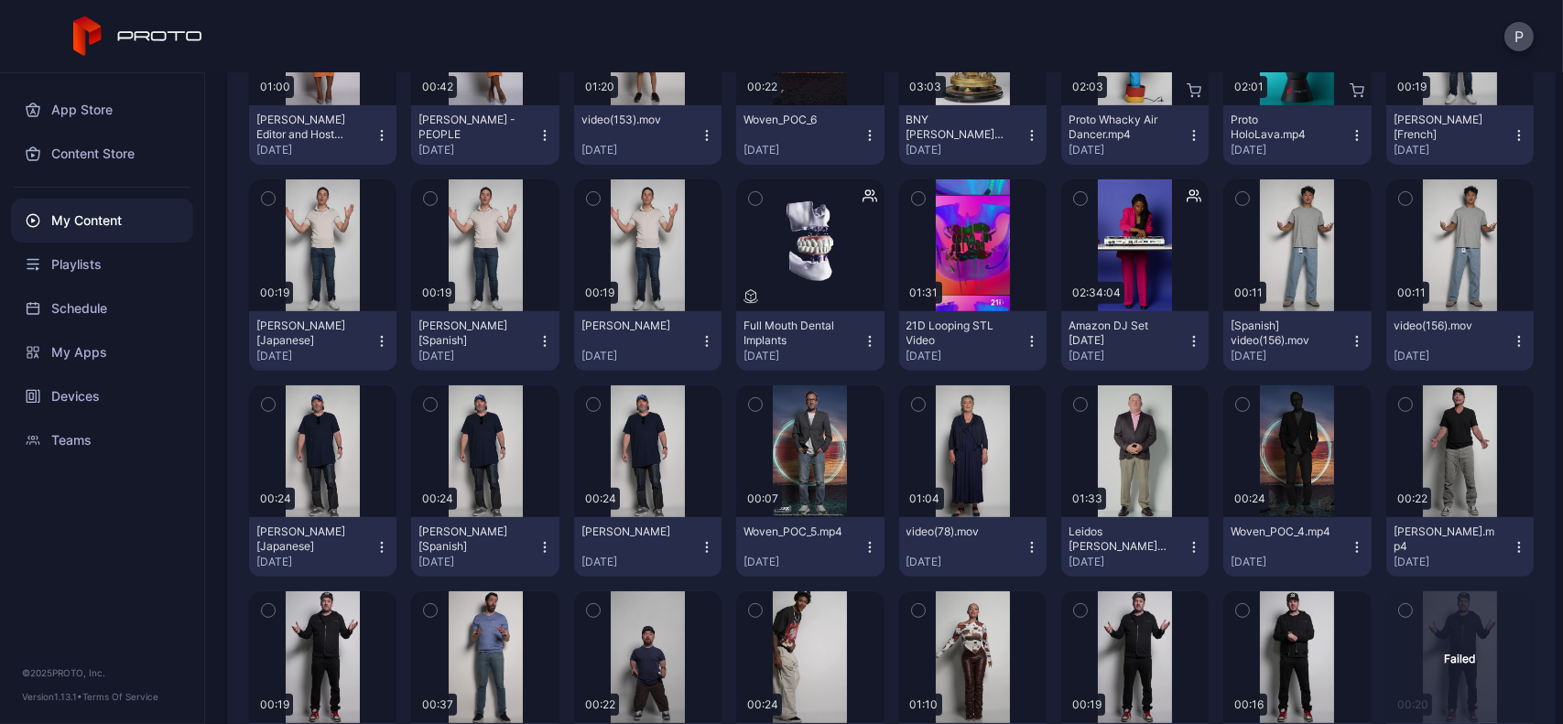
click at [870, 342] on button "Full Mouth Dental Implants [DATE]" at bounding box center [809, 341] width 147 height 60
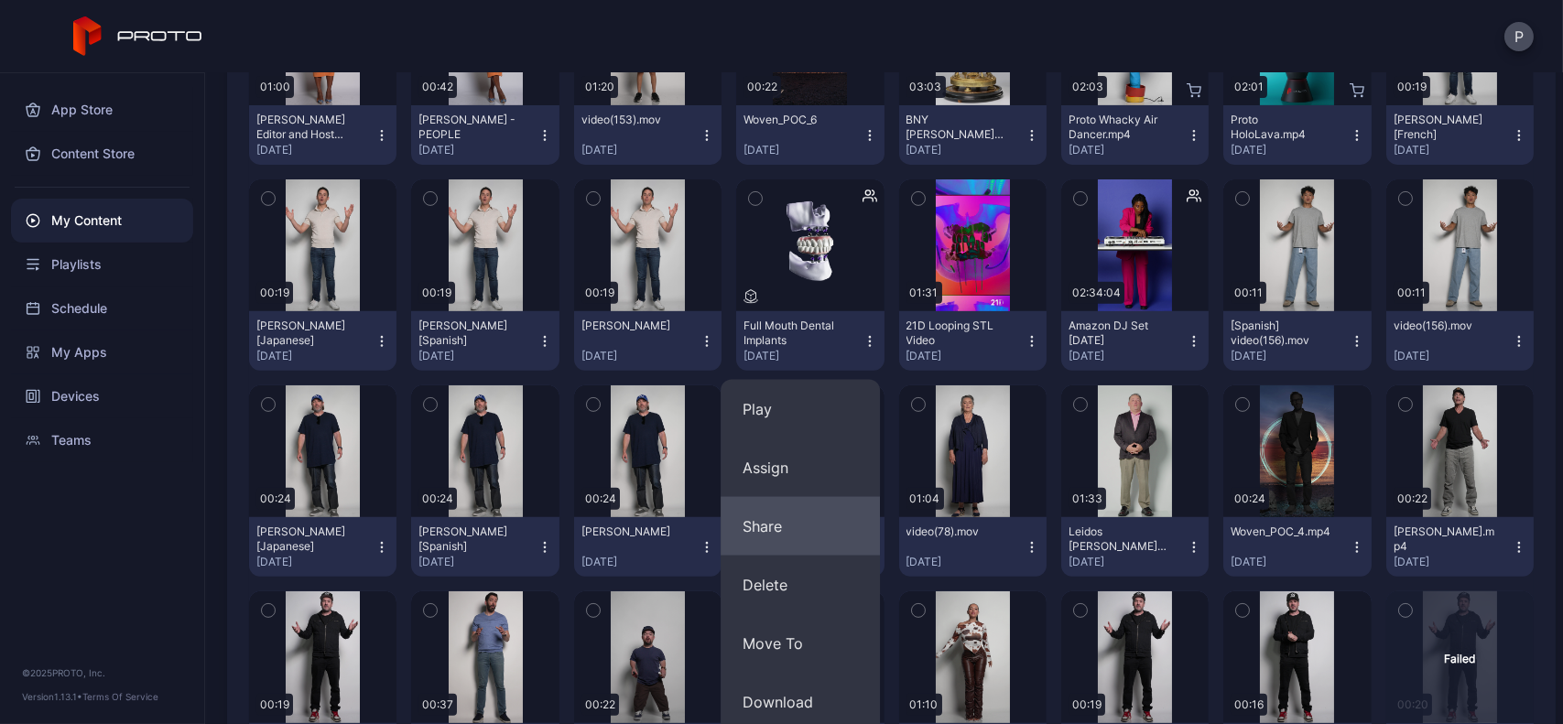
click at [782, 518] on button "Share" at bounding box center [800, 526] width 159 height 59
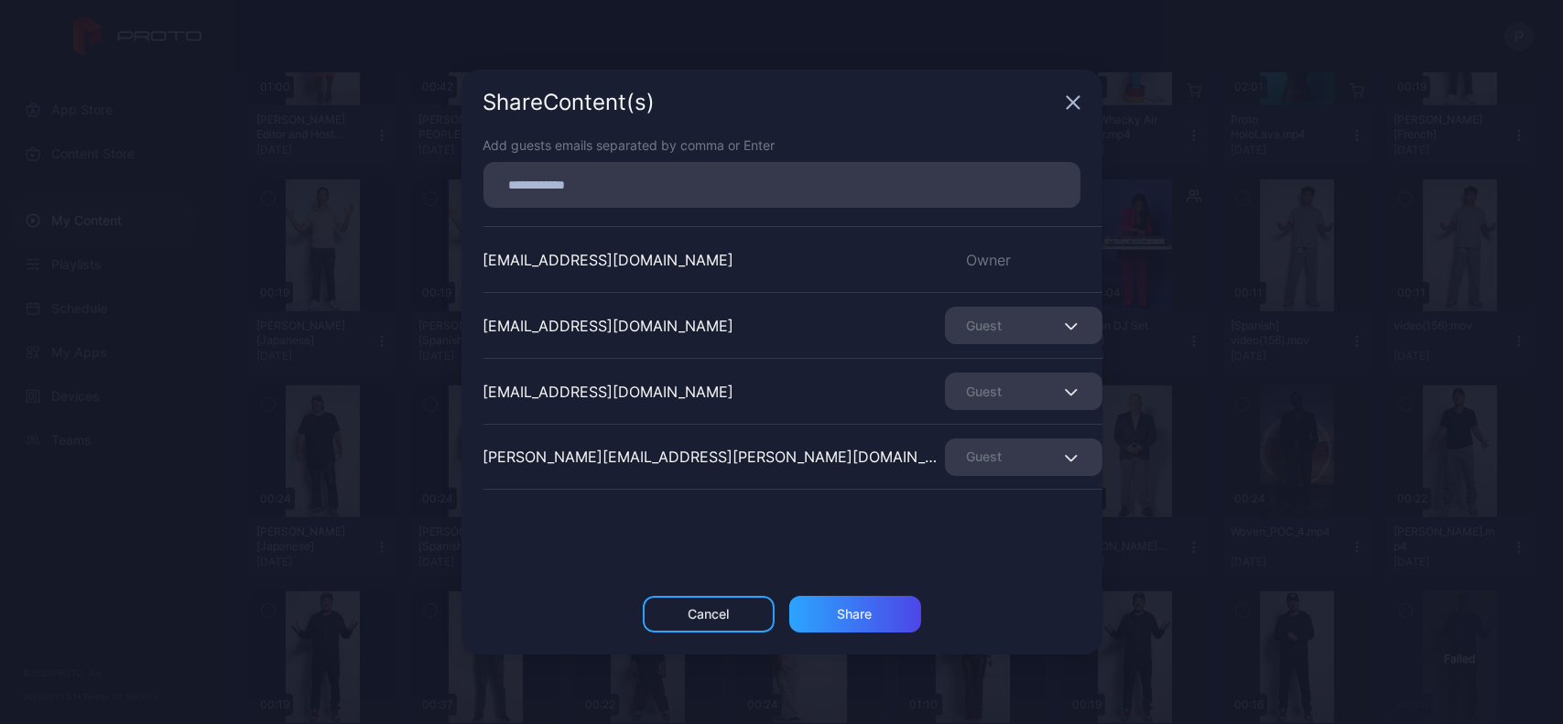
click at [1072, 102] on icon "button" at bounding box center [1073, 103] width 12 height 12
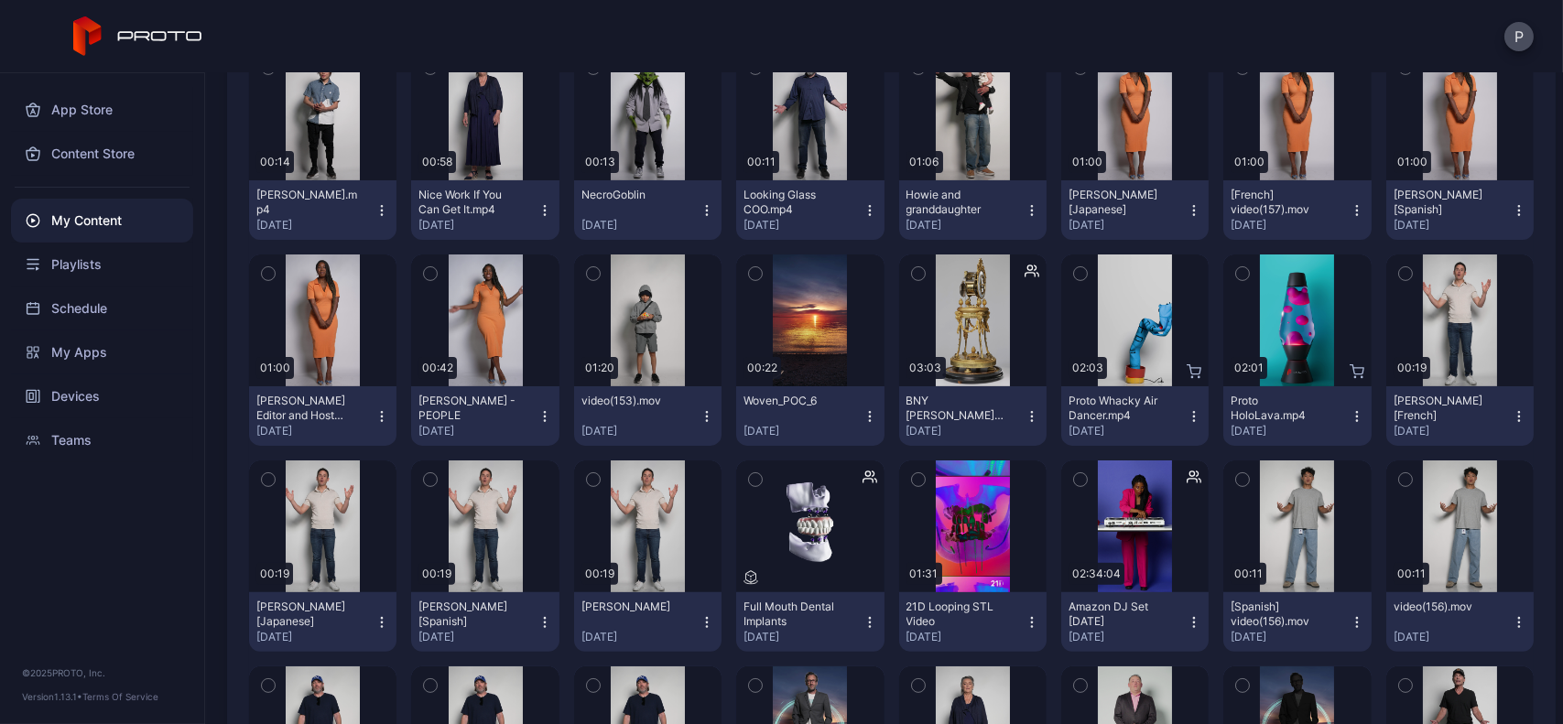
scroll to position [1597, 0]
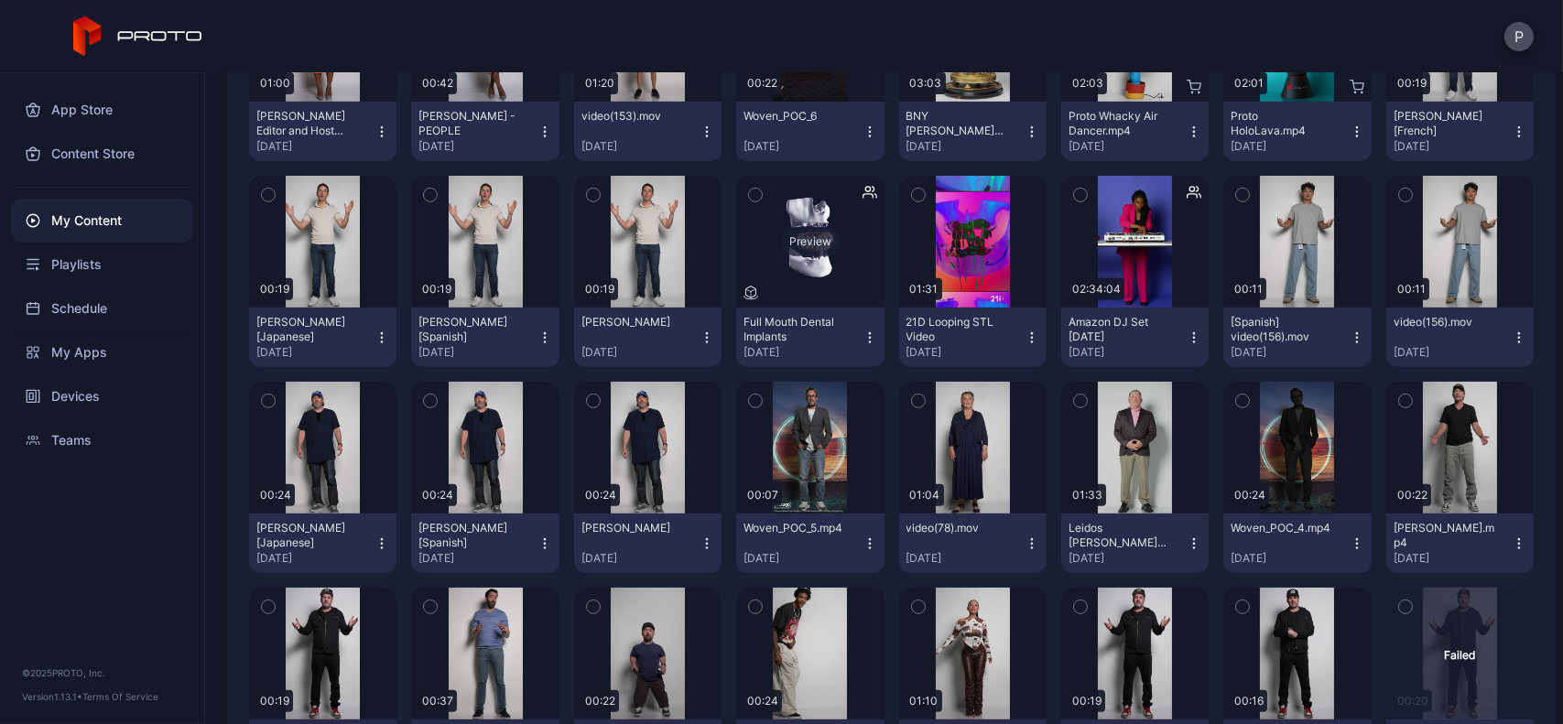
click at [801, 232] on div "Preview" at bounding box center [810, 241] width 59 height 29
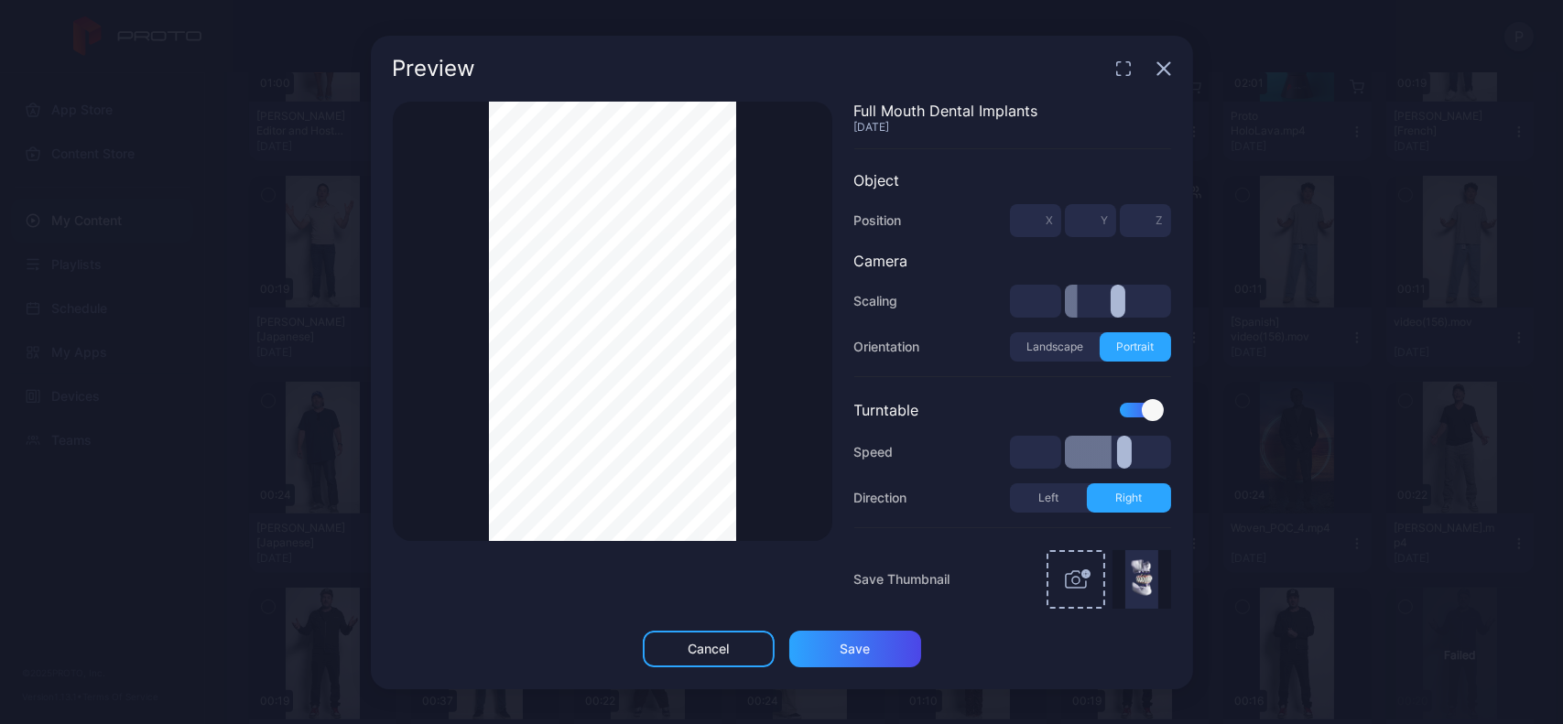
type input "***"
click at [1157, 65] on icon "button" at bounding box center [1164, 68] width 15 height 15
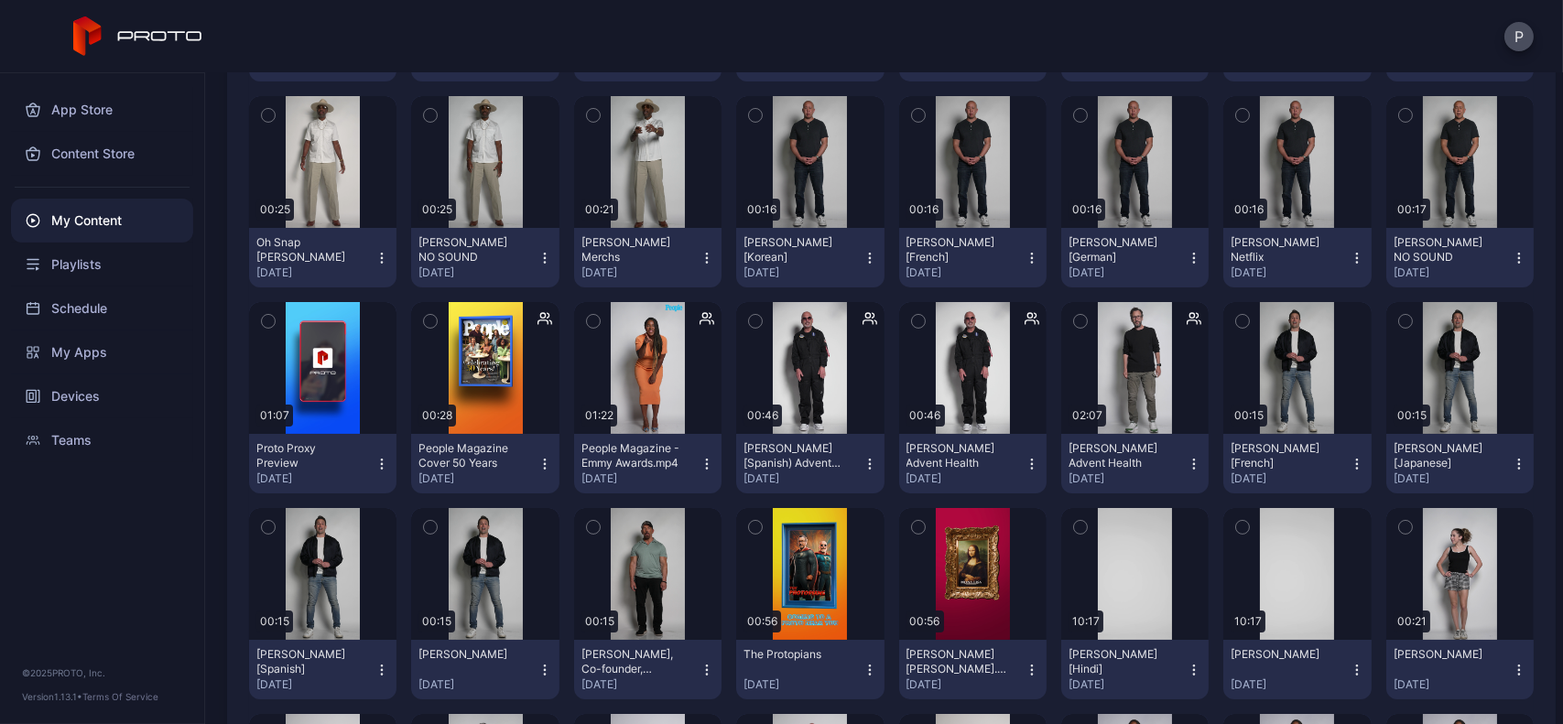
scroll to position [0, 0]
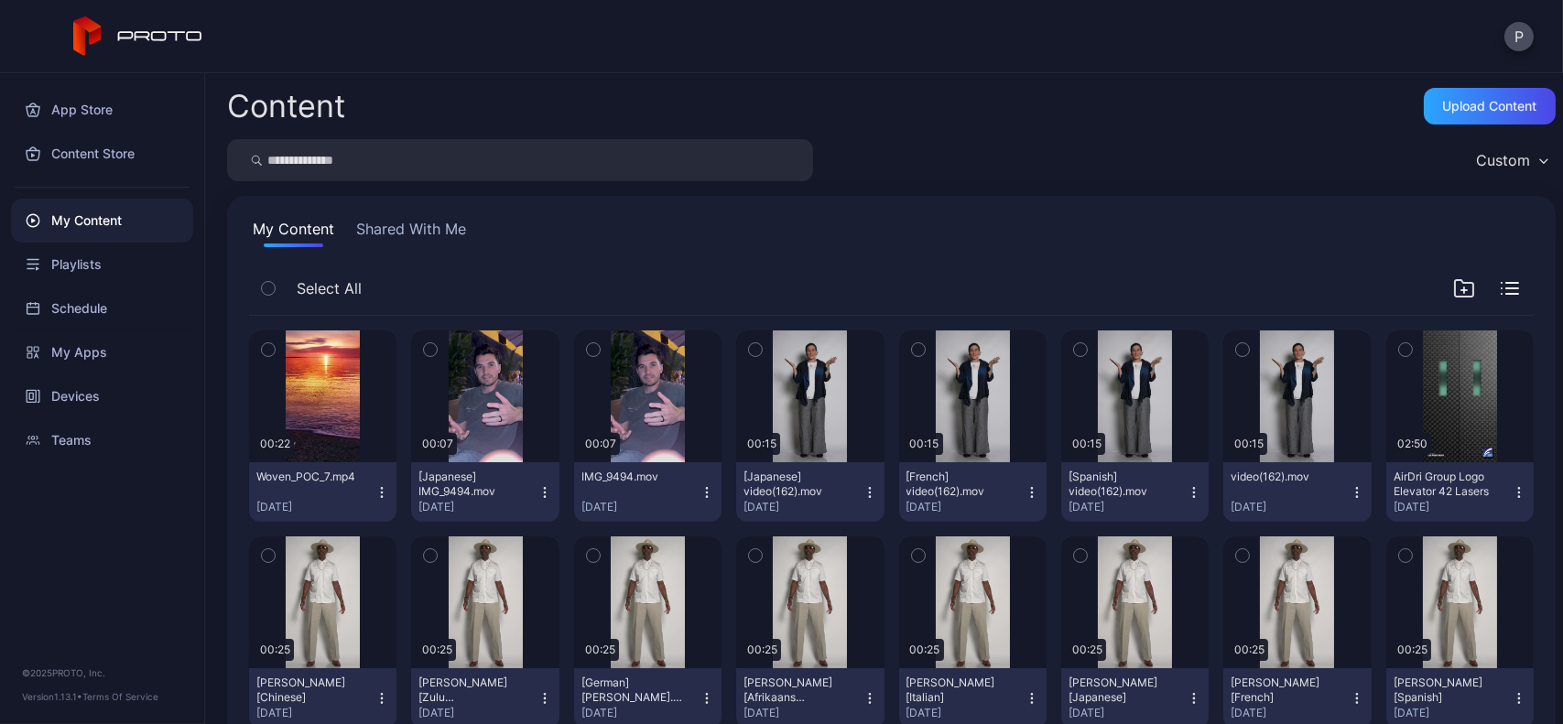
click at [469, 157] on input "search" at bounding box center [520, 160] width 586 height 42
type input "*****"
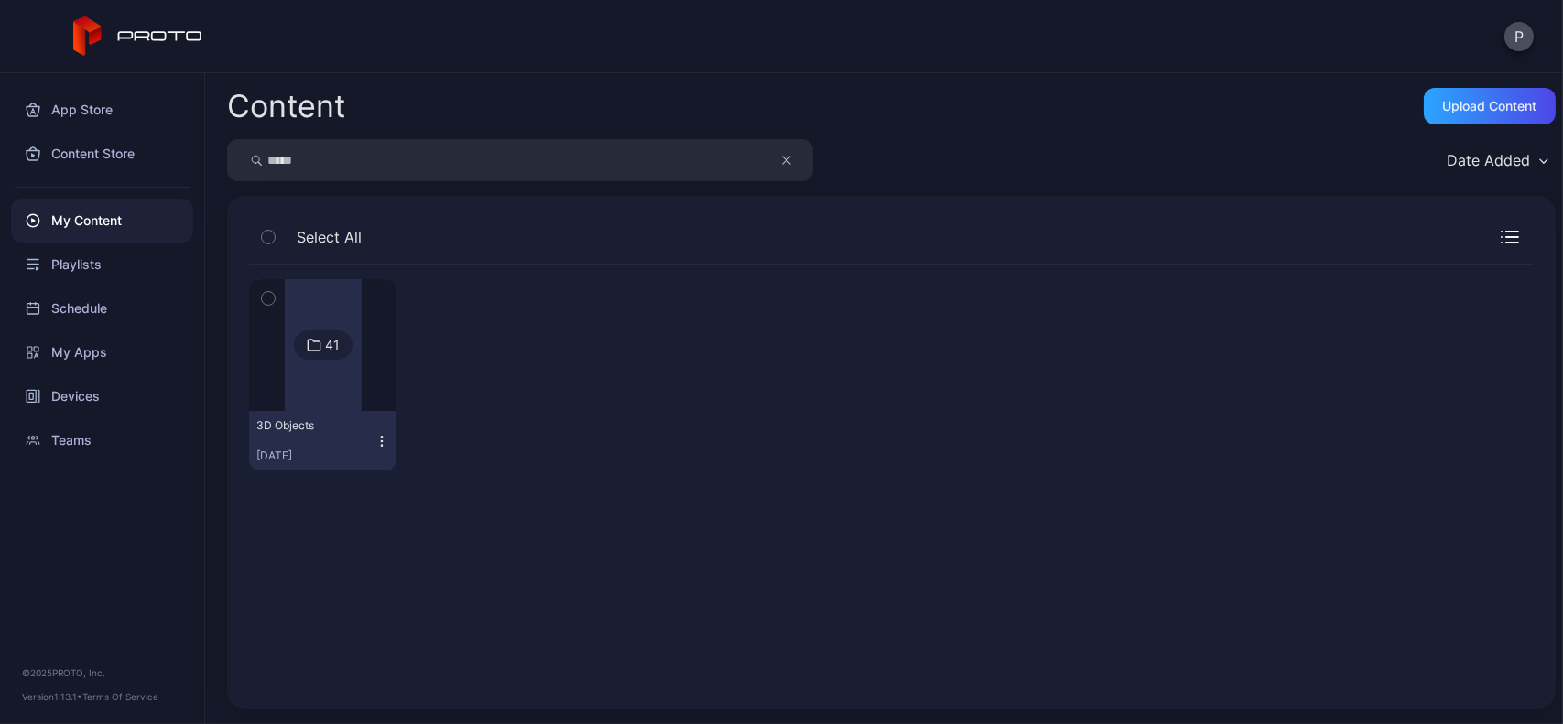
click at [381, 346] on div at bounding box center [323, 345] width 132 height 132
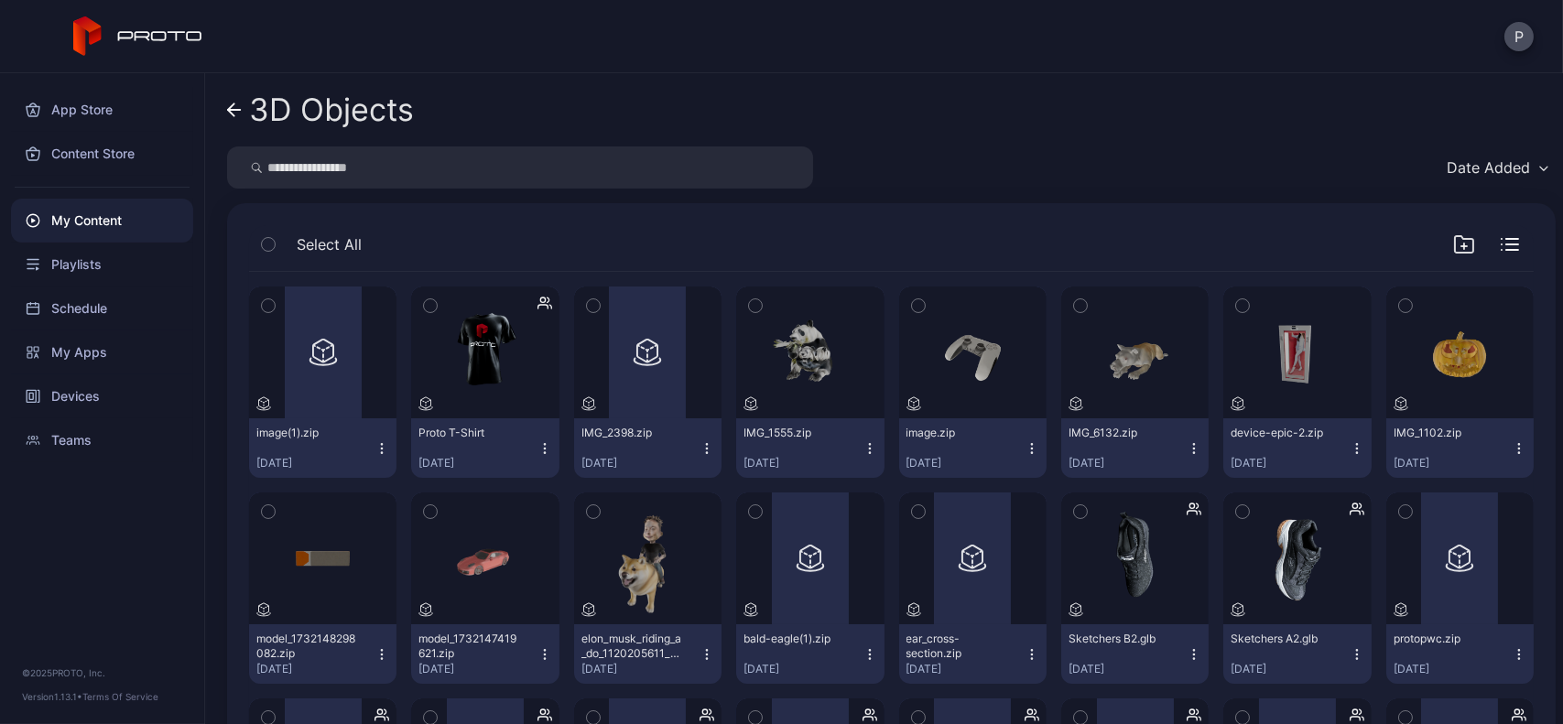
click at [538, 441] on icon "button" at bounding box center [545, 448] width 15 height 15
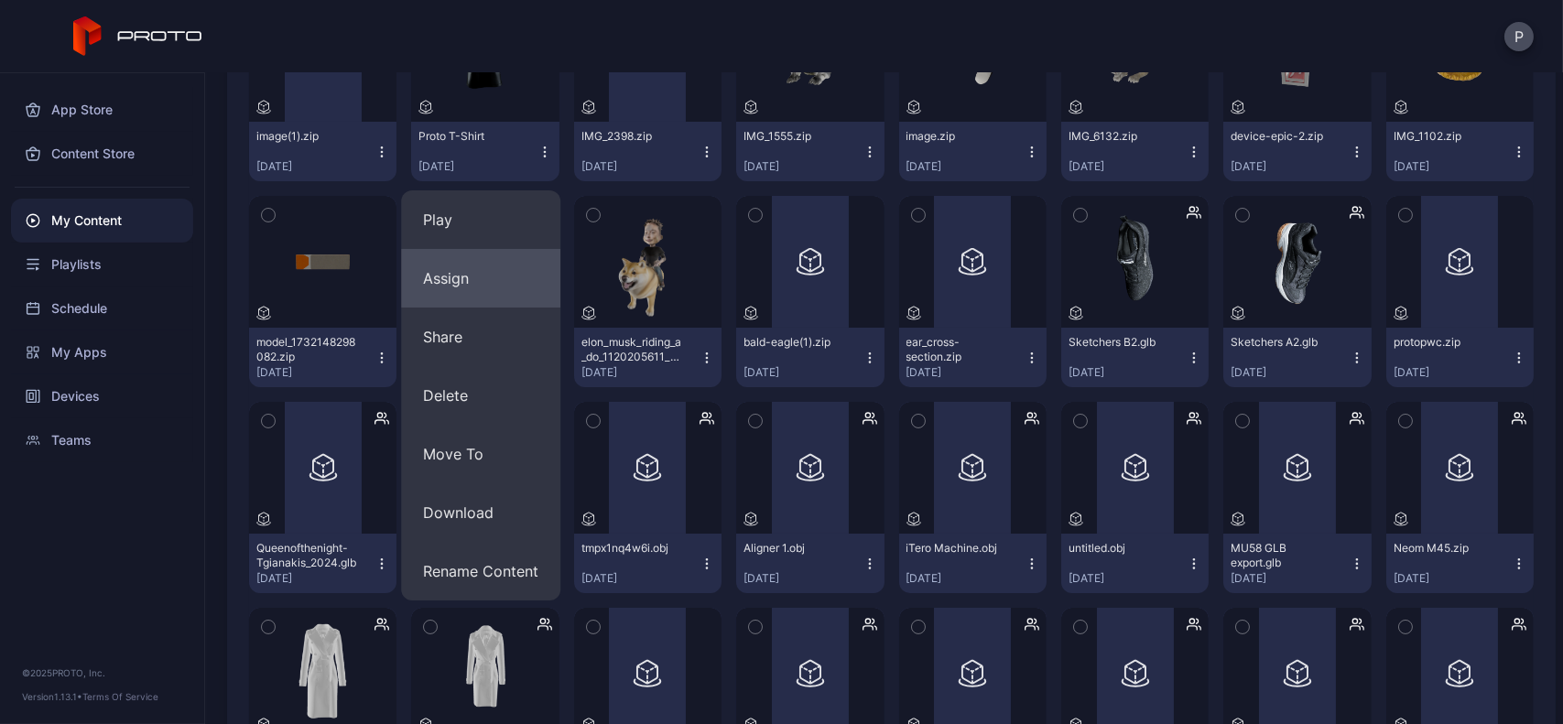
scroll to position [310, 0]
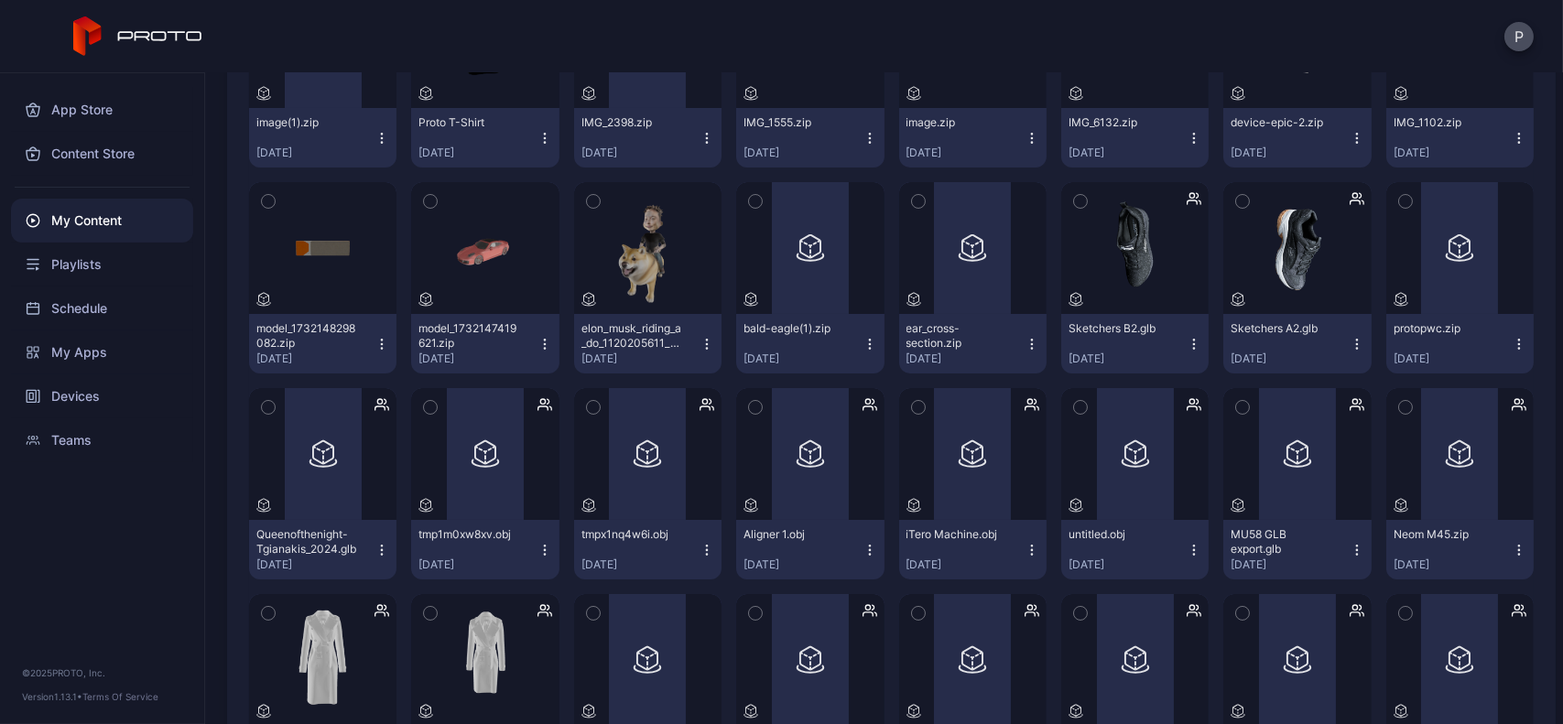
click at [710, 365] on button "elon_musk_riding_a_do_1120205611_refine_obj.zip [DATE]" at bounding box center [647, 344] width 147 height 60
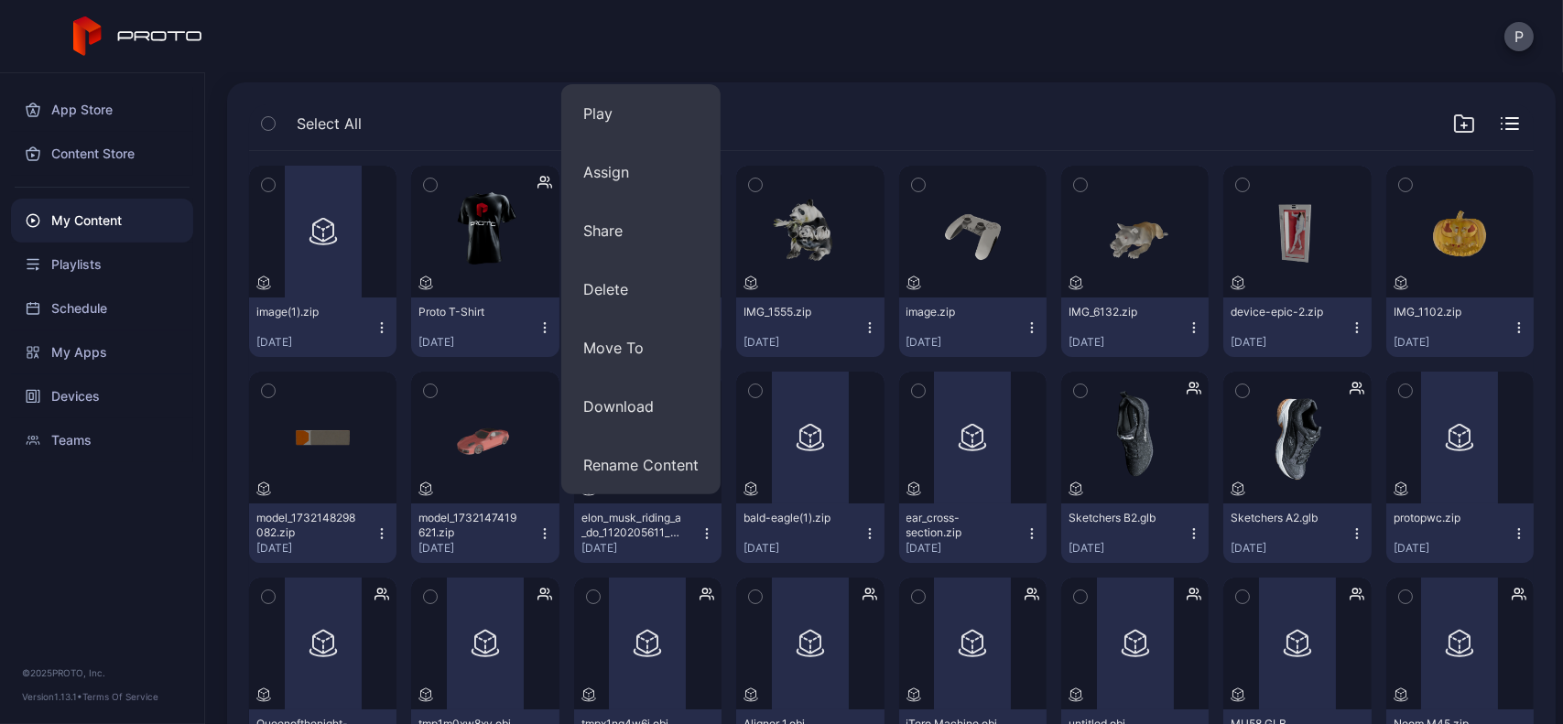
scroll to position [121, 0]
click at [538, 316] on button "Proto T-Shirt [DATE]" at bounding box center [484, 328] width 147 height 60
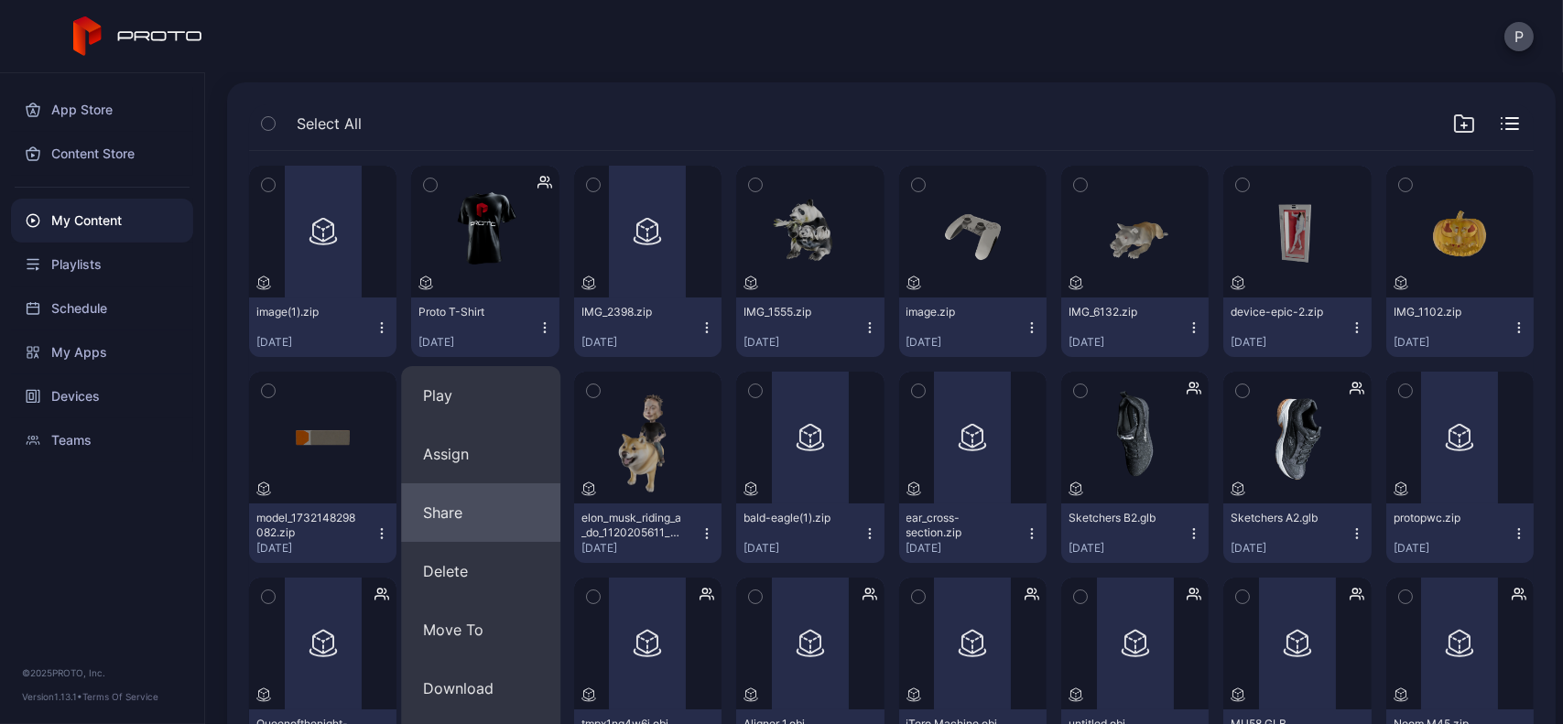
click at [479, 512] on button "Share" at bounding box center [480, 513] width 159 height 59
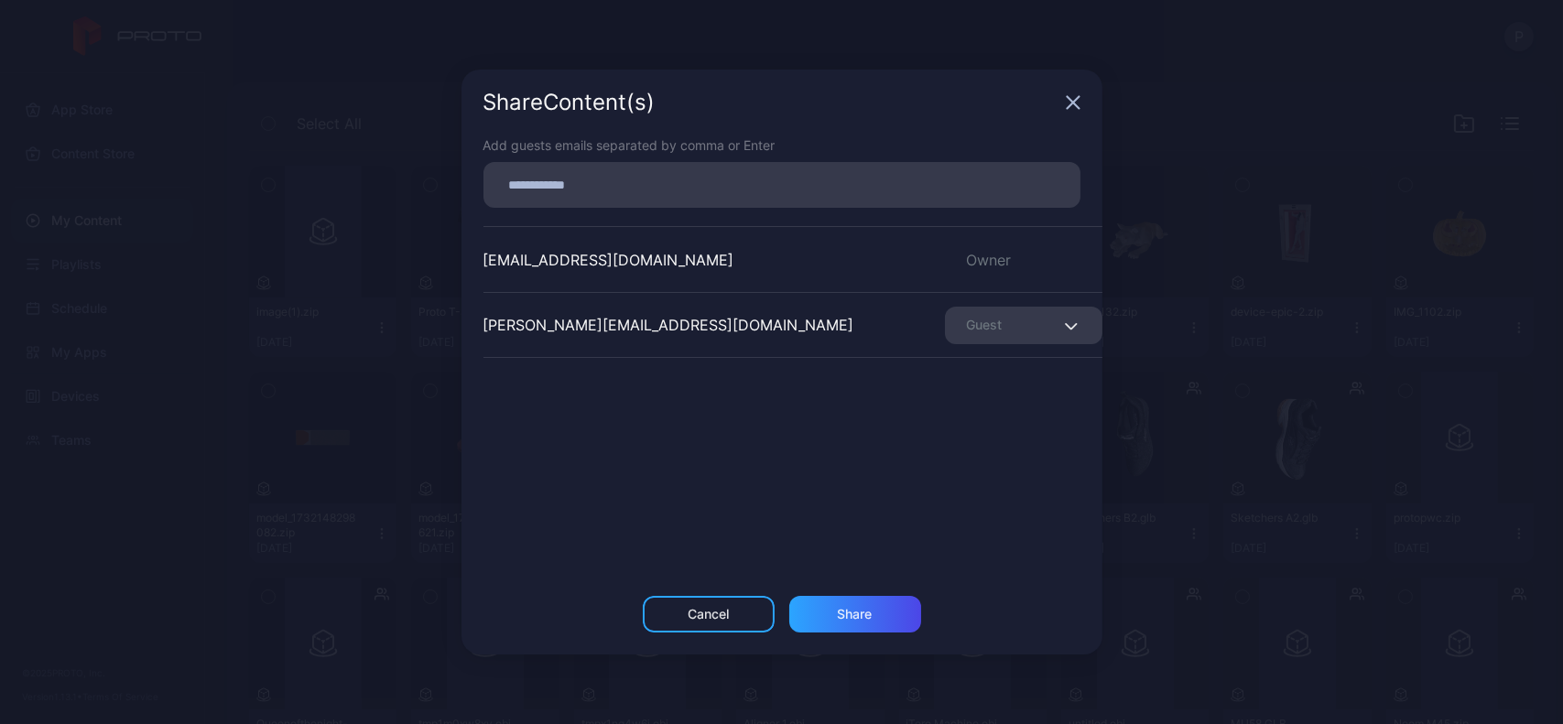
click at [725, 196] on input at bounding box center [782, 185] width 575 height 24
paste input
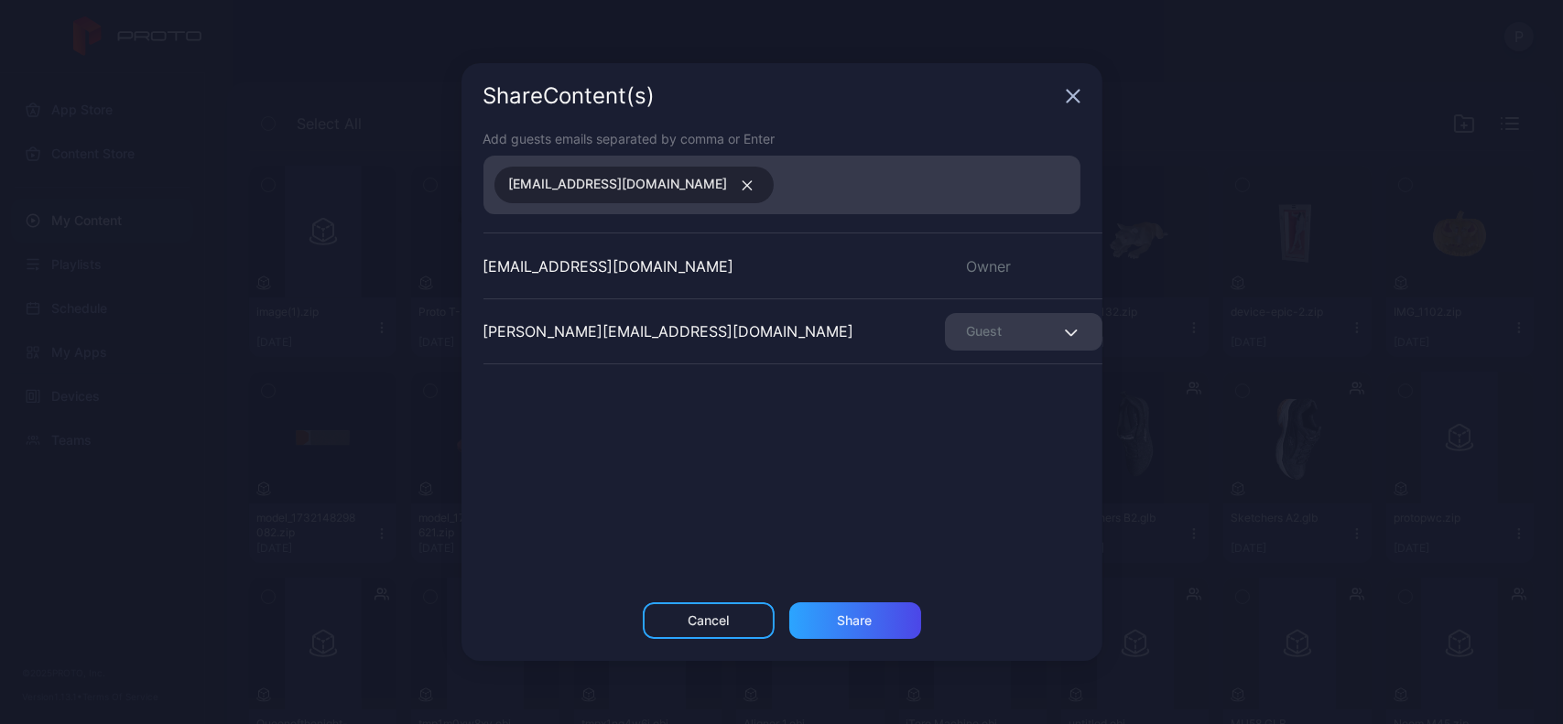
paste input
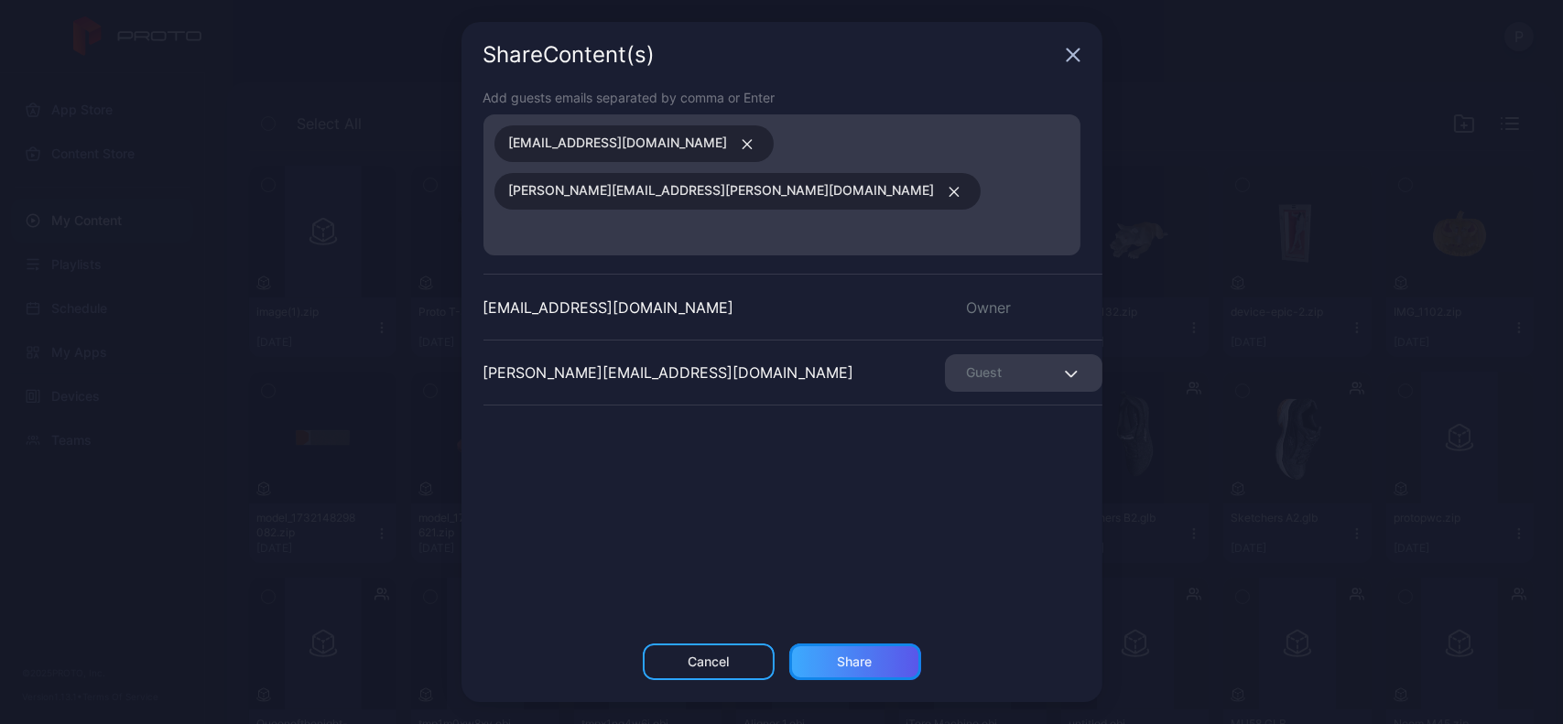
click at [837, 644] on div "Share" at bounding box center [855, 662] width 132 height 37
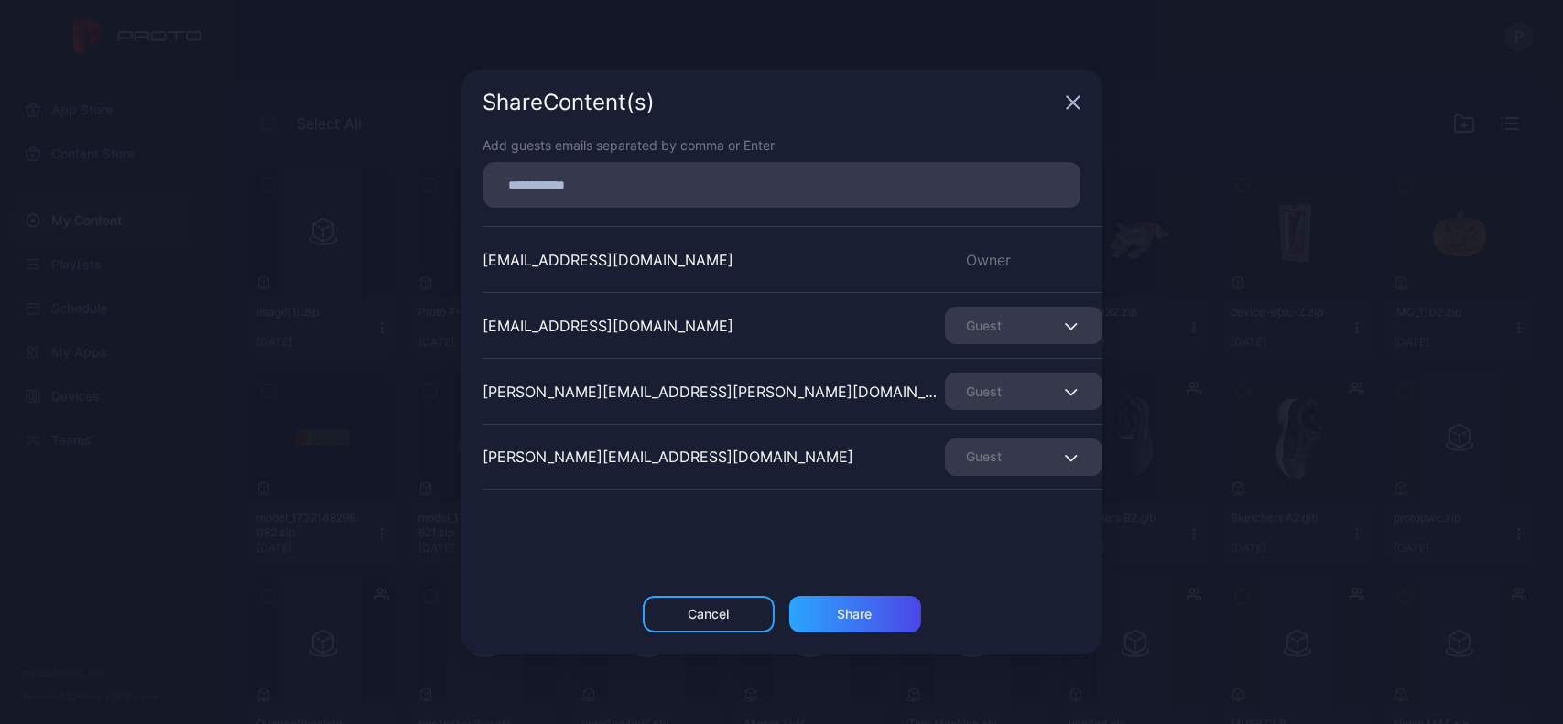
click at [1063, 100] on div "Share Content (s)" at bounding box center [782, 103] width 641 height 66
click at [1068, 101] on icon "button" at bounding box center [1073, 102] width 15 height 15
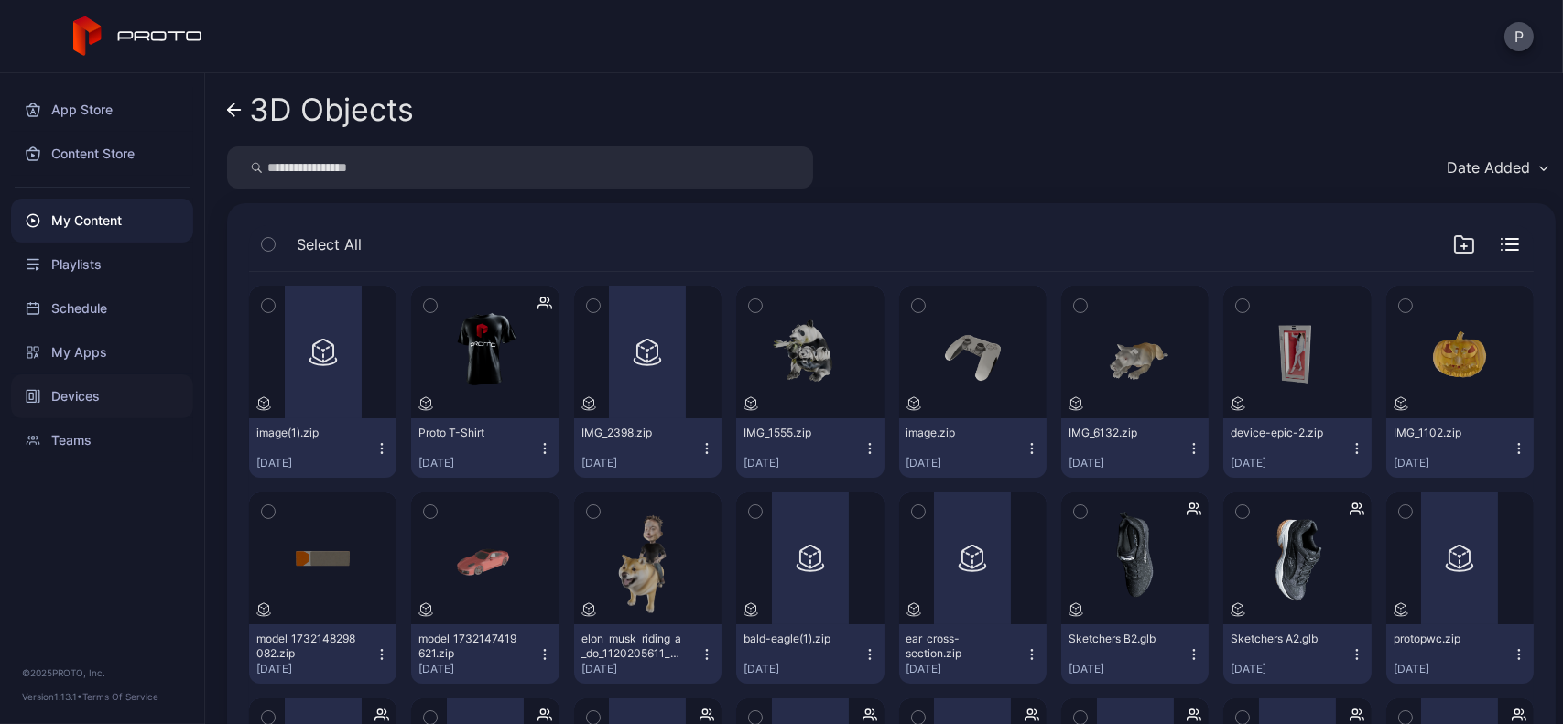
click at [106, 386] on div "Devices" at bounding box center [102, 397] width 182 height 44
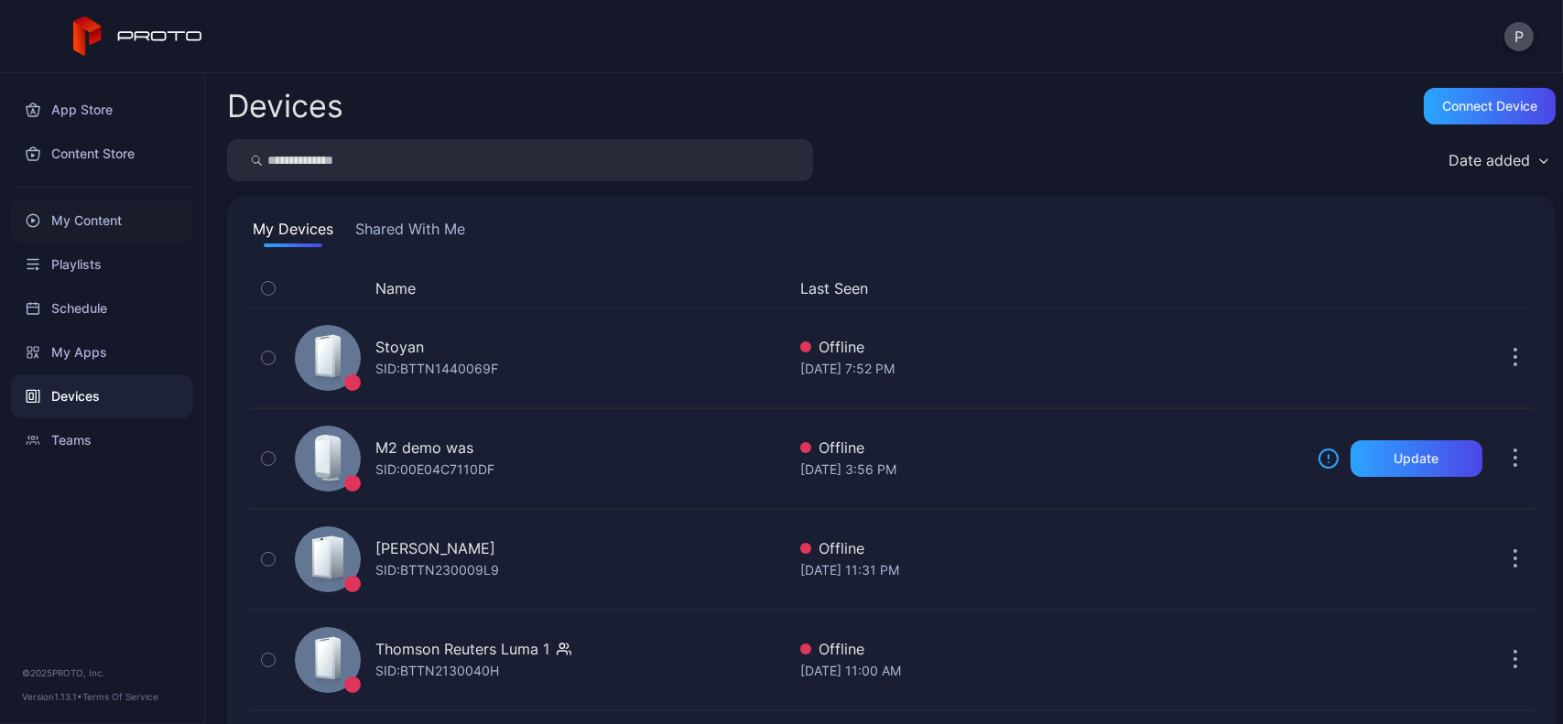
click at [113, 201] on div "My Content" at bounding box center [102, 221] width 182 height 44
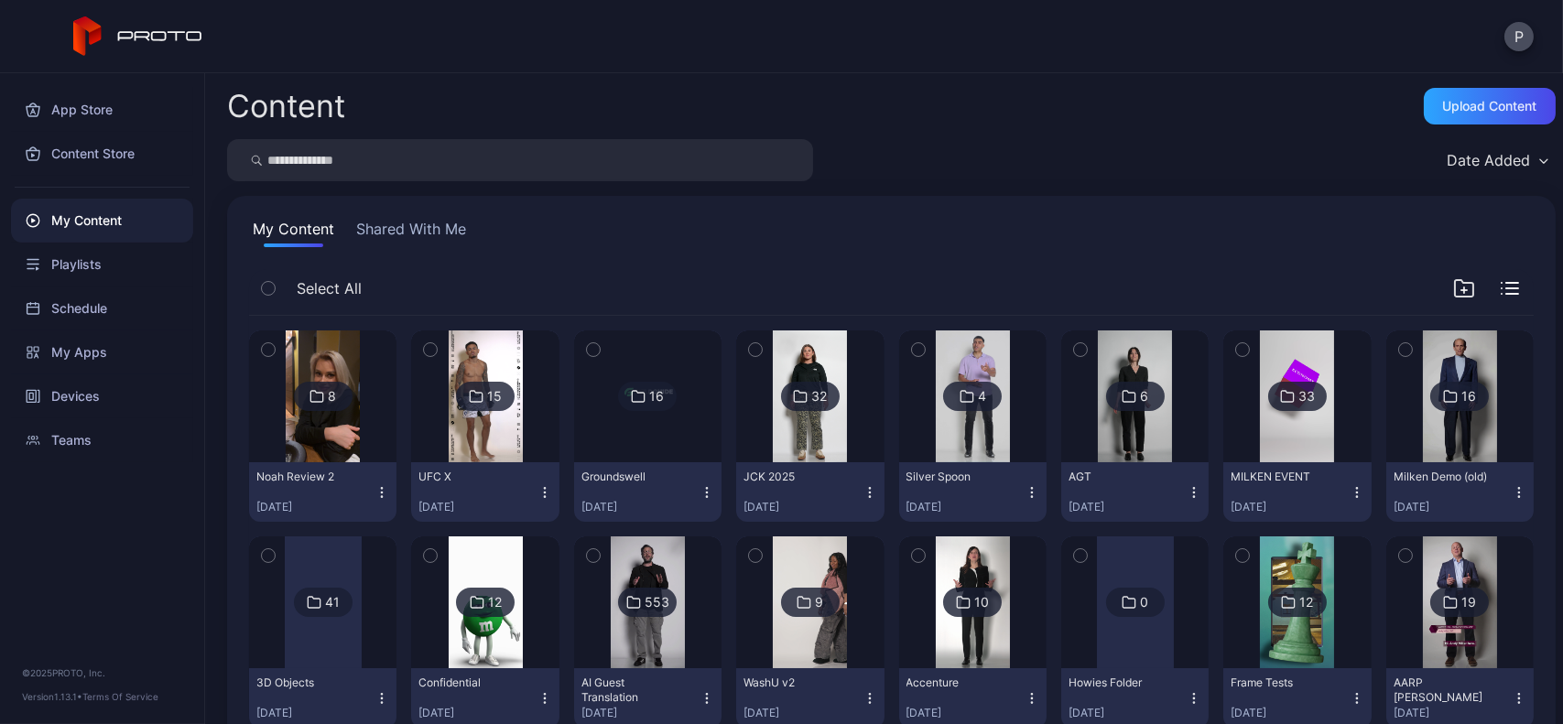
click at [342, 155] on input "search" at bounding box center [520, 160] width 586 height 42
type input "**********"
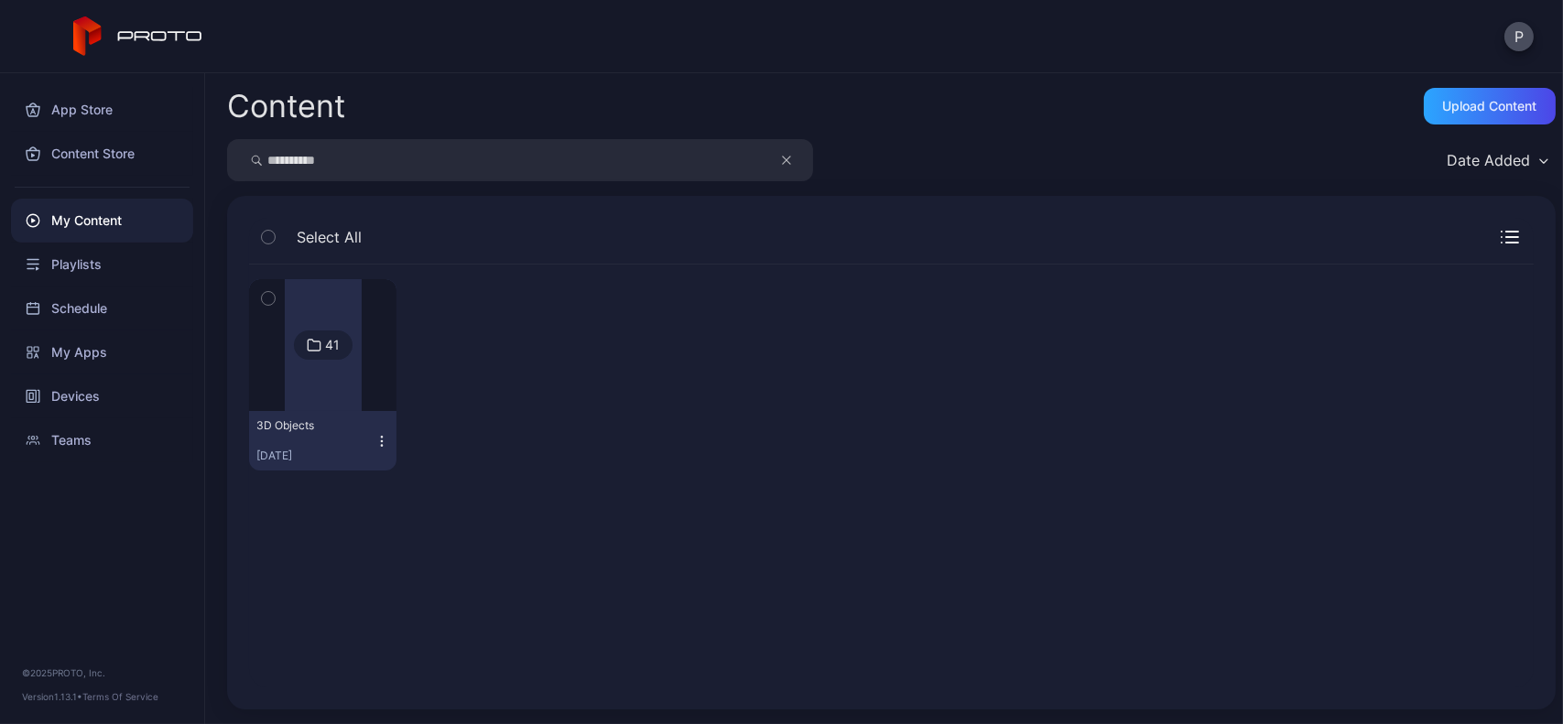
click at [372, 336] on div at bounding box center [323, 345] width 132 height 132
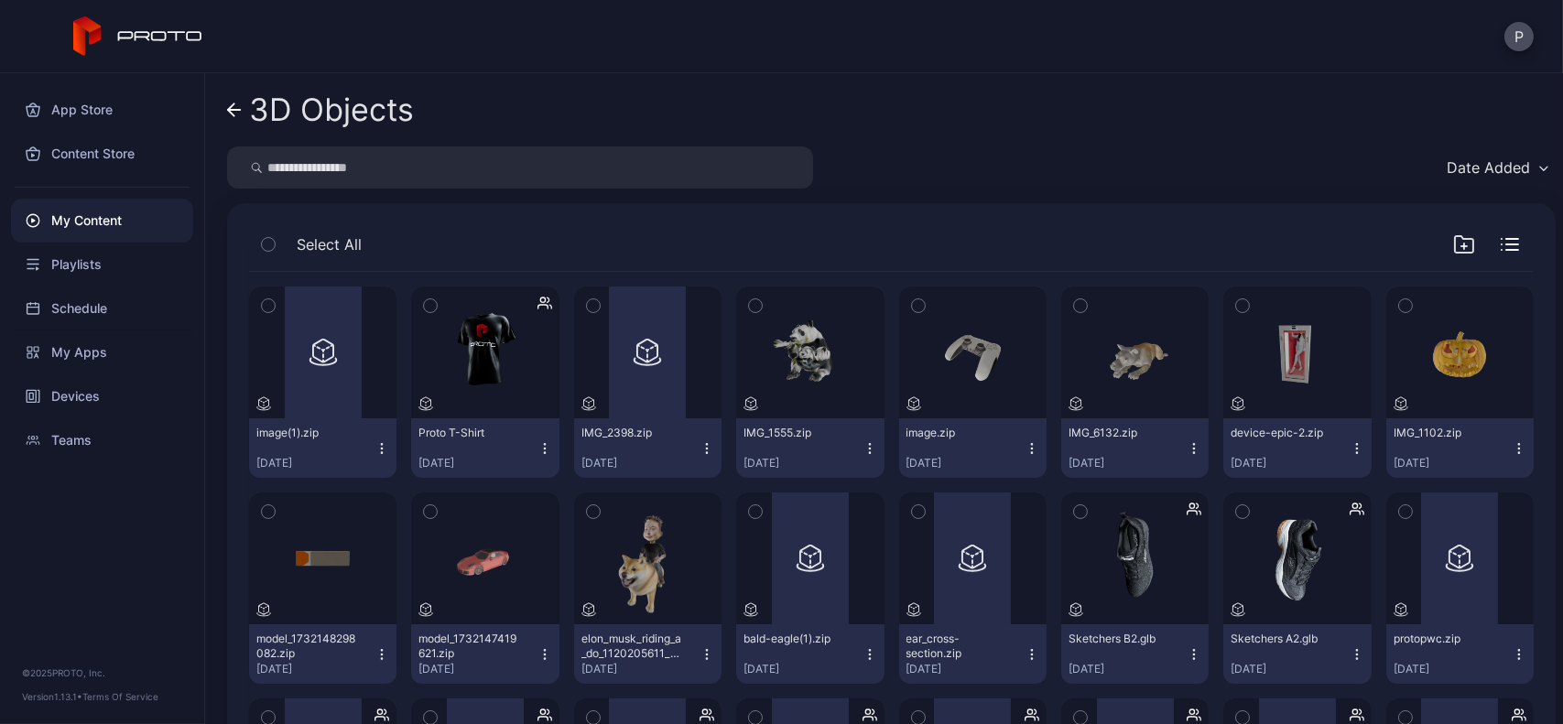
click at [538, 443] on icon "button" at bounding box center [545, 448] width 15 height 15
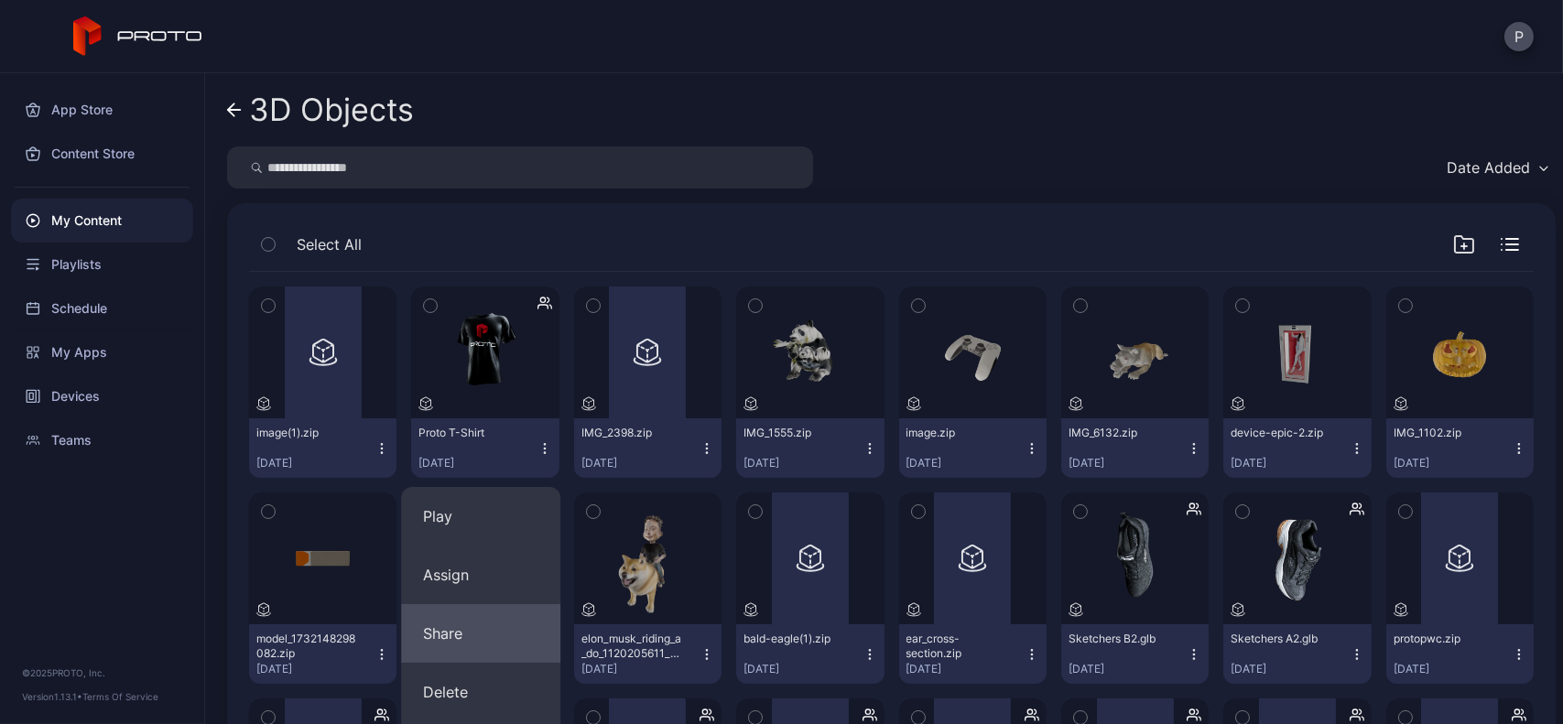
click at [484, 618] on button "Share" at bounding box center [480, 633] width 159 height 59
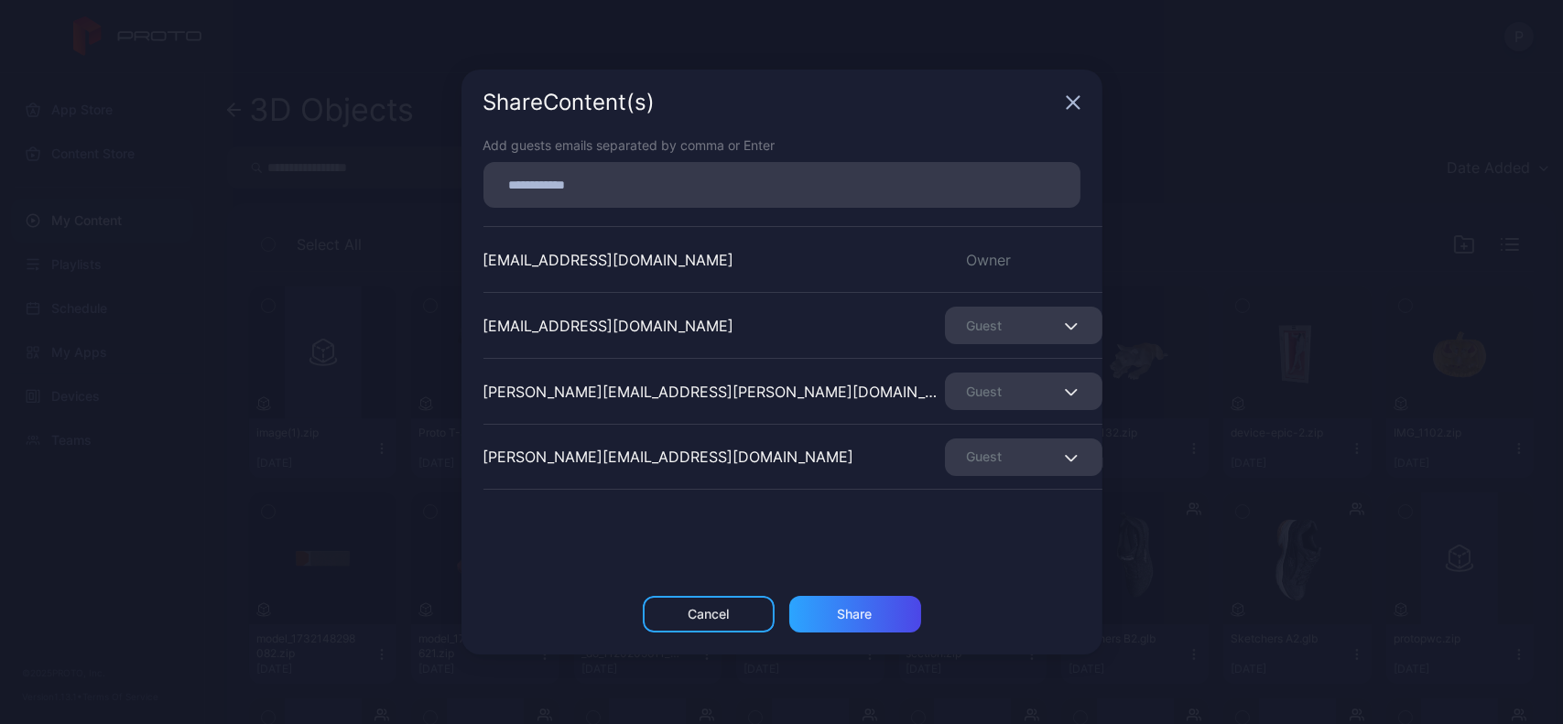
click at [1079, 102] on icon "button" at bounding box center [1073, 102] width 15 height 15
